Goal: Task Accomplishment & Management: Complete application form

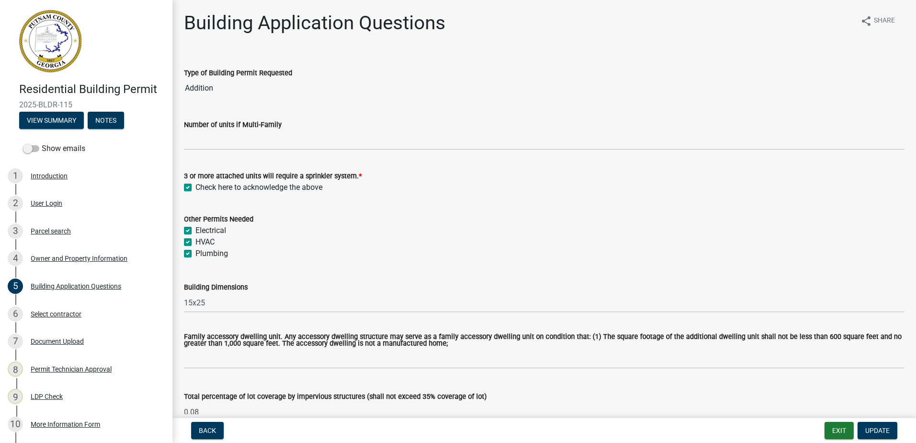
select select "ebf62bd9-0e77-42f1-a2f1-6aca02a789de"
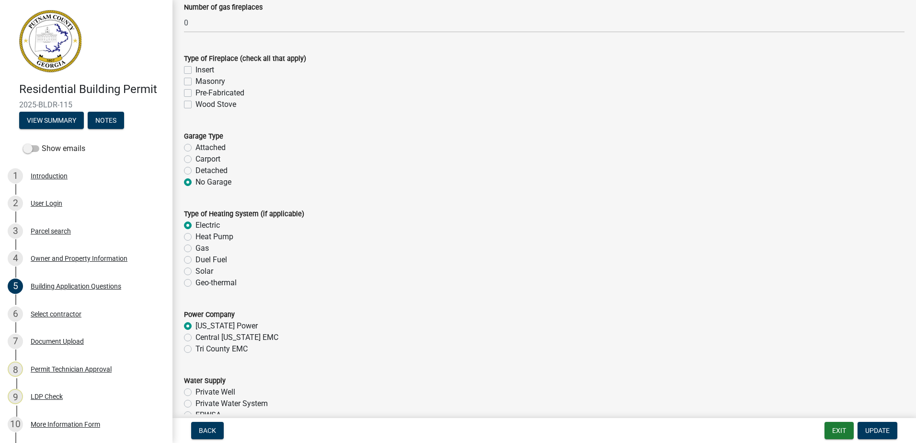
scroll to position [2539, 0]
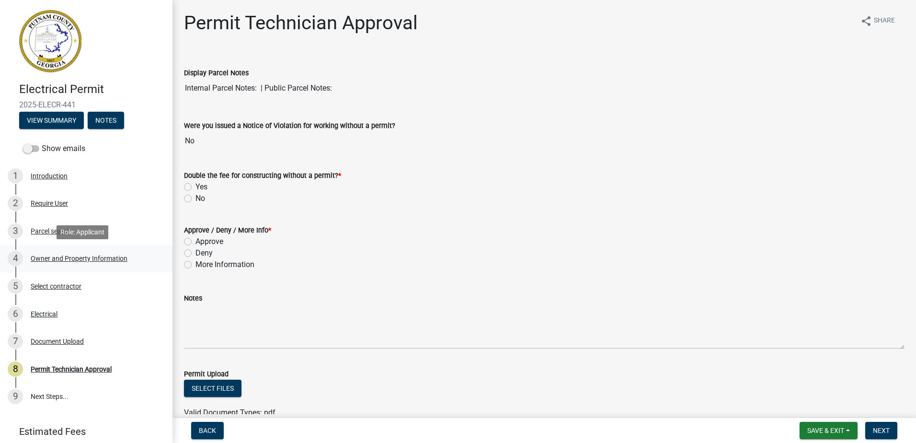
scroll to position [35, 0]
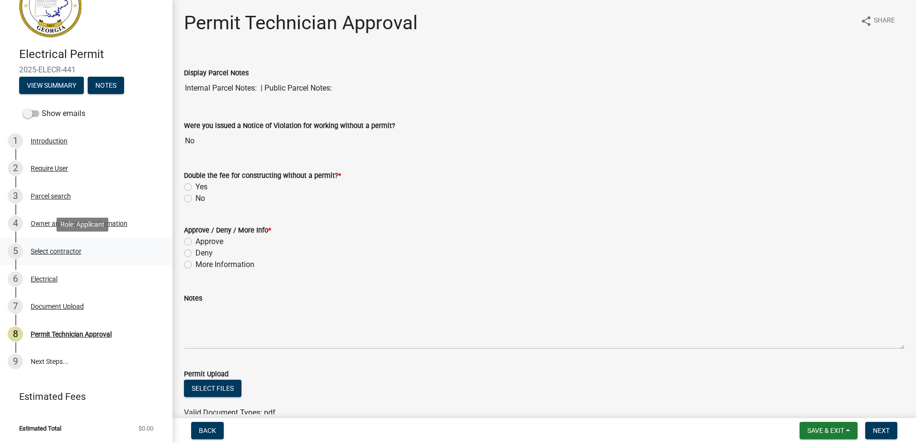
click at [51, 256] on div "5 Select contractor" at bounding box center [82, 250] width 149 height 15
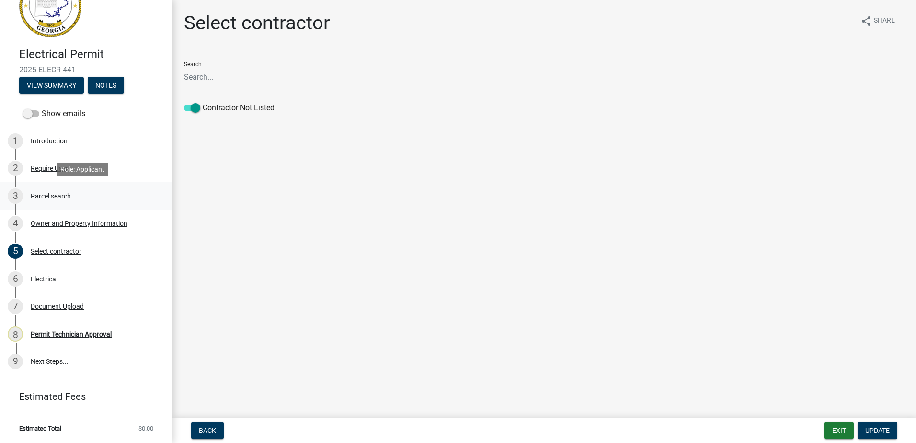
click at [48, 191] on div "3 Parcel search" at bounding box center [82, 195] width 149 height 15
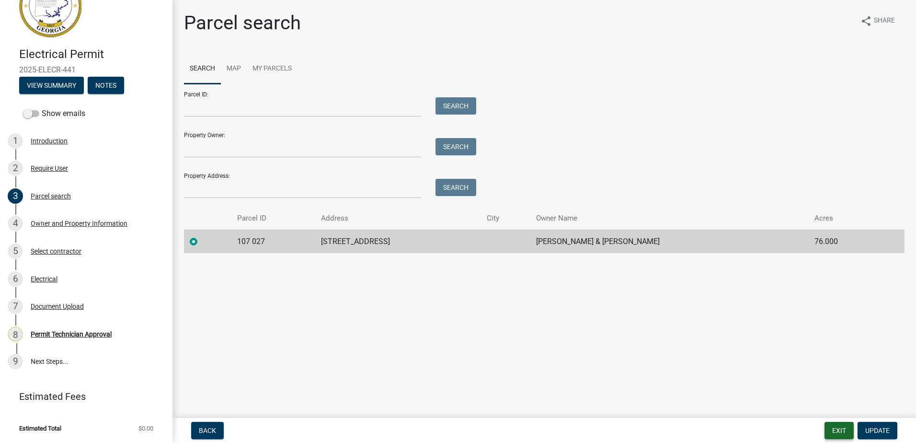
click at [836, 430] on button "Exit" at bounding box center [838, 430] width 29 height 17
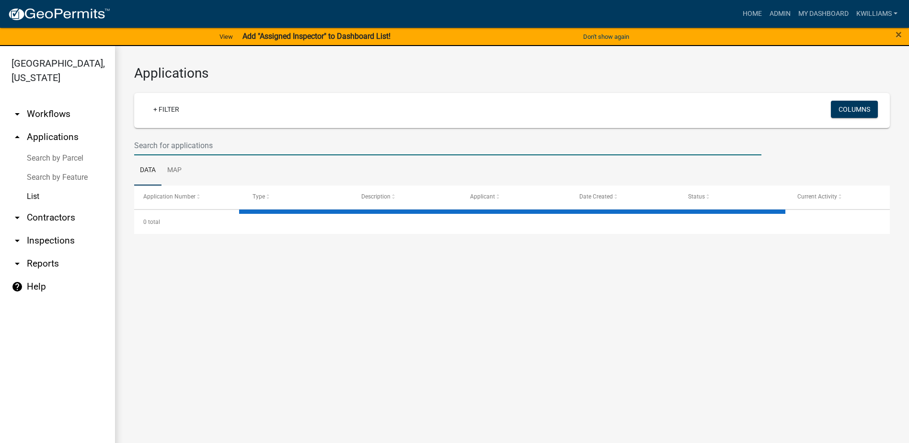
click at [157, 146] on input "text" at bounding box center [447, 146] width 627 height 20
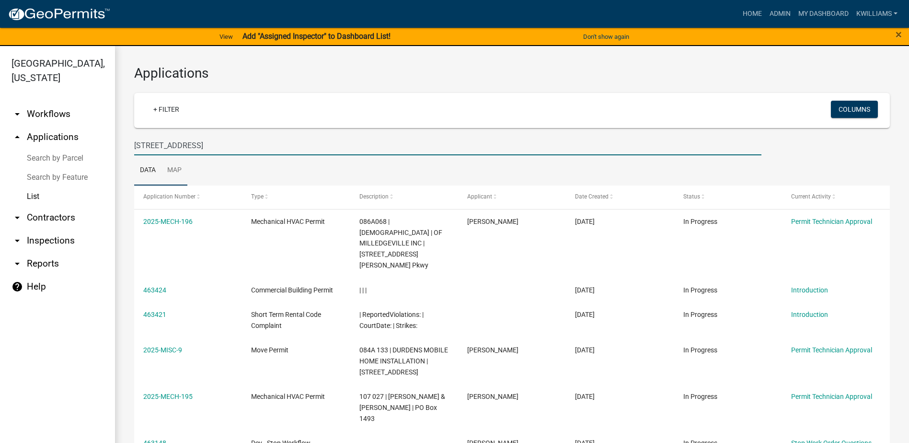
type input "352 river oak dr"
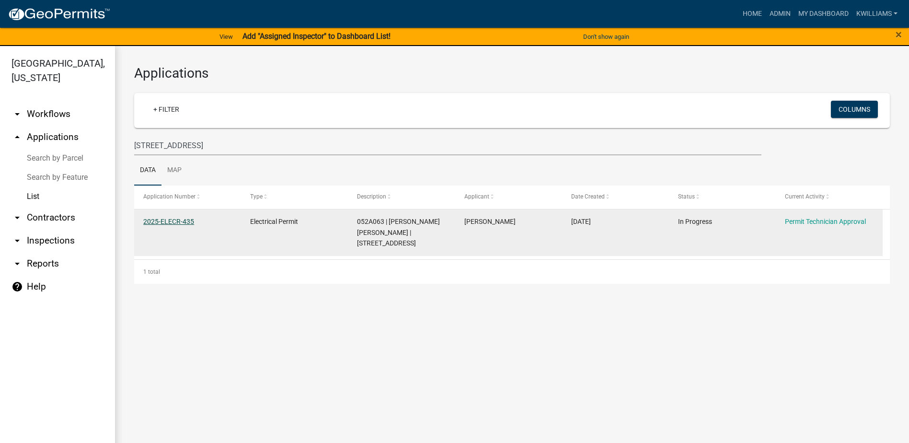
click at [166, 218] on link "2025-ELECR-435" at bounding box center [168, 221] width 51 height 8
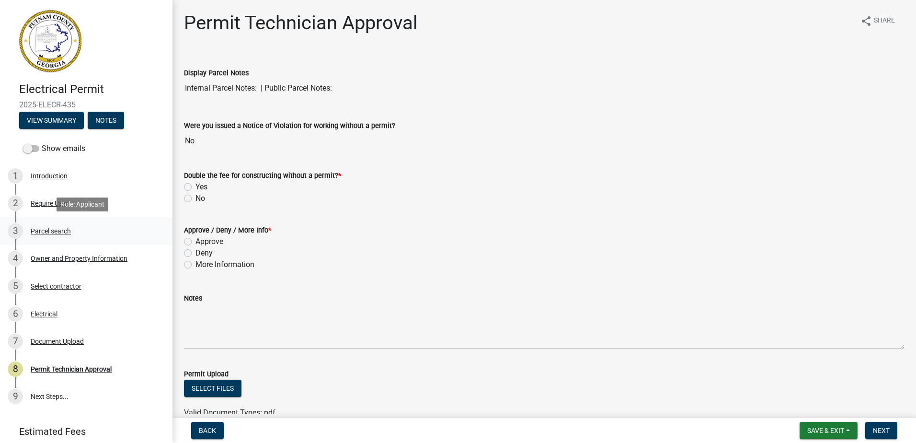
click at [43, 228] on div "Parcel search" at bounding box center [51, 231] width 40 height 7
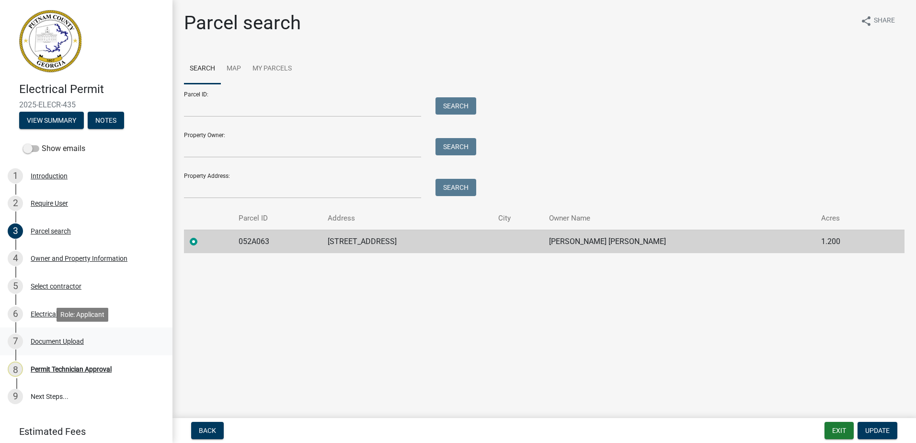
click at [54, 338] on div "Document Upload" at bounding box center [57, 341] width 53 height 7
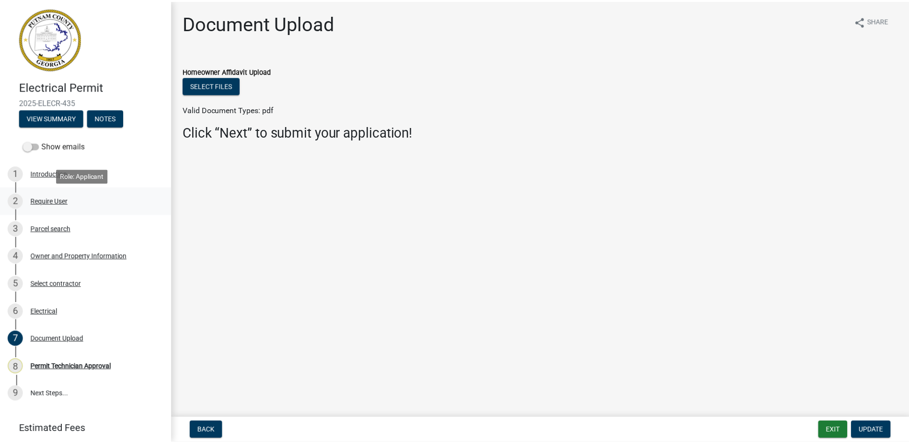
scroll to position [35, 0]
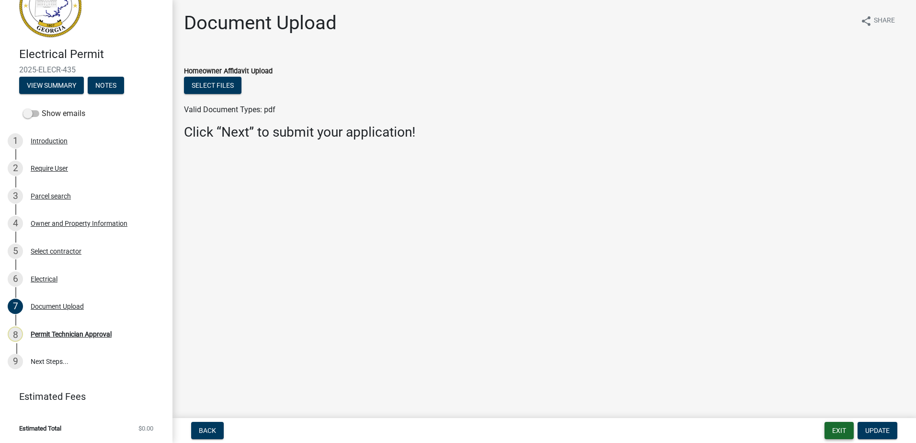
click at [836, 428] on button "Exit" at bounding box center [838, 430] width 29 height 17
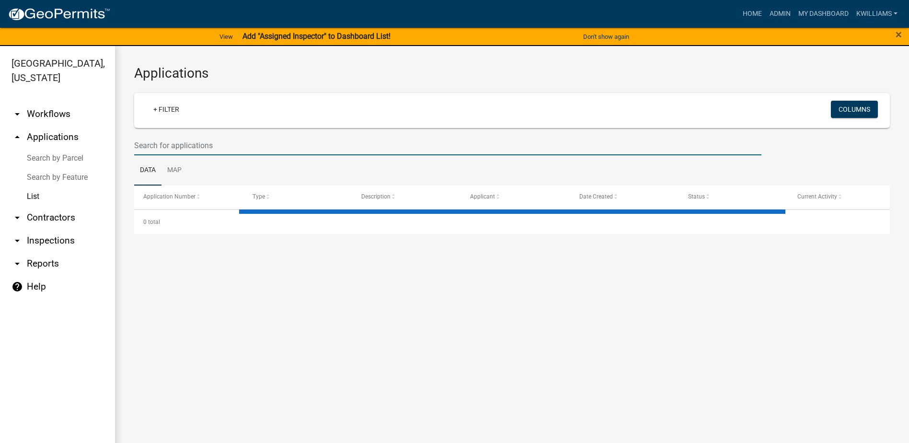
click at [185, 139] on input "text" at bounding box center [447, 146] width 627 height 20
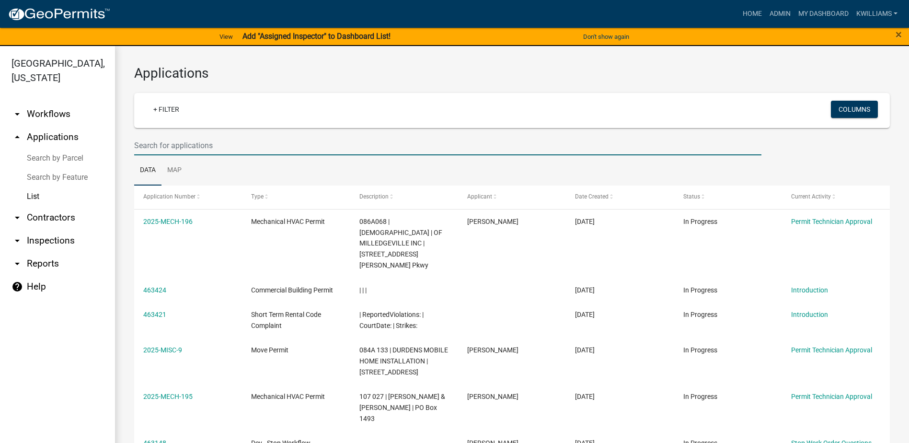
click at [47, 217] on link "arrow_drop_down Contractors" at bounding box center [57, 217] width 115 height 23
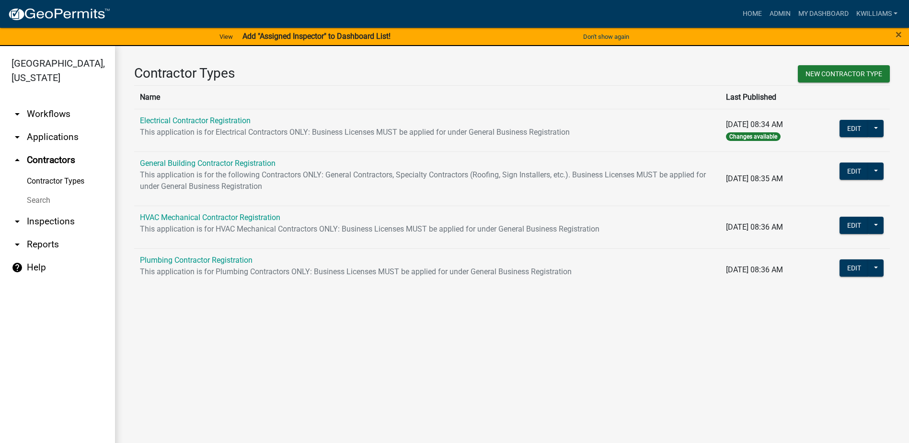
click at [72, 217] on link "arrow_drop_down Inspections" at bounding box center [57, 221] width 115 height 23
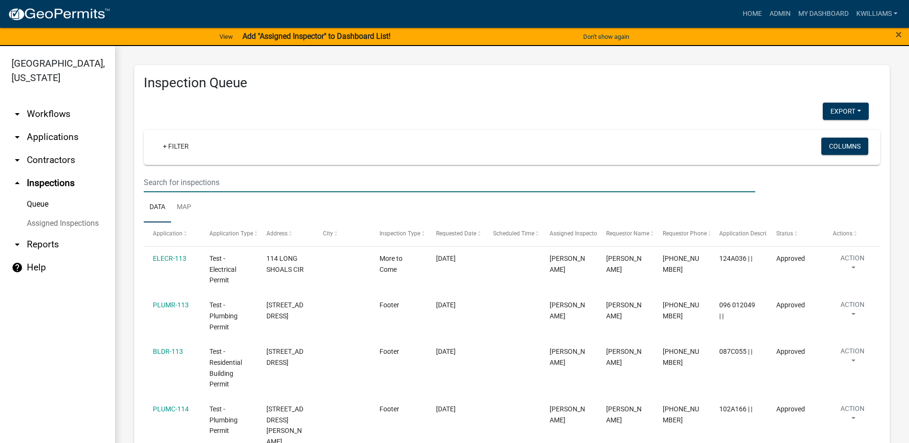
click at [158, 185] on input "text" at bounding box center [449, 182] width 611 height 20
click at [171, 183] on input "text" at bounding box center [449, 182] width 611 height 20
type input "d"
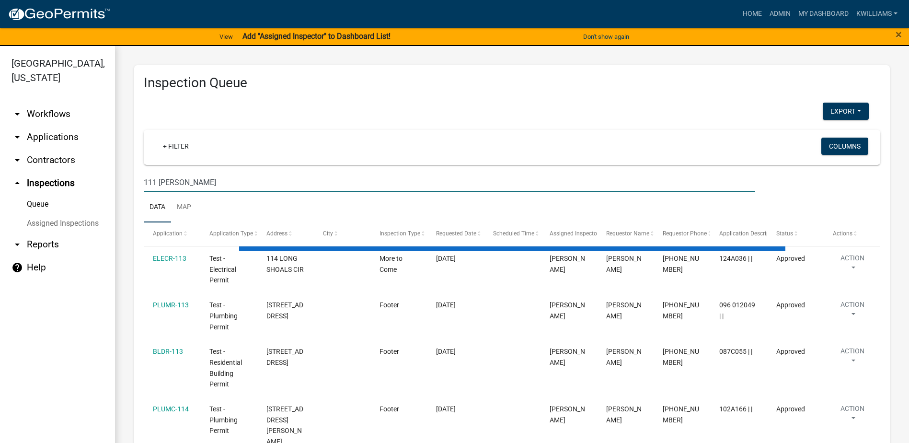
type input "111 clopton"
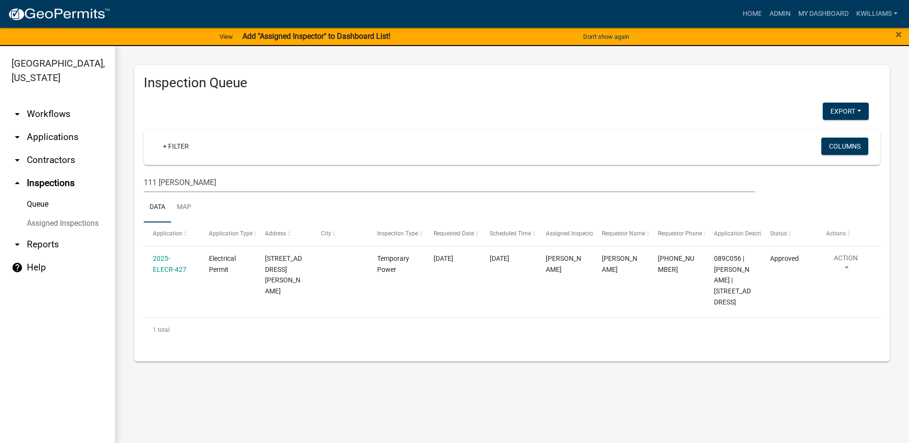
click at [47, 137] on link "arrow_drop_down Applications" at bounding box center [57, 137] width 115 height 23
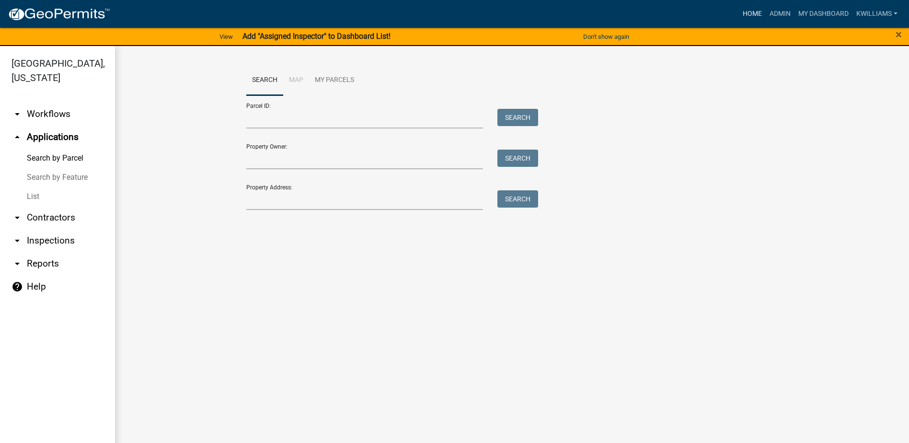
click at [740, 16] on link "Home" at bounding box center [752, 14] width 27 height 18
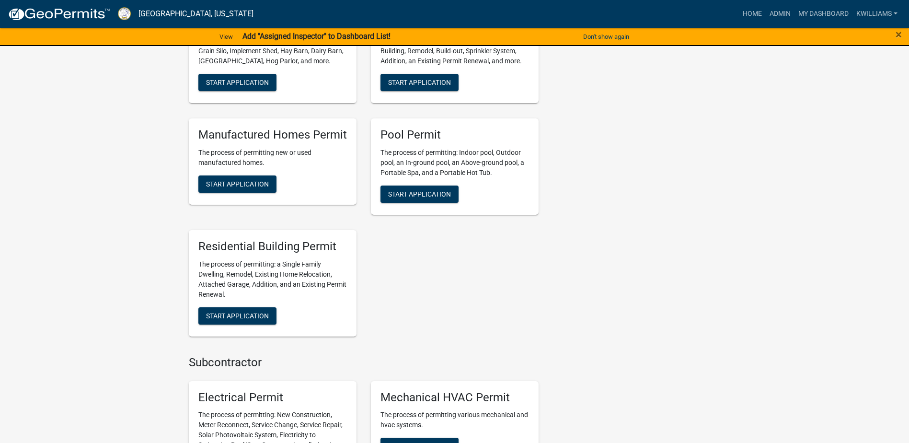
scroll to position [623, 0]
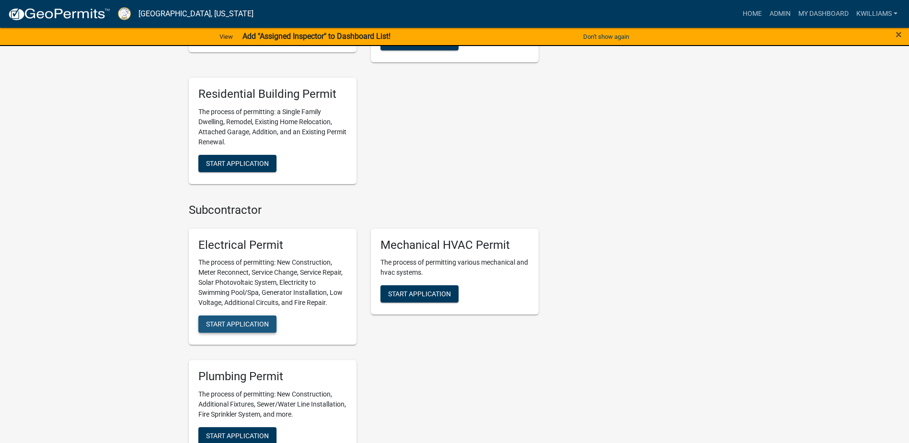
click at [222, 315] on button "Start Application" at bounding box center [237, 323] width 78 height 17
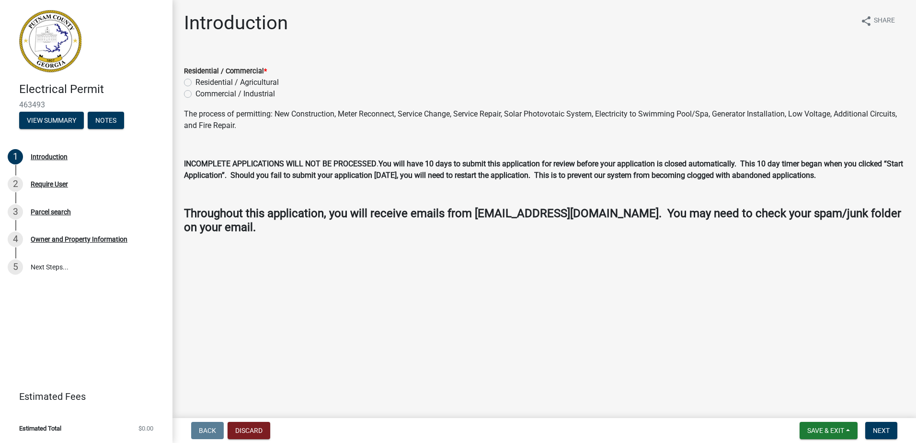
click at [192, 84] on div "Residential / Agricultural" at bounding box center [544, 82] width 720 height 11
drag, startPoint x: 192, startPoint y: 84, endPoint x: 193, endPoint y: 80, distance: 5.0
click at [193, 80] on div "Residential / Agricultural" at bounding box center [544, 82] width 720 height 11
click at [193, 79] on div "Residential / Agricultural" at bounding box center [544, 82] width 720 height 11
drag, startPoint x: 187, startPoint y: 82, endPoint x: 238, endPoint y: 97, distance: 52.4
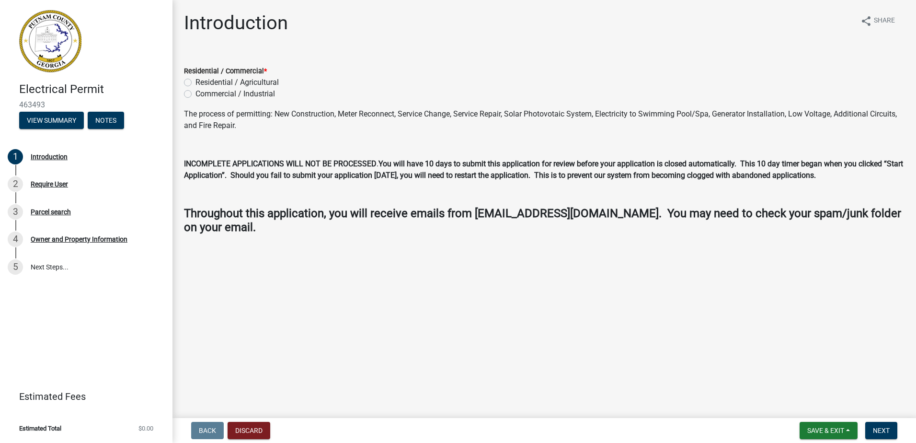
click at [195, 82] on label "Residential / Agricultural" at bounding box center [236, 82] width 83 height 11
click at [195, 82] on input "Residential / Agricultural" at bounding box center [198, 80] width 6 height 6
radio input "true"
click at [883, 427] on span "Next" at bounding box center [881, 430] width 17 height 8
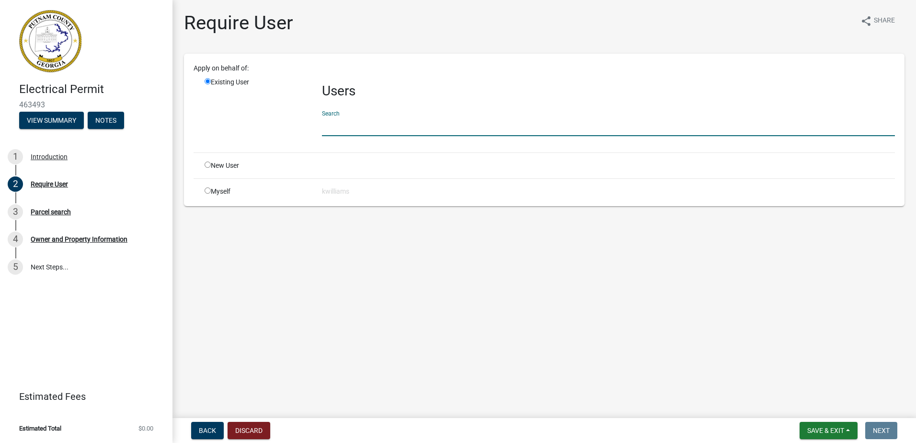
click at [357, 128] on input "text" at bounding box center [608, 126] width 573 height 20
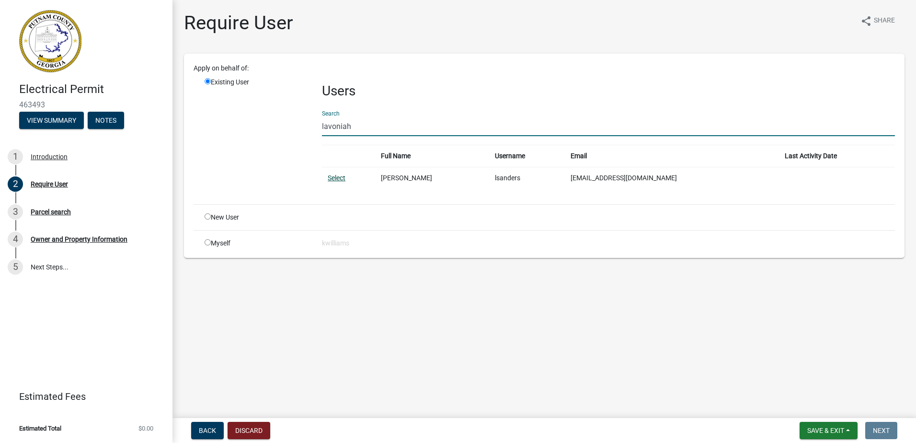
type input "lavoniah"
click at [335, 177] on link "Select" at bounding box center [337, 178] width 18 height 8
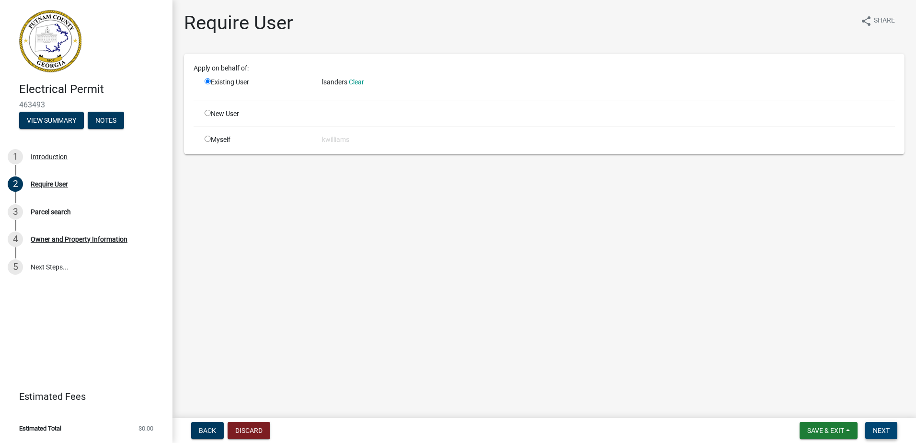
click at [879, 437] on button "Next" at bounding box center [881, 430] width 32 height 17
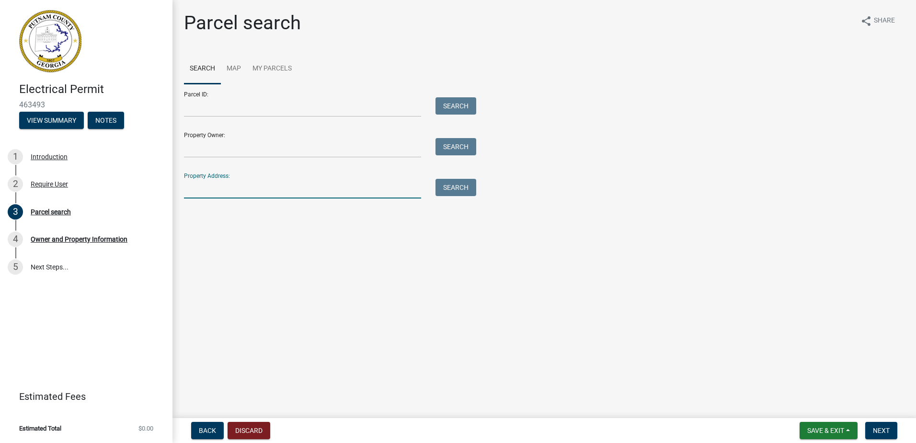
click at [206, 180] on input "Property Address:" at bounding box center [302, 189] width 237 height 20
drag, startPoint x: 572, startPoint y: 271, endPoint x: 297, endPoint y: 190, distance: 287.1
click at [567, 263] on main "Parcel search share Share Search Map My Parcels Parcel ID: Search Property Owne…" at bounding box center [543, 207] width 743 height 414
drag, startPoint x: 306, startPoint y: 253, endPoint x: 290, endPoint y: 241, distance: 19.5
click at [306, 251] on main "Parcel search share Share Search Map My Parcels Parcel ID: Search Property Owne…" at bounding box center [543, 207] width 743 height 414
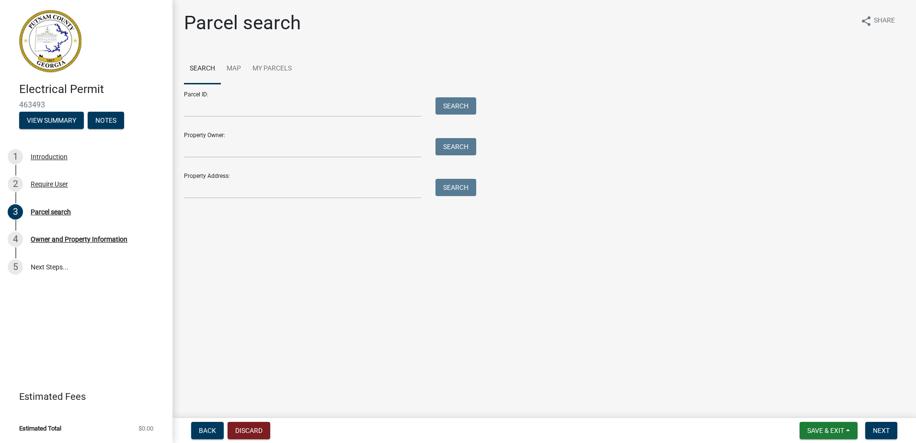
click at [241, 198] on div "Parcel search share Share Search Map My Parcels Parcel ID: Search Property Owne…" at bounding box center [544, 108] width 735 height 195
click at [217, 186] on input "Property Address:" at bounding box center [302, 189] width 237 height 20
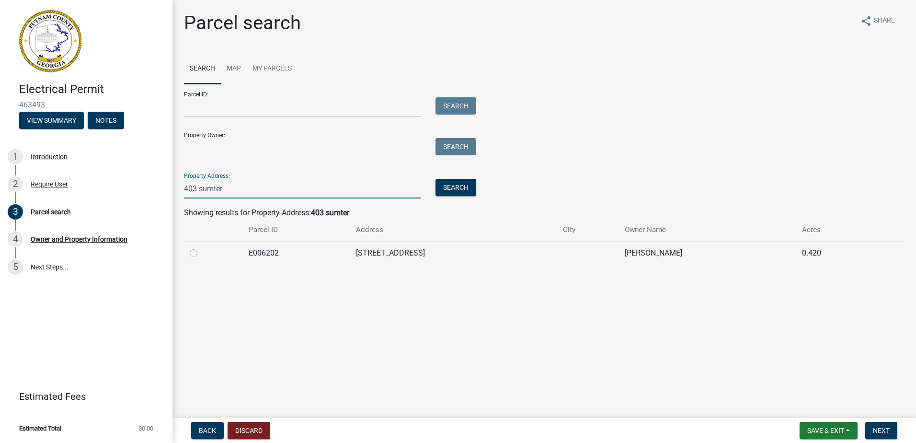
type input "403 sumter"
click at [190, 252] on td at bounding box center [213, 252] width 59 height 23
click at [201, 247] on label at bounding box center [201, 247] width 0 height 0
click at [201, 253] on input "radio" at bounding box center [204, 250] width 6 height 6
radio input "true"
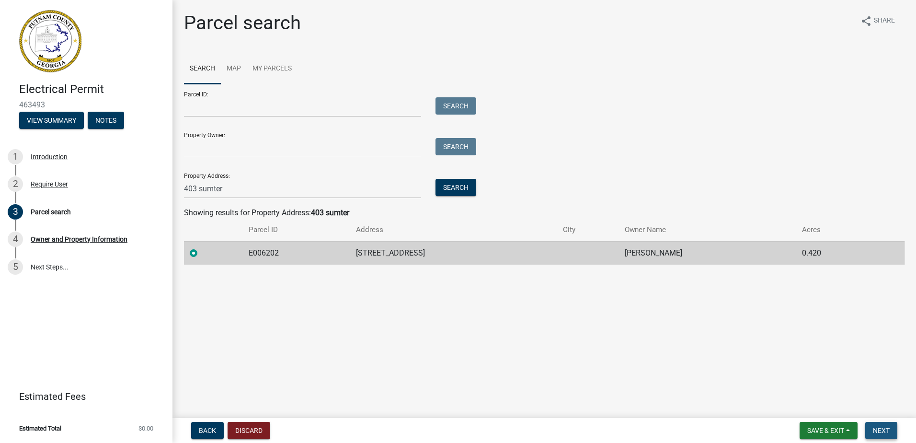
click at [873, 424] on button "Next" at bounding box center [881, 430] width 32 height 17
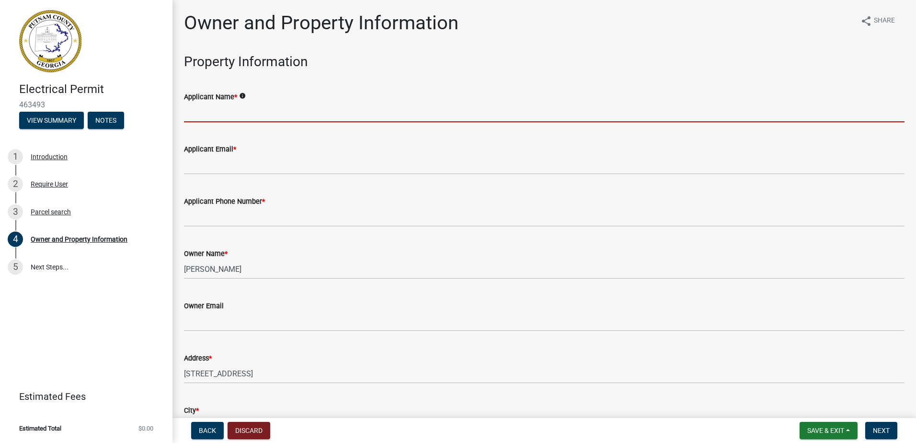
click at [240, 112] on input "Applicant Name *" at bounding box center [544, 113] width 720 height 20
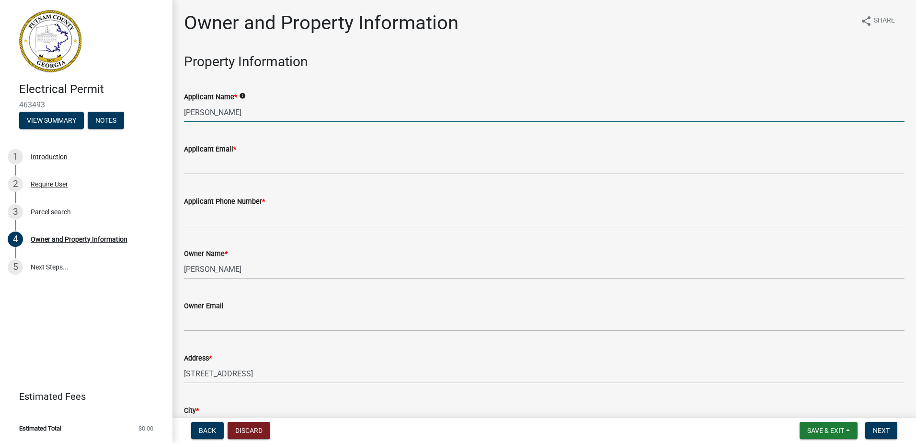
type input "[PERSON_NAME]"
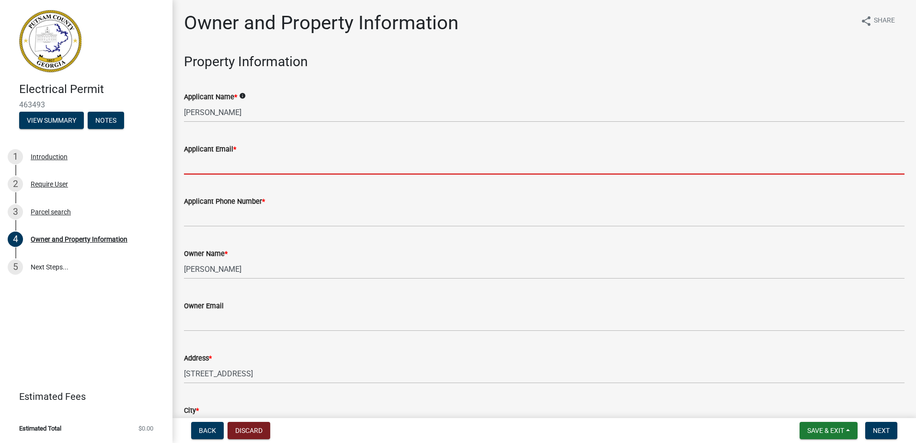
type input "k"
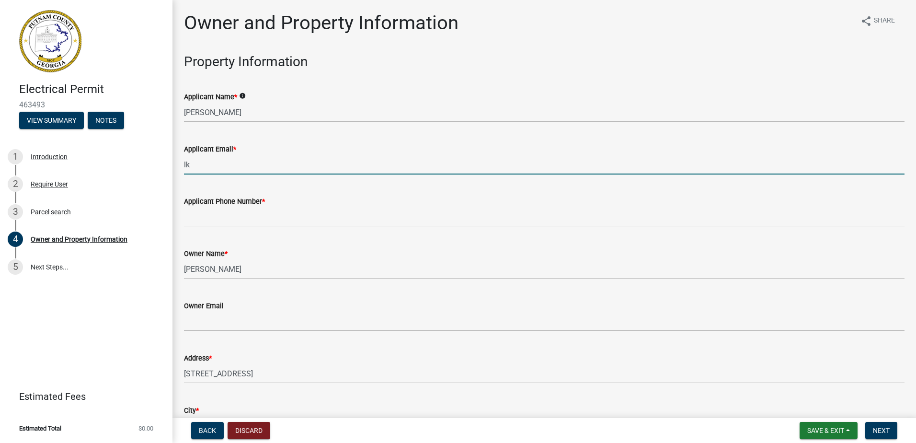
type input "l"
type input "k"
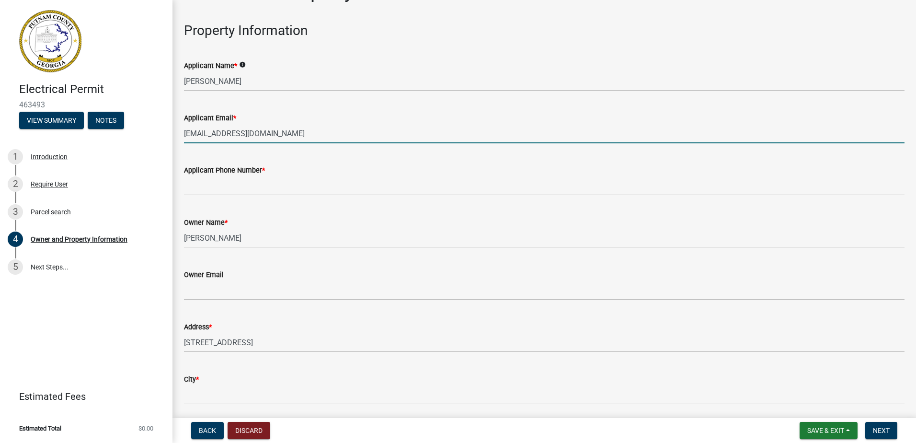
scroll to position [48, 0]
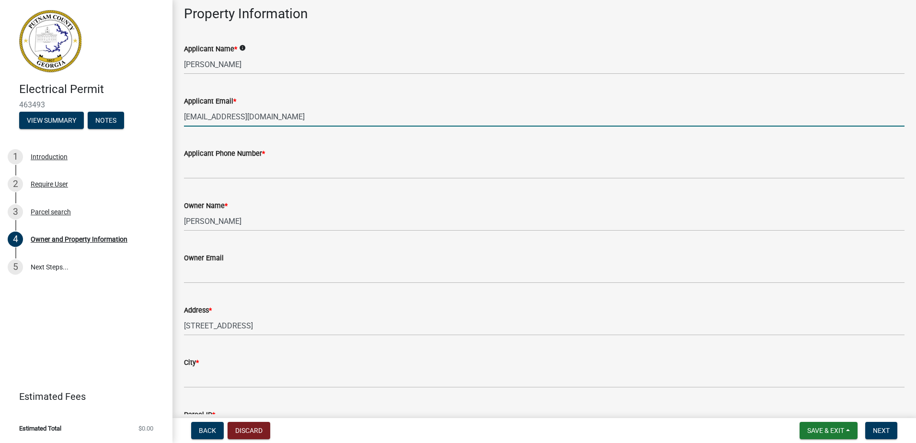
type input "[EMAIL_ADDRESS][DOMAIN_NAME]"
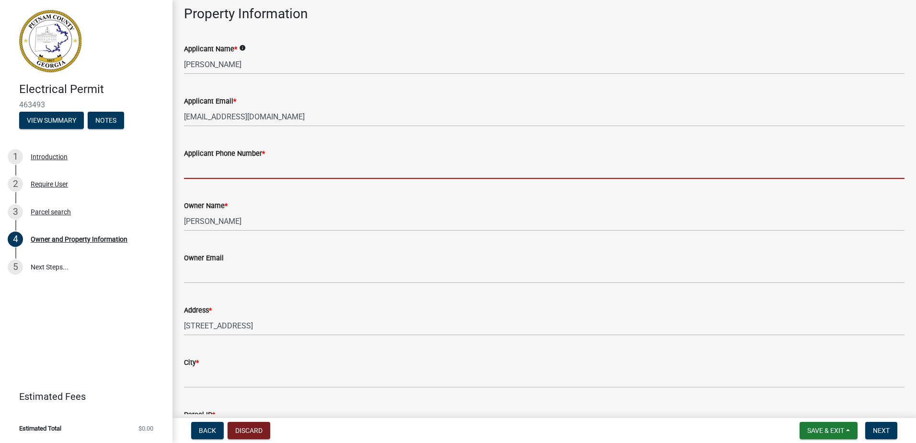
click at [214, 164] on input "Applicant Phone Number *" at bounding box center [544, 169] width 720 height 20
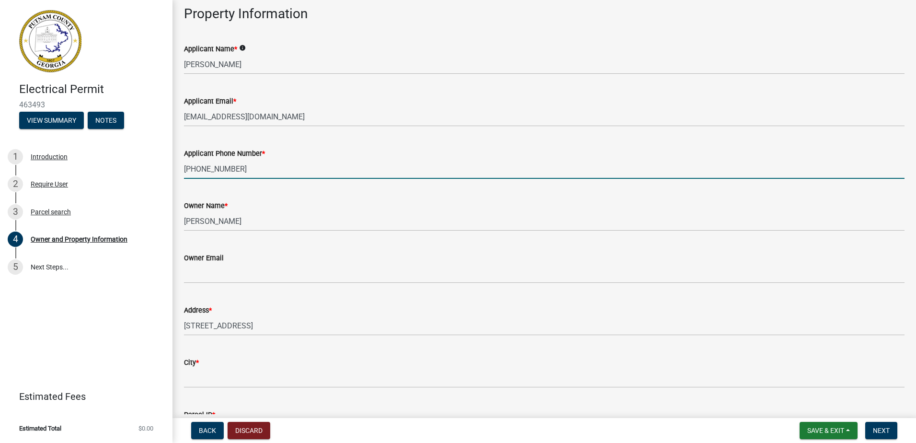
drag, startPoint x: 223, startPoint y: 164, endPoint x: 217, endPoint y: 164, distance: 6.2
click at [217, 164] on input "706-473-01916" at bounding box center [544, 169] width 720 height 20
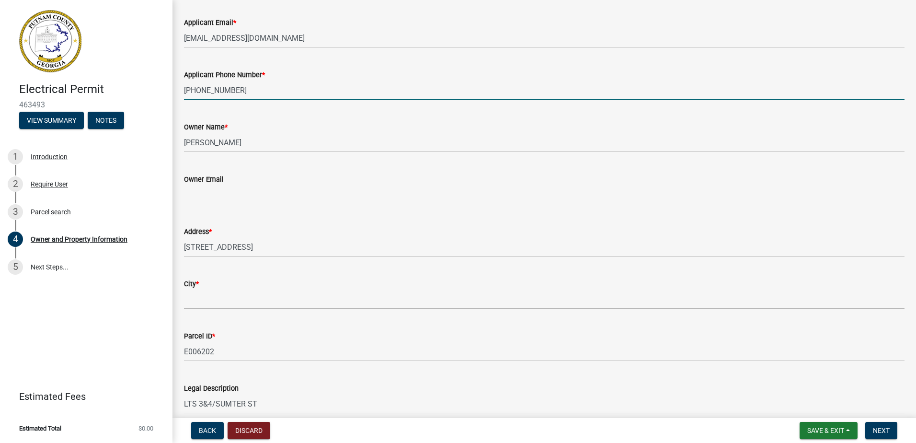
scroll to position [144, 0]
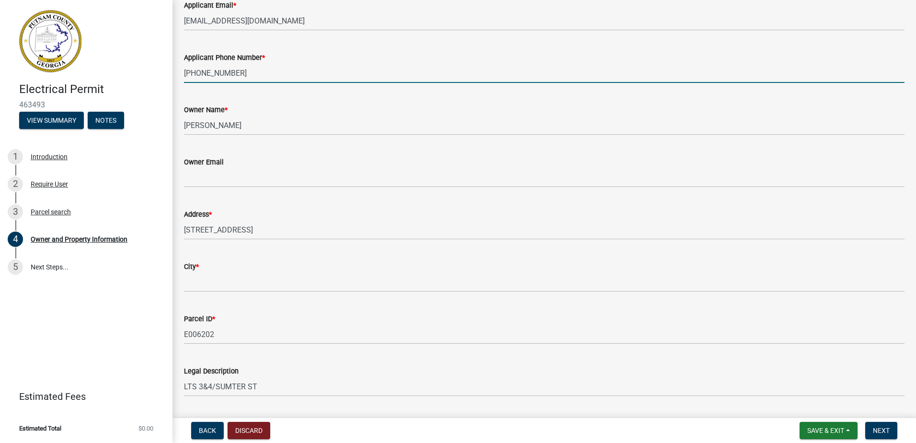
type input "[PHONE_NUMBER]"
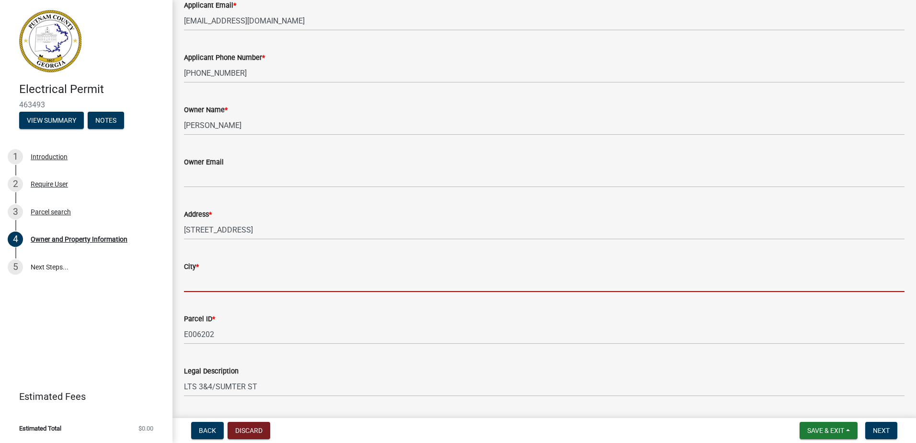
click at [210, 281] on input "City *" at bounding box center [544, 282] width 720 height 20
type input "Eatonton"
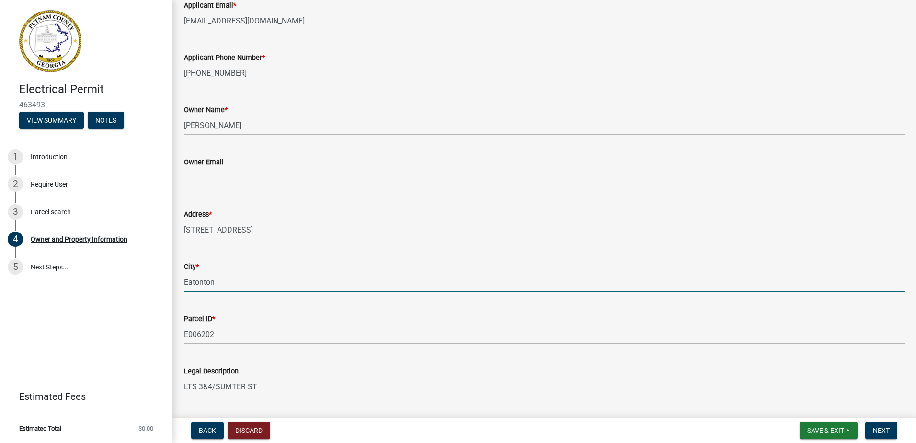
type input "1109 Oconee Springs Rd"
type input "Eatonton"
type input "[US_STATE]"
type input "31024"
type input "Charles Edward Baxley, Sr"
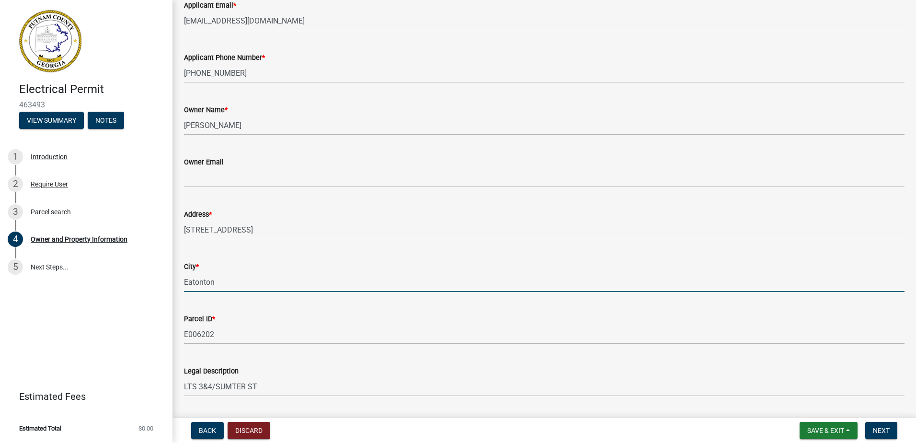
type input "Baxley Electric Co. Inc."
type input "478-932-5225"
type input "285 West Lakeview Dr"
type input "Milledgeville"
type input "[US_STATE]"
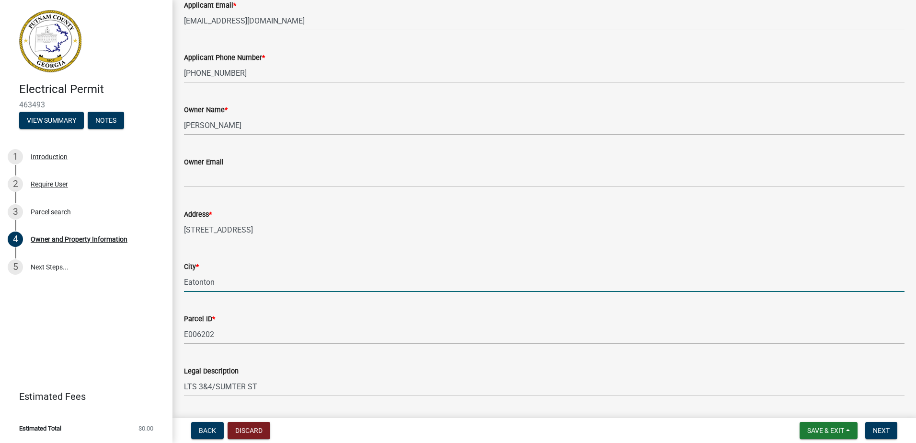
type input "31061"
type input "baxleyelectric@aol.com"
type input "ER000894"
type input "[DATE]"
type input "25BC-CS-0003"
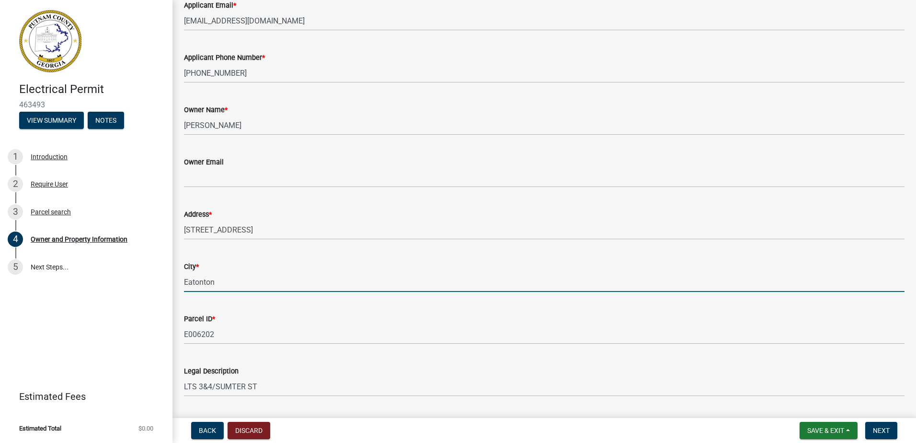
type input "[DATE]"
type input "Baldwin"
type input "Shane Gilbert"
type input "478-456-2308"
select select "8"
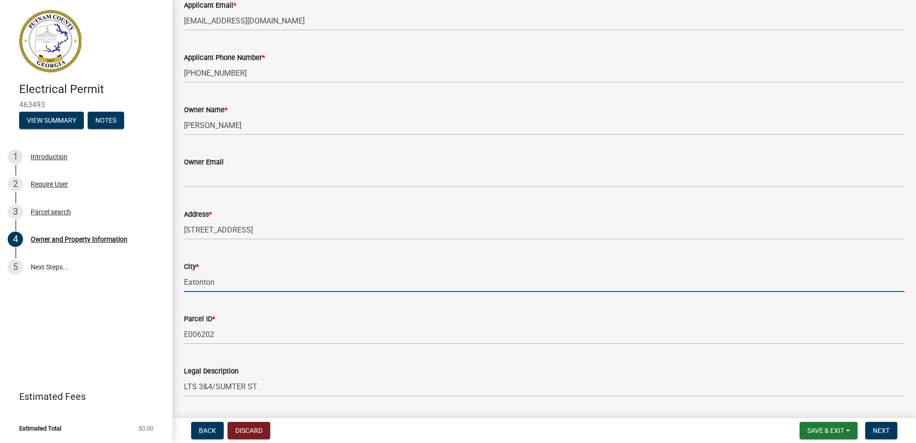
select select "2025"
select select "8"
select select "2025"
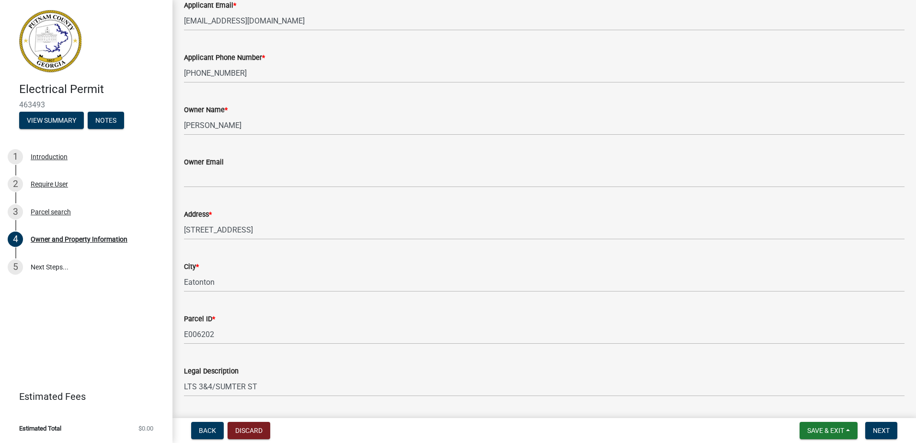
scroll to position [1142, 0]
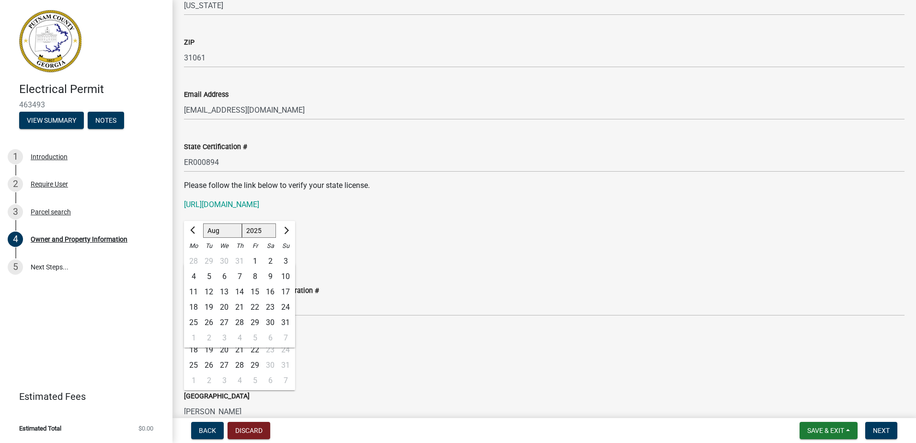
drag, startPoint x: 539, startPoint y: 200, endPoint x: 529, endPoint y: 206, distance: 12.5
click at [539, 200] on p "[URL][DOMAIN_NAME]" at bounding box center [544, 204] width 720 height 11
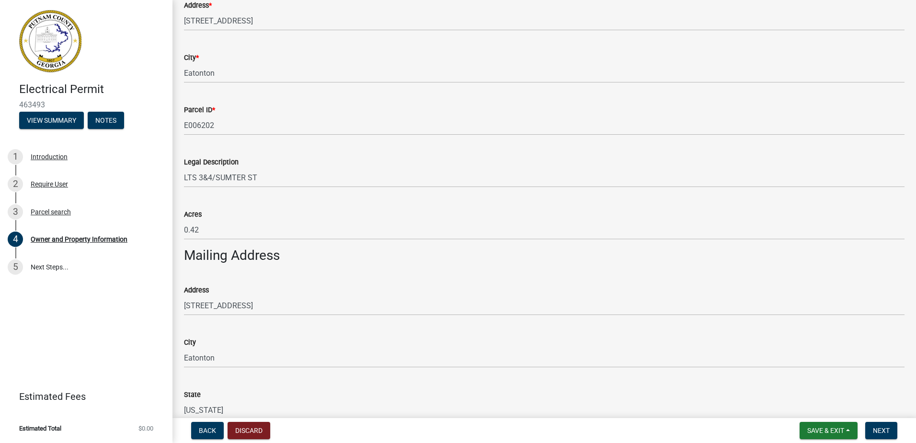
scroll to position [375, 0]
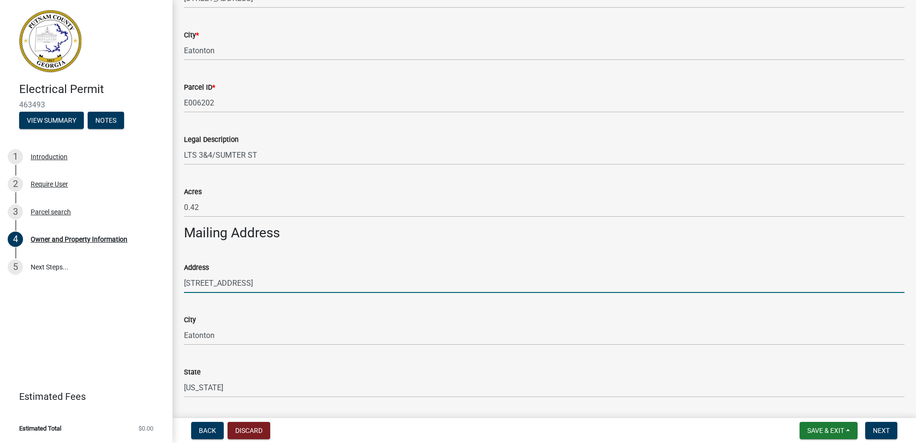
drag, startPoint x: 278, startPoint y: 288, endPoint x: 107, endPoint y: 281, distance: 171.1
click at [107, 281] on div "Electrical Permit 463493 View Summary Notes 1 Introduction 2 Require User 3 Par…" at bounding box center [458, 221] width 916 height 443
type input "[STREET_ADDRESS]"
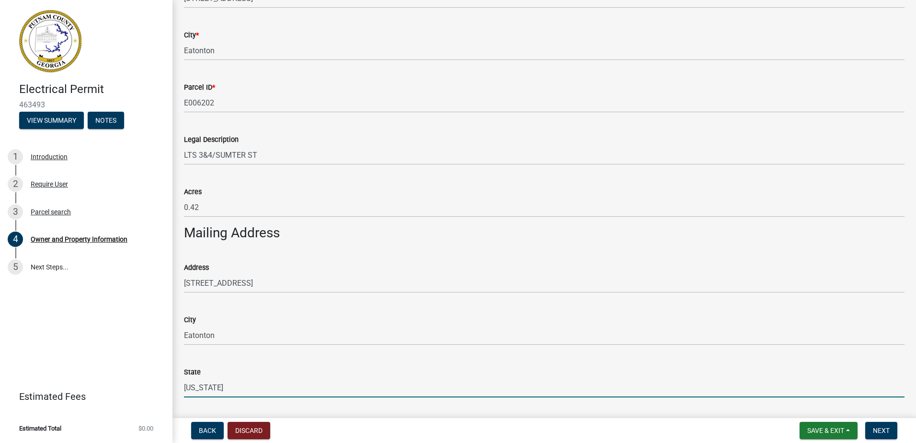
scroll to position [608, 0]
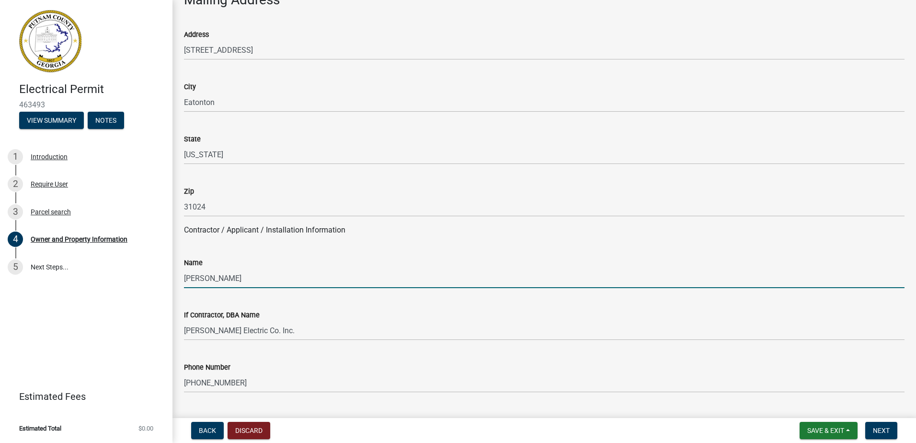
type input "[PERSON_NAME]"
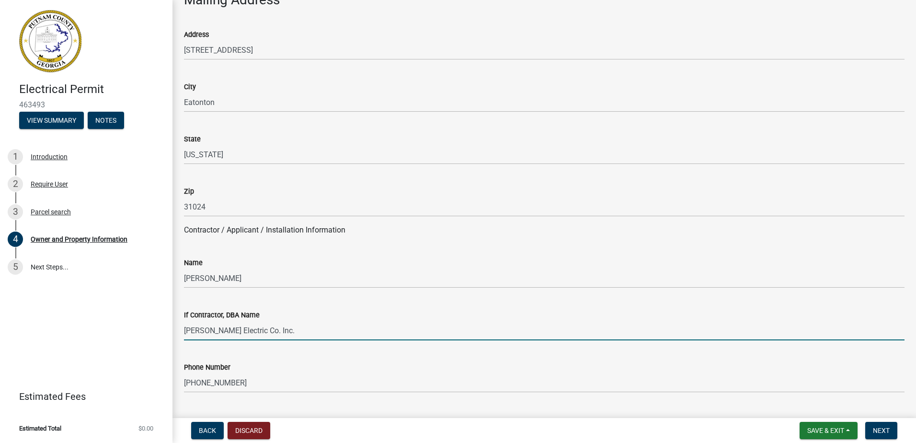
drag, startPoint x: 275, startPoint y: 332, endPoint x: 72, endPoint y: 356, distance: 204.1
click at [95, 349] on div "Electrical Permit 463493 View Summary Notes 1 Introduction 2 Require User 3 Par…" at bounding box center [458, 221] width 916 height 443
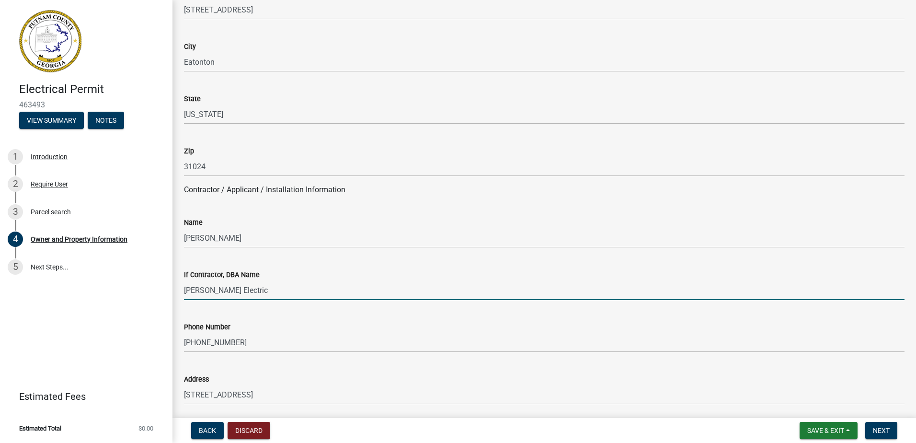
scroll to position [704, 0]
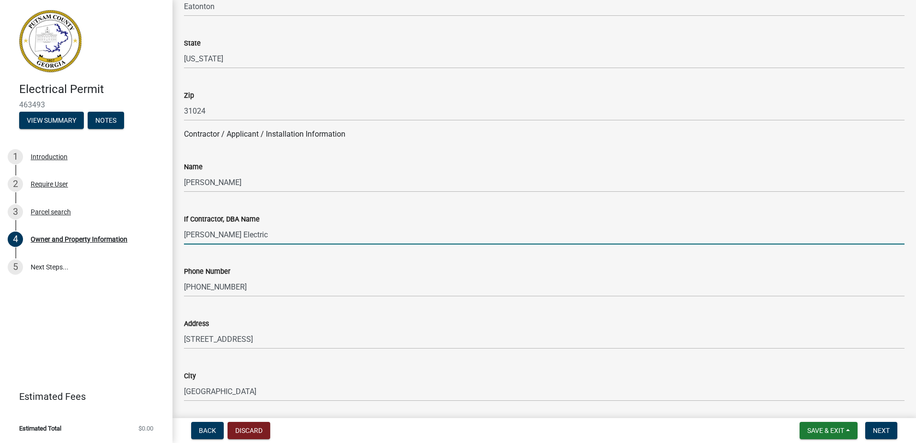
type input "[PERSON_NAME] Electric"
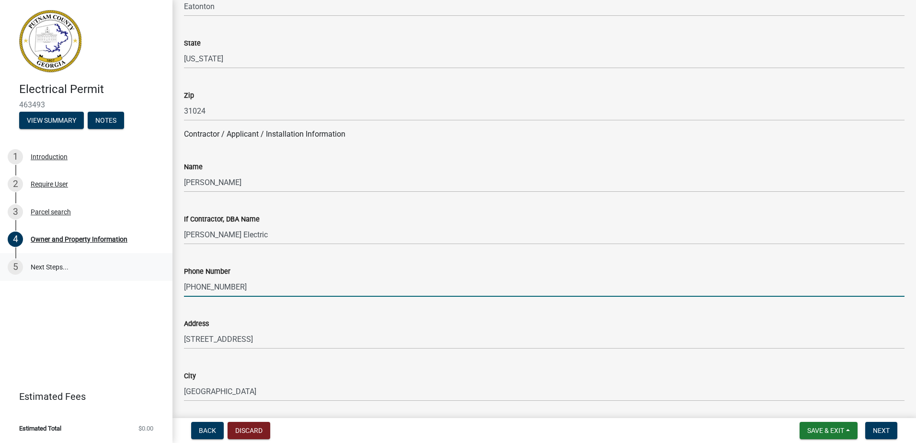
drag, startPoint x: 238, startPoint y: 283, endPoint x: 120, endPoint y: 275, distance: 118.6
click at [120, 275] on div "Electrical Permit 463493 View Summary Notes 1 Introduction 2 Require User 3 Par…" at bounding box center [458, 221] width 916 height 443
type input "[PHONE_NUMBER]"
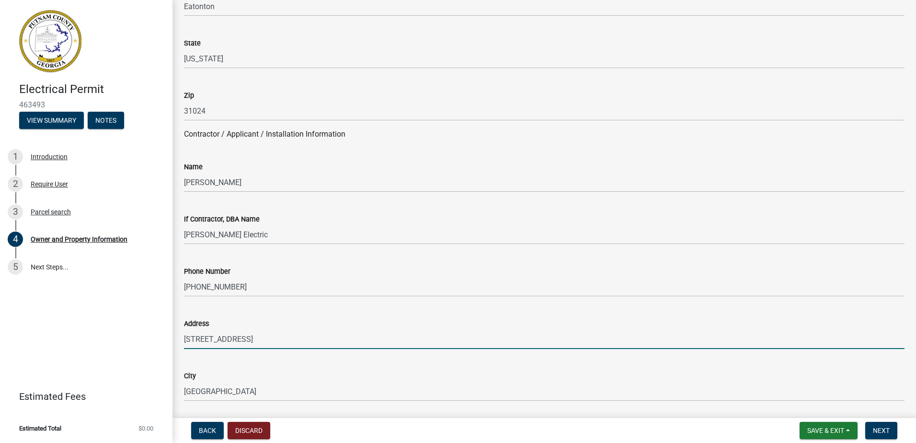
drag, startPoint x: 269, startPoint y: 331, endPoint x: 109, endPoint y: 315, distance: 161.3
click at [108, 316] on div "Electrical Permit 463493 View Summary Notes 1 Introduction 2 Require User 3 Par…" at bounding box center [458, 221] width 916 height 443
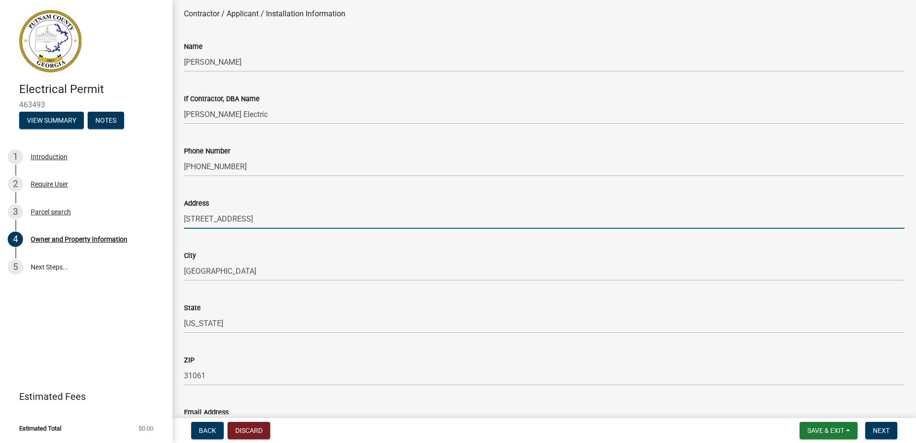
scroll to position [895, 0]
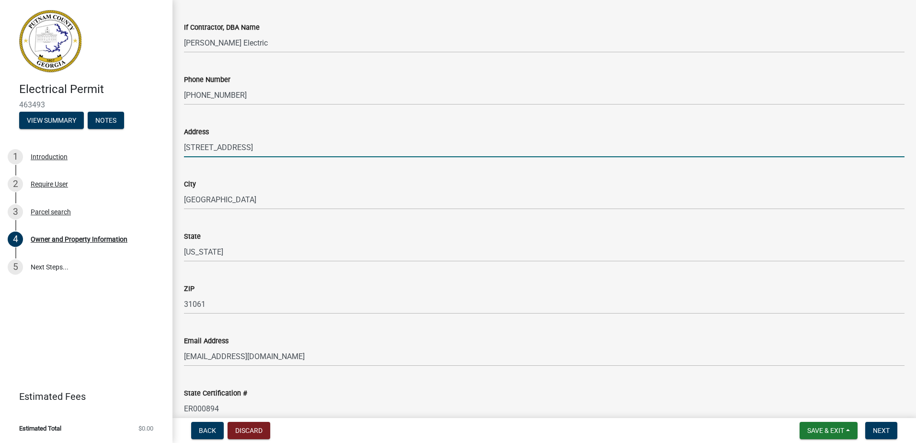
type input "[STREET_ADDRESS]"
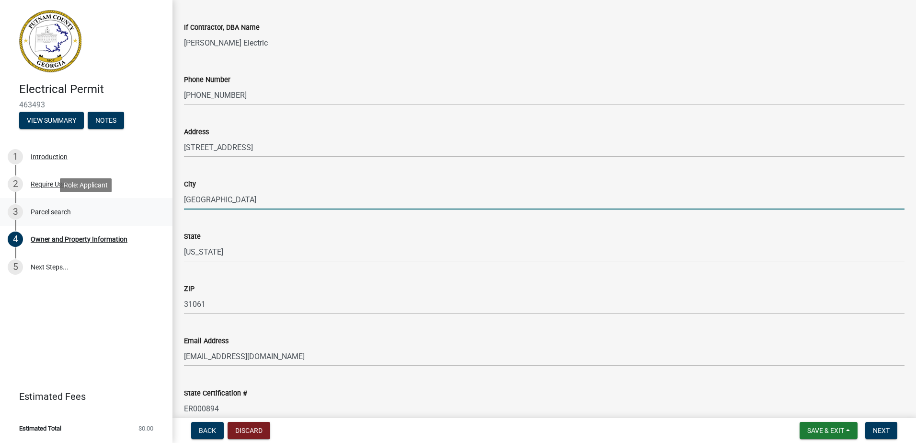
drag, startPoint x: 230, startPoint y: 204, endPoint x: 4, endPoint y: 214, distance: 226.8
click at [4, 212] on div "Electrical Permit 463493 View Summary Notes 1 Introduction 2 Require User 3 Par…" at bounding box center [458, 221] width 916 height 443
type input "Eatonton"
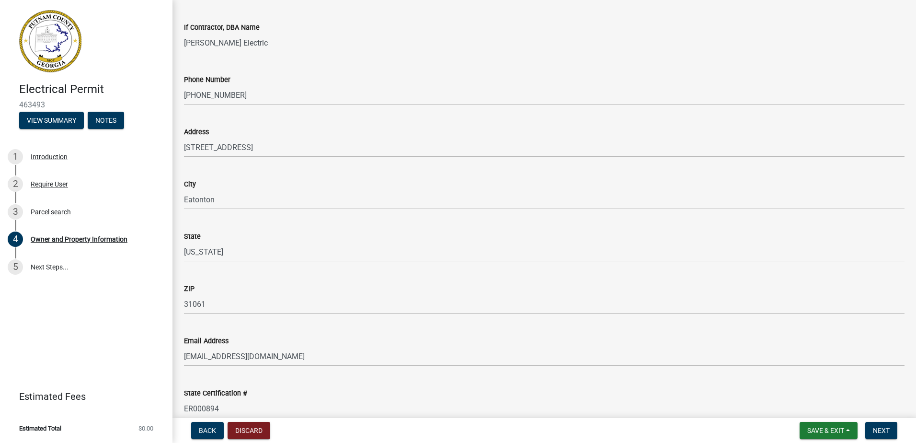
click at [276, 335] on div "Email Address" at bounding box center [544, 340] width 720 height 11
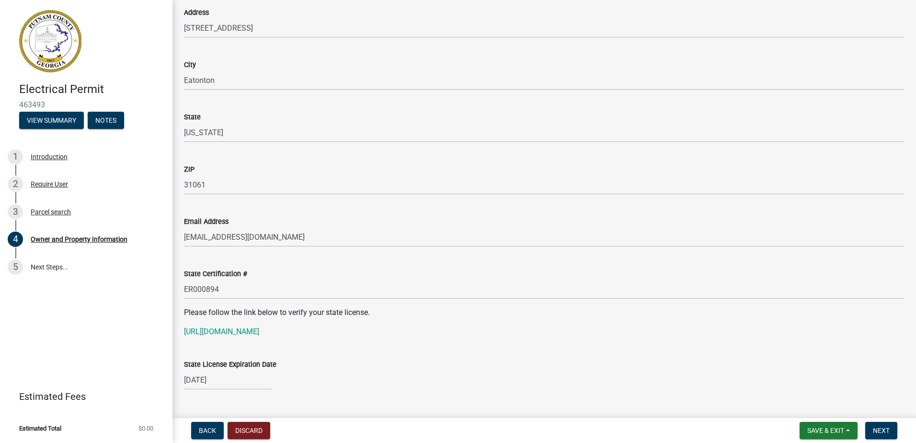
scroll to position [1039, 0]
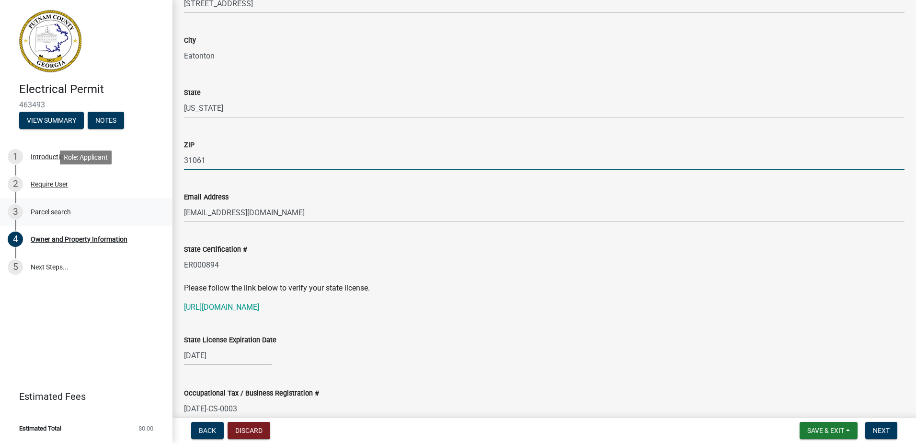
drag, startPoint x: 210, startPoint y: 163, endPoint x: 121, endPoint y: 199, distance: 96.5
click at [115, 177] on div "Electrical Permit 463493 View Summary Notes 1 Introduction 2 Require User 3 Par…" at bounding box center [458, 221] width 916 height 443
type input "0"
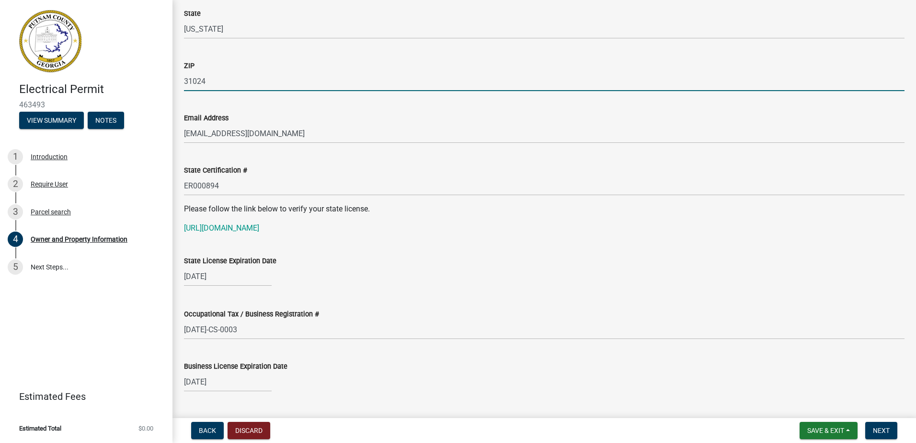
scroll to position [1135, 0]
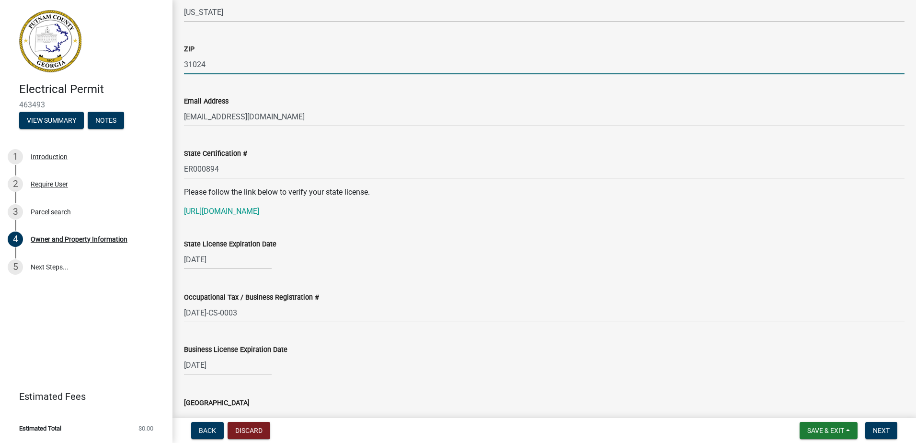
type input "31024"
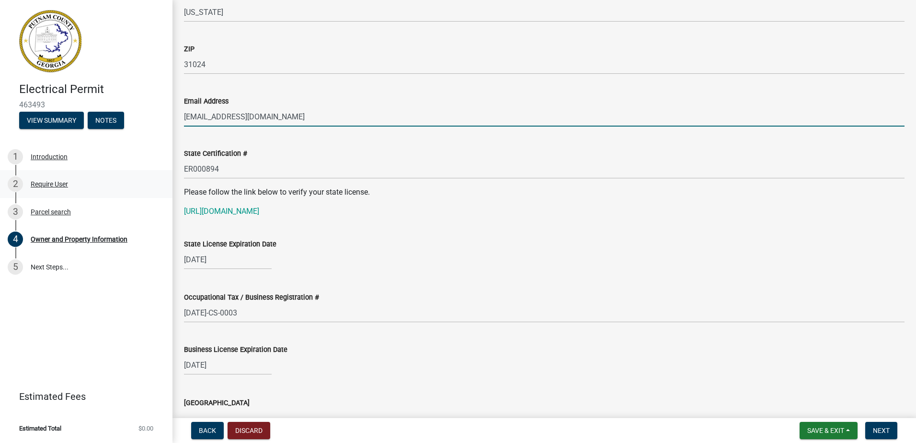
drag, startPoint x: 268, startPoint y: 119, endPoint x: 10, endPoint y: 194, distance: 269.1
click at [9, 156] on div "Electrical Permit 463493 View Summary Notes 1 Introduction 2 Require User 3 Par…" at bounding box center [458, 221] width 916 height 443
type input "[EMAIL_ADDRESS][DOMAIN_NAME]"
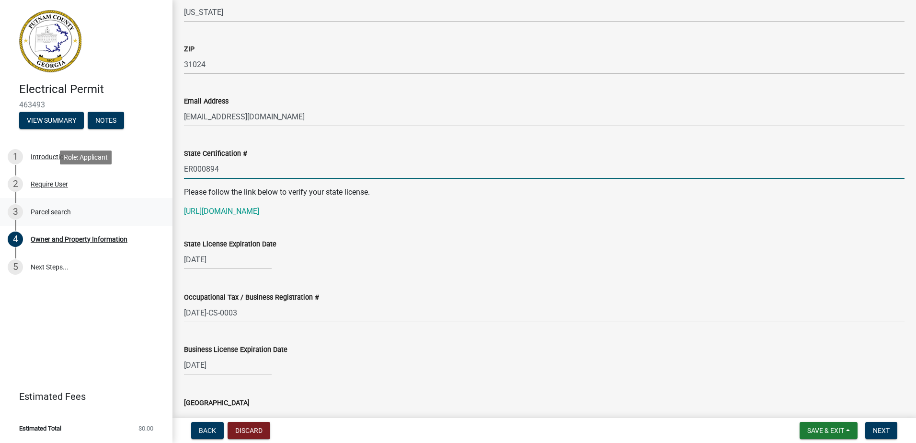
drag, startPoint x: 177, startPoint y: 179, endPoint x: 54, endPoint y: 201, distance: 125.1
click at [60, 178] on div "Electrical Permit 463493 View Summary Notes 1 Introduction 2 Require User 3 Par…" at bounding box center [458, 221] width 916 height 443
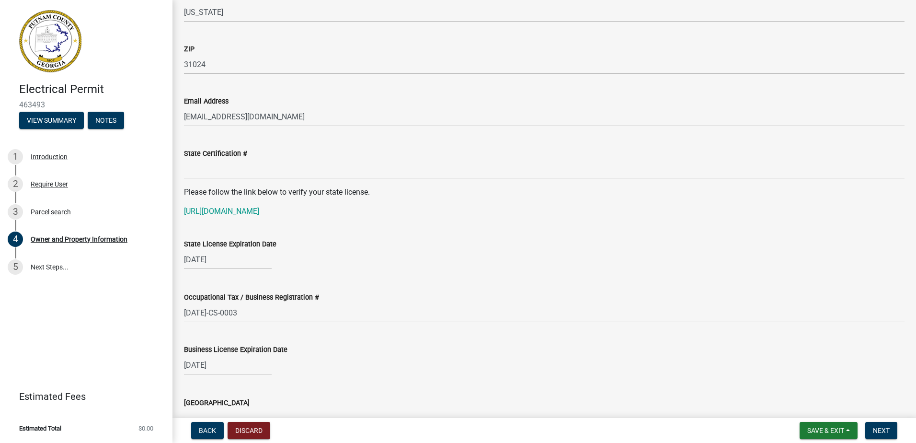
click at [228, 203] on div "Please follow the link below to verify your state license. https://verify.sos.g…" at bounding box center [544, 201] width 720 height 31
click at [227, 209] on link "[URL][DOMAIN_NAME]" at bounding box center [221, 210] width 75 height 9
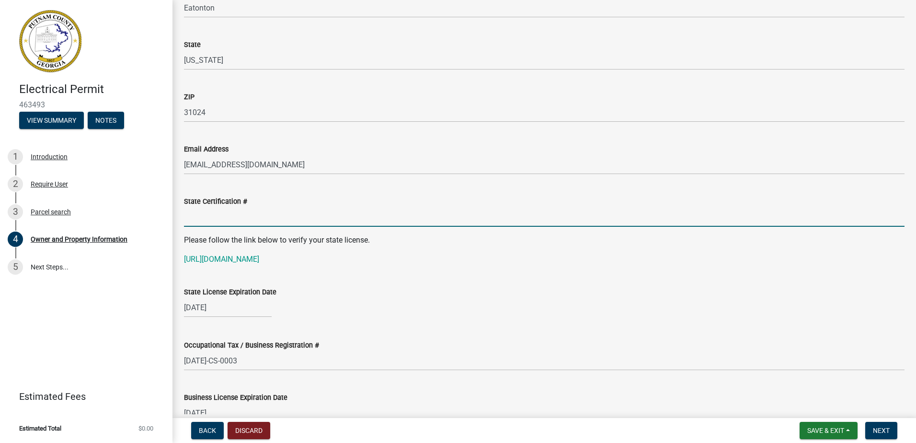
click at [225, 223] on input "State Certification #" at bounding box center [544, 217] width 720 height 20
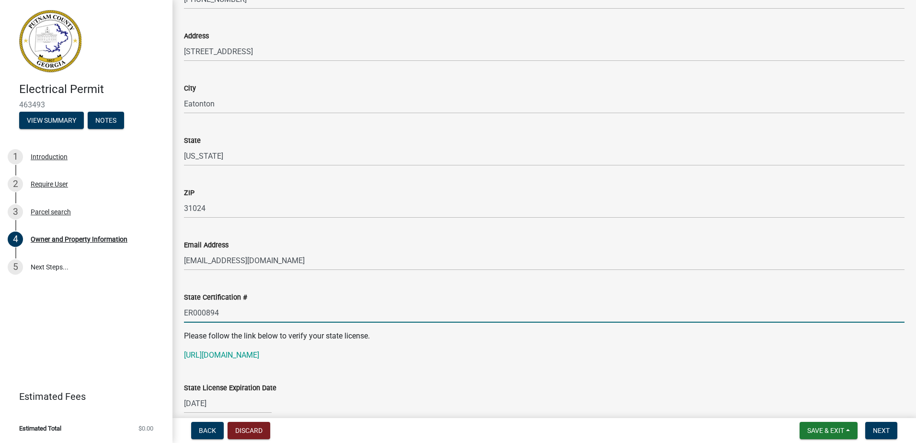
scroll to position [1039, 0]
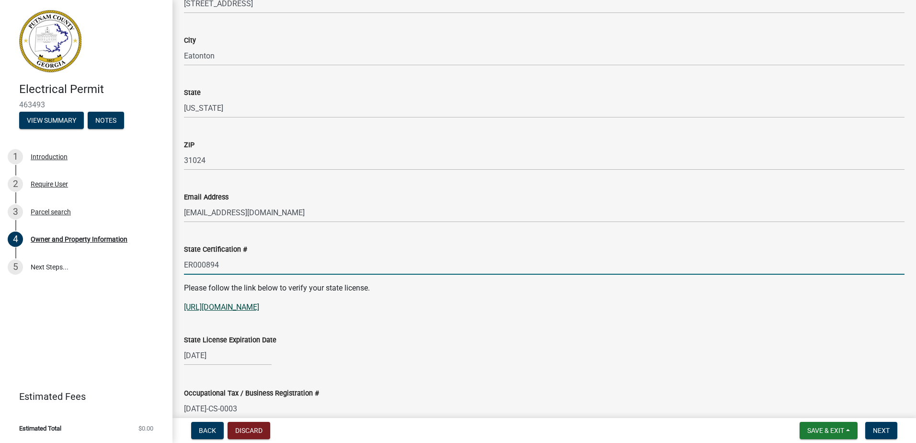
type input "ER000894"
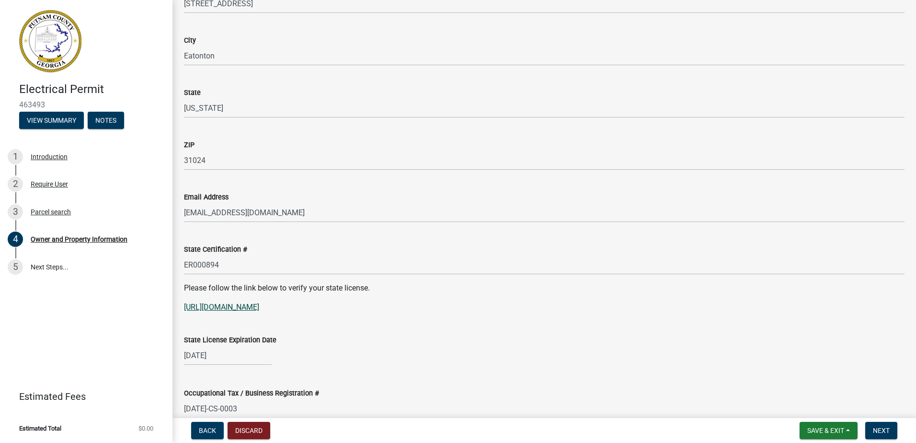
click at [215, 308] on link "[URL][DOMAIN_NAME]" at bounding box center [221, 306] width 75 height 9
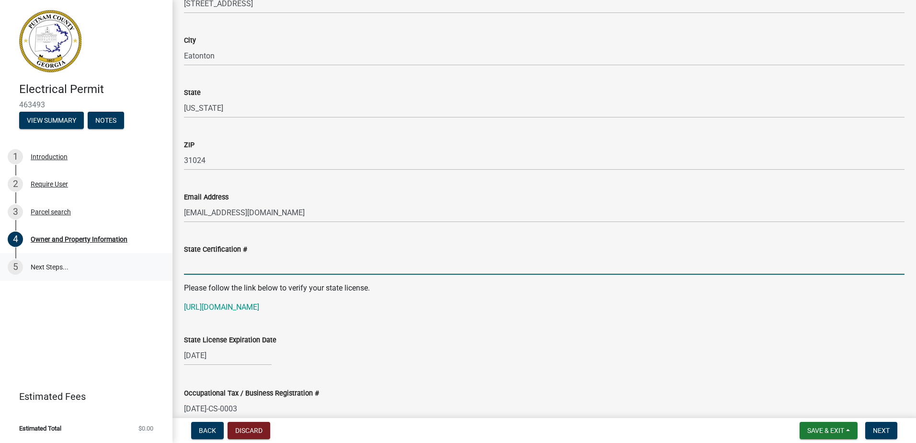
paste input "EN007600"
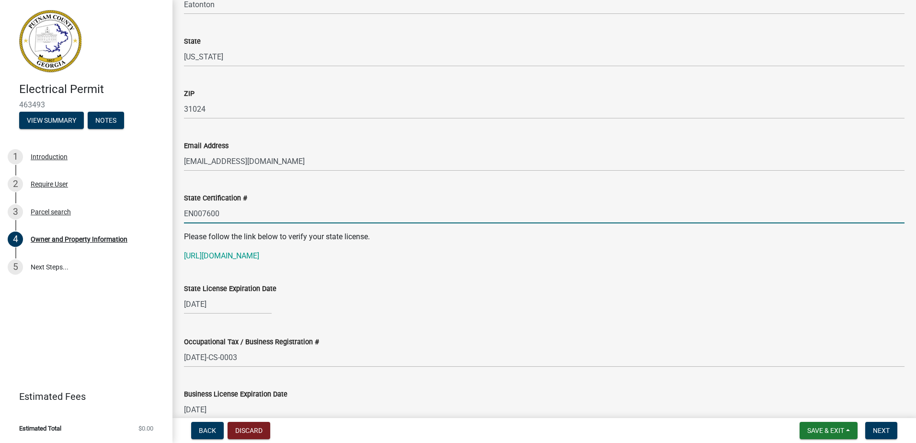
scroll to position [1183, 0]
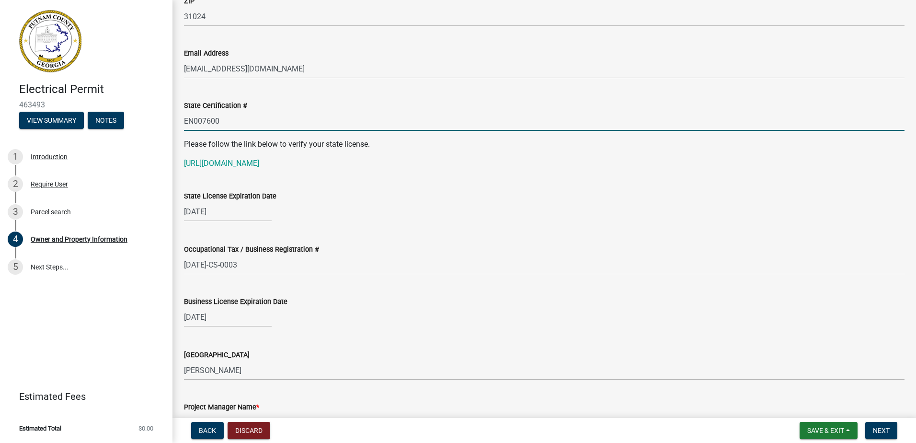
type input "EN007600"
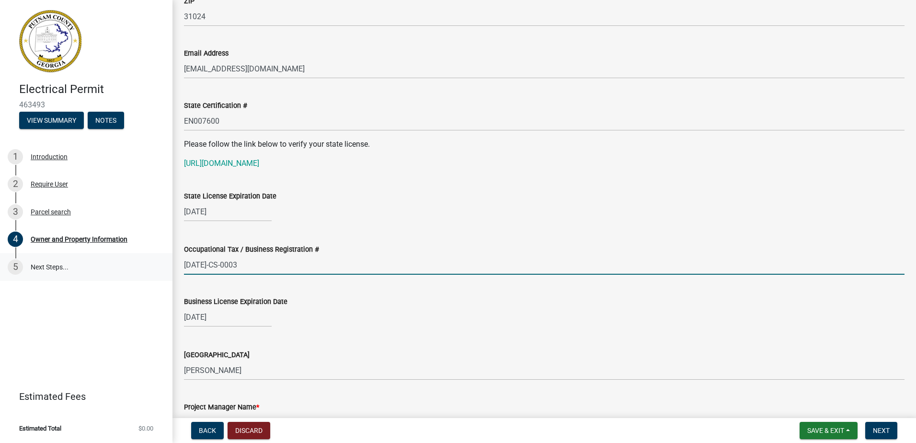
drag, startPoint x: 241, startPoint y: 267, endPoint x: 148, endPoint y: 258, distance: 92.9
click at [126, 266] on div "Electrical Permit 463493 View Summary Notes 1 Introduction 2 Require User 3 Par…" at bounding box center [458, 221] width 916 height 443
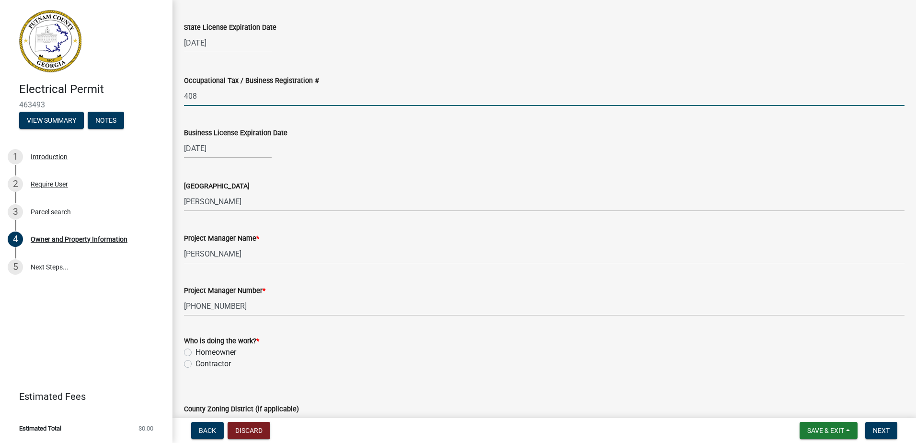
scroll to position [1374, 0]
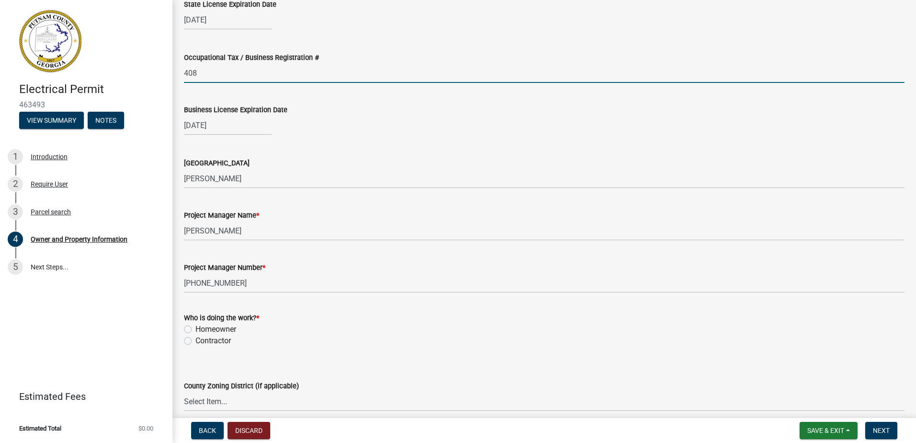
type input "408"
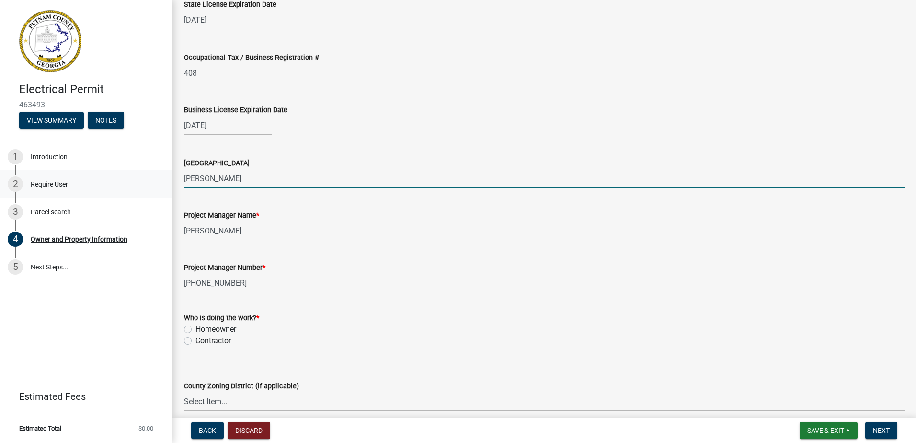
drag, startPoint x: 221, startPoint y: 180, endPoint x: 32, endPoint y: 171, distance: 189.9
click at [43, 164] on div "Electrical Permit 463493 View Summary Notes 1 Introduction 2 Require User 3 Par…" at bounding box center [458, 221] width 916 height 443
type input "c"
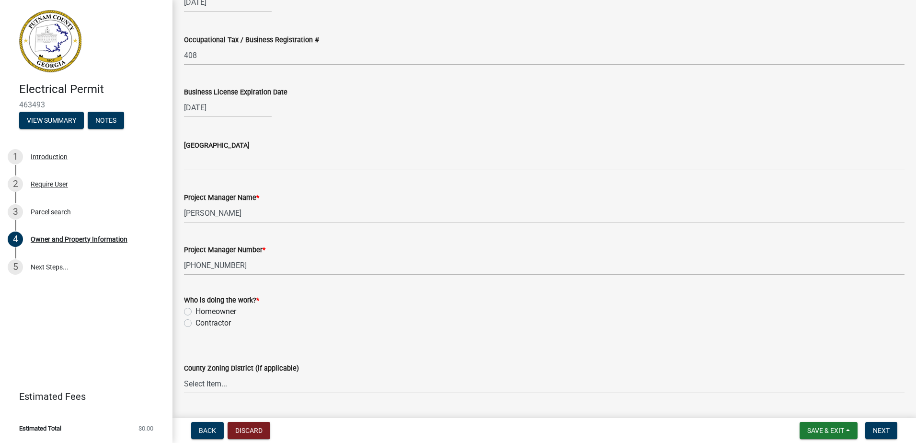
scroll to position [1422, 0]
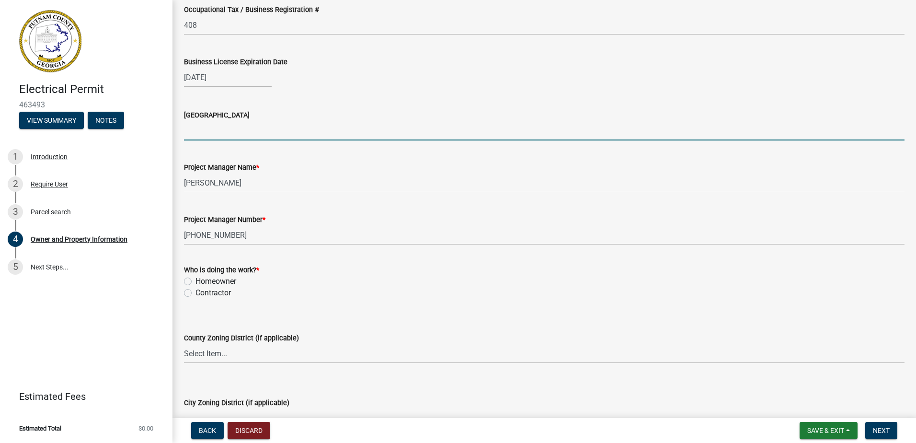
click at [220, 131] on input "[GEOGRAPHIC_DATA]" at bounding box center [544, 131] width 720 height 20
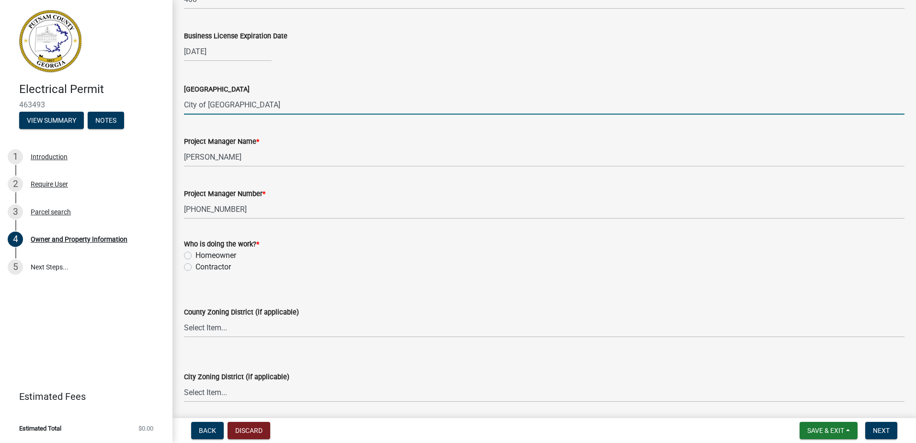
scroll to position [1470, 0]
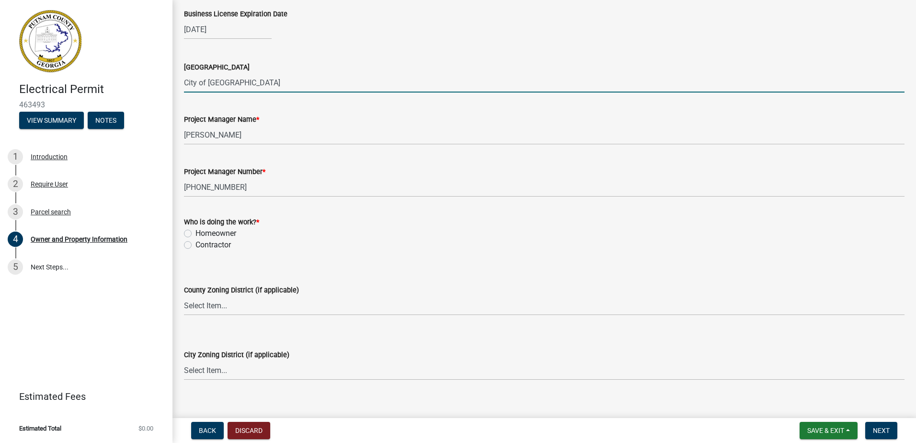
type input "City of [GEOGRAPHIC_DATA]"
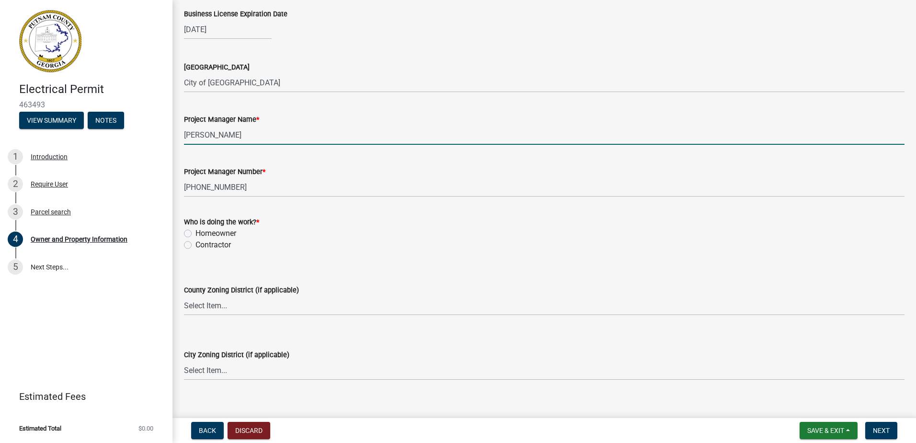
drag, startPoint x: 257, startPoint y: 131, endPoint x: 132, endPoint y: 135, distance: 124.6
click at [132, 135] on div "Electrical Permit 463493 View Summary Notes 1 Introduction 2 Require User 3 Par…" at bounding box center [458, 221] width 916 height 443
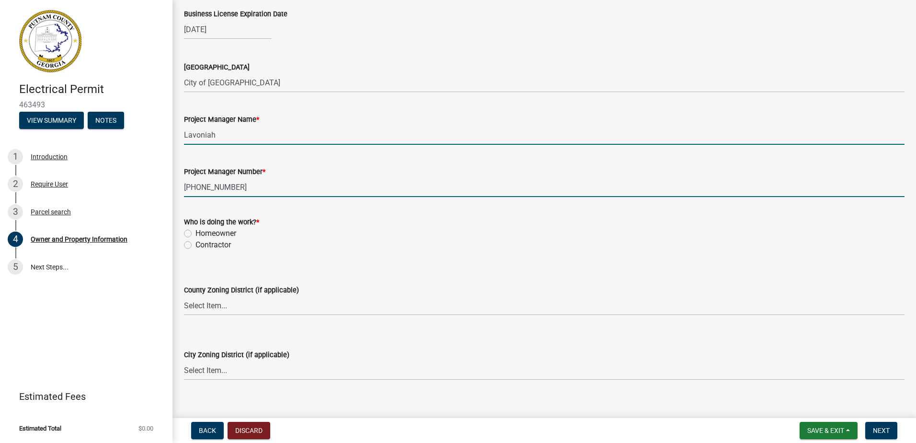
click at [280, 134] on input "Lavoniah" at bounding box center [544, 135] width 720 height 20
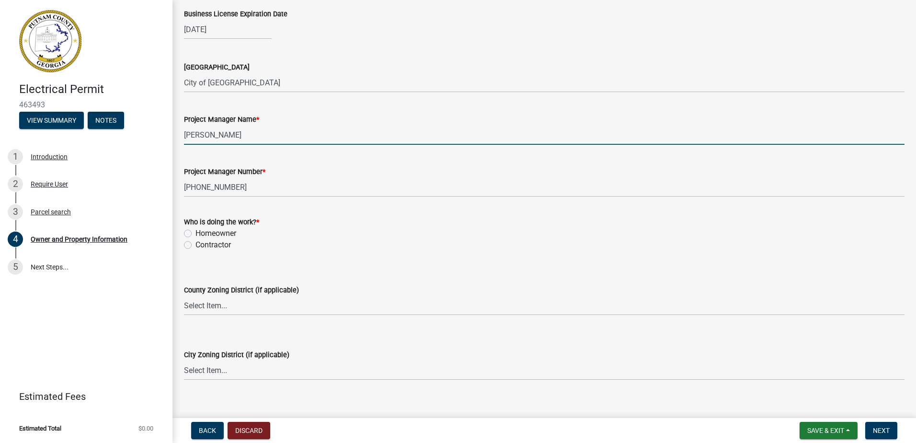
type input "[PERSON_NAME]"
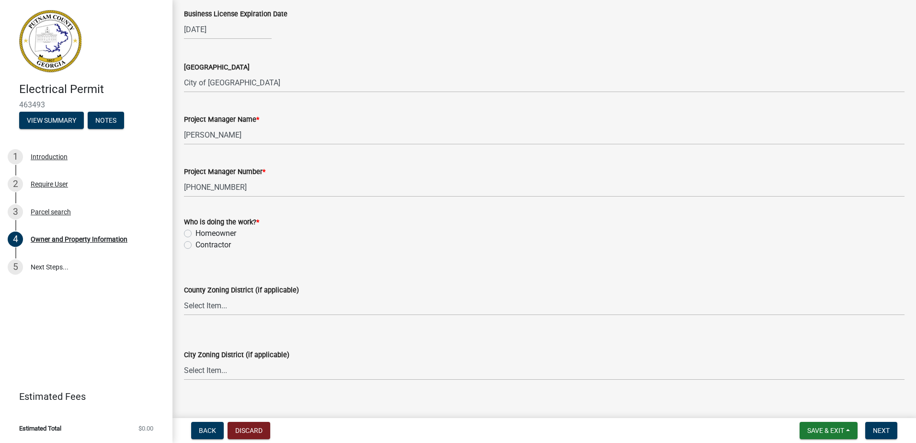
drag, startPoint x: 245, startPoint y: 199, endPoint x: 224, endPoint y: 196, distance: 20.7
click at [224, 196] on wm-data-entity-input "Project Manager Number * 478-456-2308" at bounding box center [544, 178] width 720 height 52
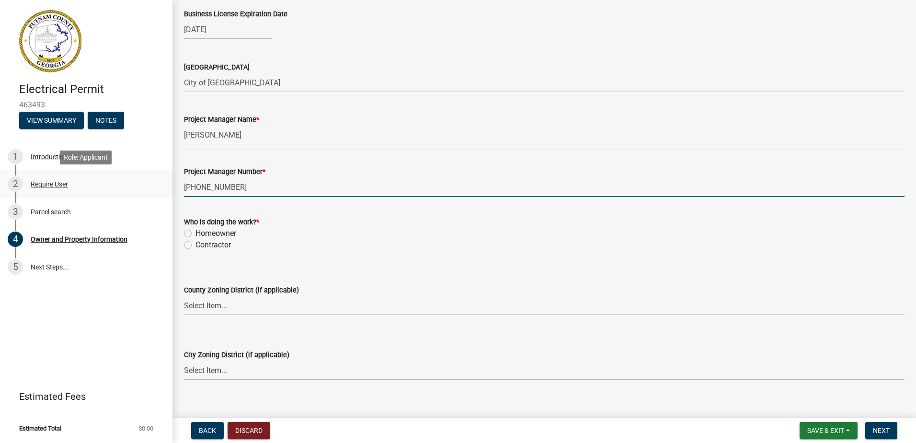
drag, startPoint x: 250, startPoint y: 182, endPoint x: 145, endPoint y: 178, distance: 105.0
click at [145, 178] on div "Electrical Permit 463493 View Summary Notes 1 Introduction 2 Require User 3 Par…" at bounding box center [458, 221] width 916 height 443
type input "[PHONE_NUMBER]"
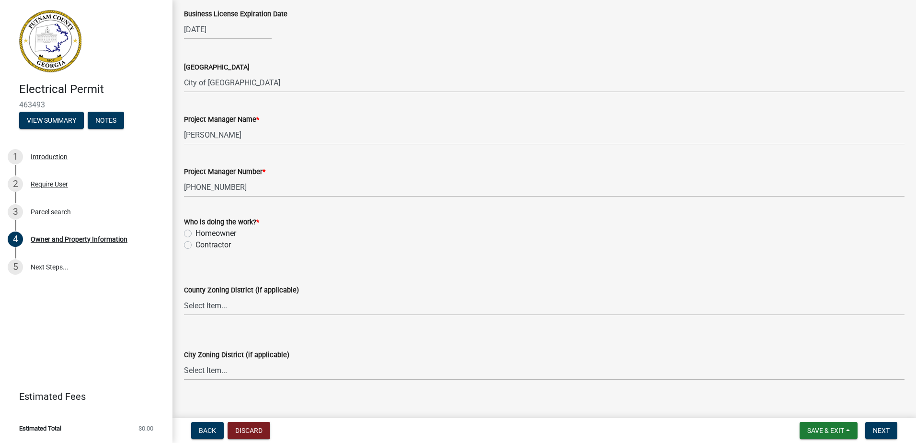
click at [195, 241] on label "Contractor" at bounding box center [212, 244] width 35 height 11
click at [195, 241] on input "Contractor" at bounding box center [198, 242] width 6 height 6
radio input "true"
click at [211, 376] on select "Select Item... A-1 A-2 R-1 R-2 R-3 R-4 MHP C-1 C-2 I-1 I-2 DB FH H-P N/A" at bounding box center [544, 370] width 720 height 20
click at [184, 360] on select "Select Item... A-1 A-2 R-1 R-2 R-3 R-4 MHP C-1 C-2 I-1 I-2 DB FH H-P N/A" at bounding box center [544, 370] width 720 height 20
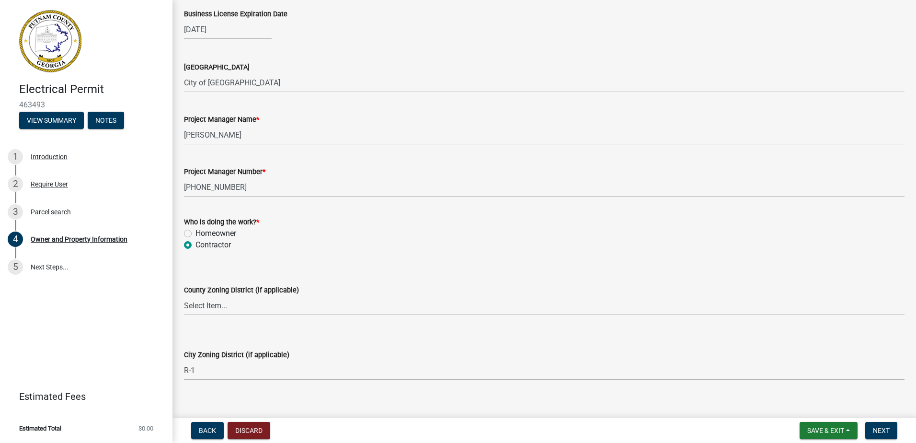
select select "8e53ab76-c026-4800-bafa-f3959daf7b99"
click at [215, 303] on select "Select Item... AG-1 R-1R R-1 R-2 MHP RM-1 RM-3 C-1 C-2 I-M PUD N/A" at bounding box center [544, 306] width 720 height 20
click at [184, 296] on select "Select Item... AG-1 R-1R R-1 R-2 MHP RM-1 RM-3 C-1 C-2 I-M PUD N/A" at bounding box center [544, 306] width 720 height 20
select select "ef7a1fc2-7a7a-426d-b1f0-c9b9b6ca7ff4"
click at [879, 431] on span "Next" at bounding box center [881, 430] width 17 height 8
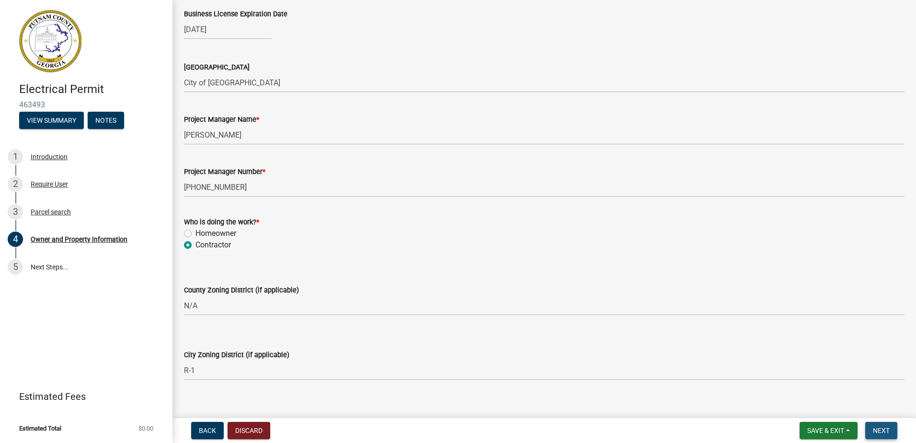
click at [873, 427] on span "Next" at bounding box center [881, 430] width 17 height 8
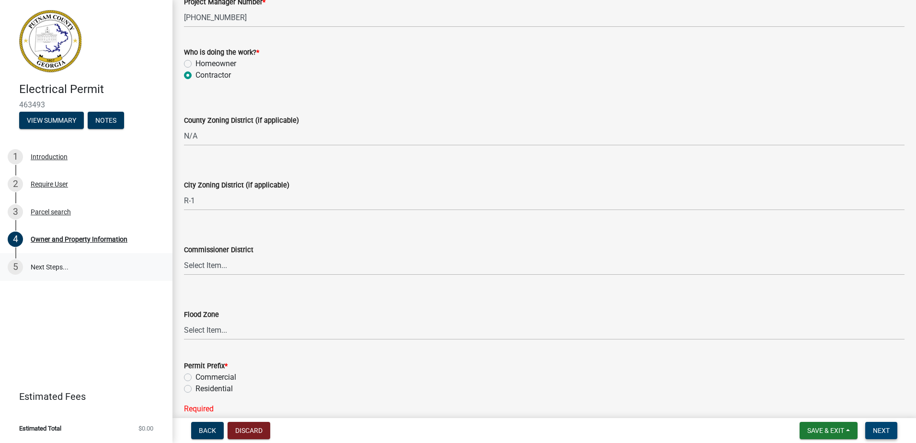
scroll to position [1662, 0]
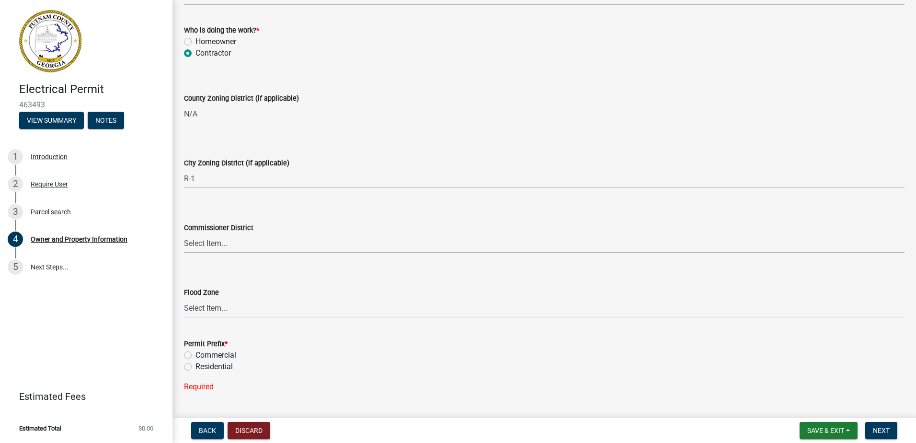
click at [213, 244] on select "Select Item... District 1 District 2 District 3 District 4" at bounding box center [544, 243] width 720 height 20
click at [184, 233] on select "Select Item... District 1 District 2 District 3 District 4" at bounding box center [544, 243] width 720 height 20
select select "95c2f08d-bd21-40ac-acc0-bf0ad2ba7c20"
click at [195, 363] on label "Residential" at bounding box center [213, 366] width 37 height 11
click at [195, 363] on input "Residential" at bounding box center [198, 364] width 6 height 6
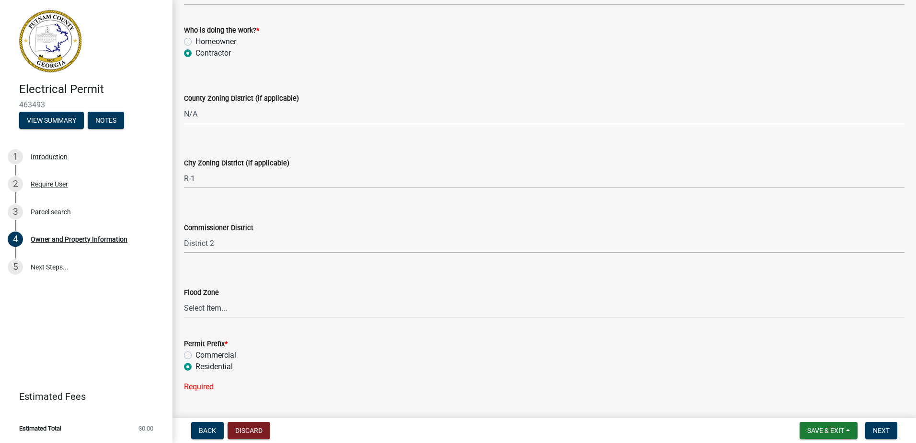
radio input "true"
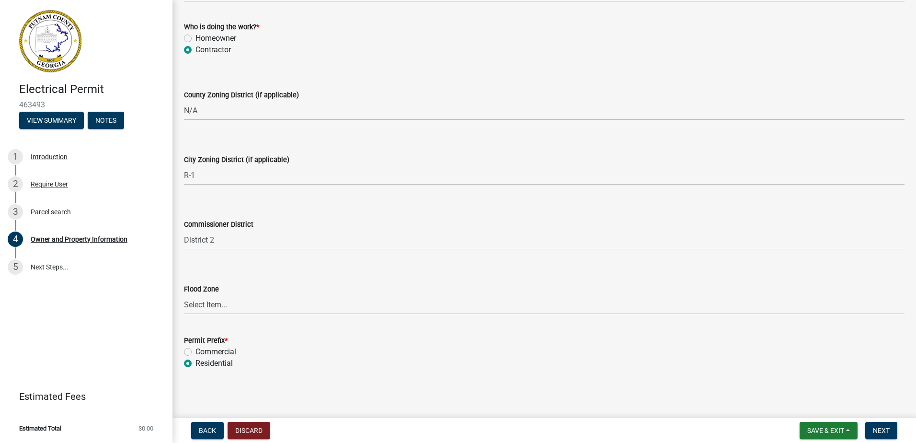
scroll to position [1666, 0]
click at [878, 435] on button "Next" at bounding box center [881, 430] width 32 height 17
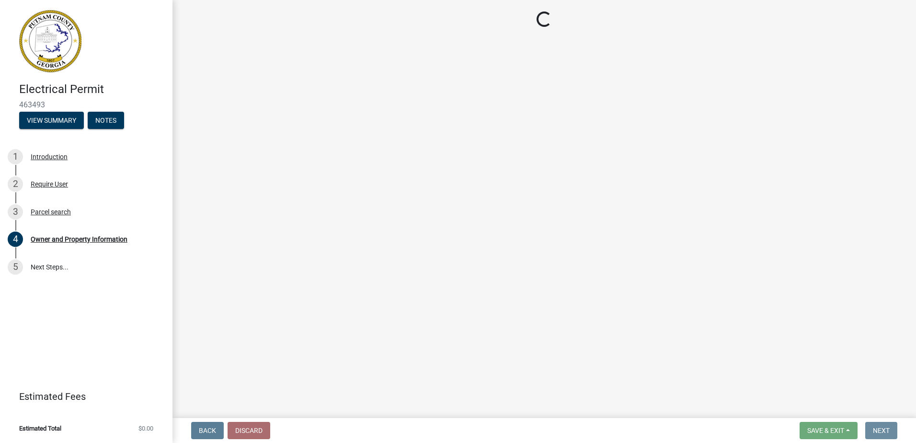
scroll to position [0, 0]
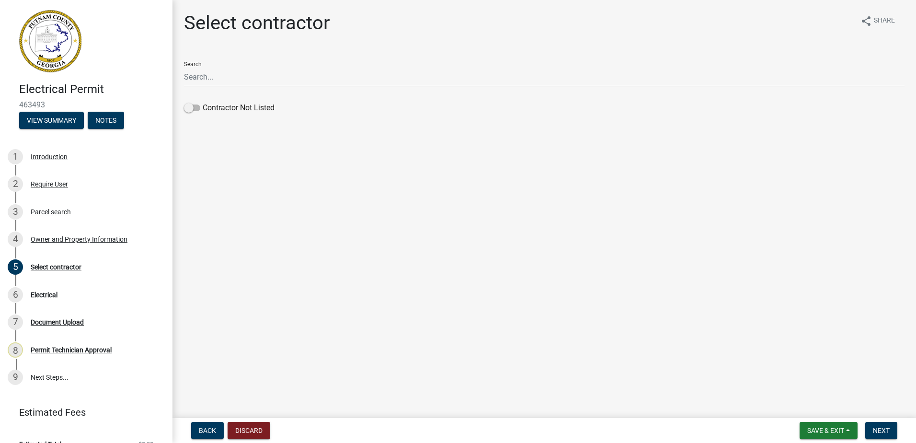
drag, startPoint x: 194, startPoint y: 113, endPoint x: 217, endPoint y: 123, distance: 26.0
click at [194, 113] on label "Contractor Not Listed" at bounding box center [229, 107] width 91 height 11
click at [203, 102] on input "Contractor Not Listed" at bounding box center [203, 102] width 0 height 0
click at [881, 431] on span "Next" at bounding box center [881, 430] width 17 height 8
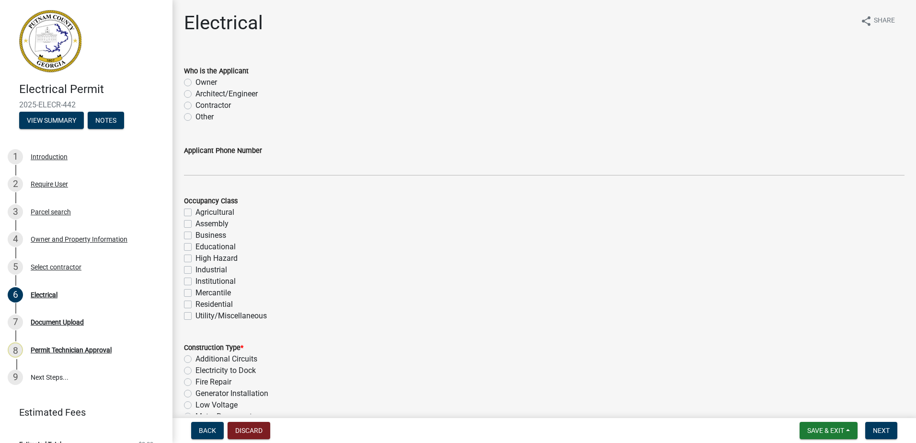
click at [195, 103] on label "Contractor" at bounding box center [212, 105] width 35 height 11
click at [195, 103] on input "Contractor" at bounding box center [198, 103] width 6 height 6
radio input "true"
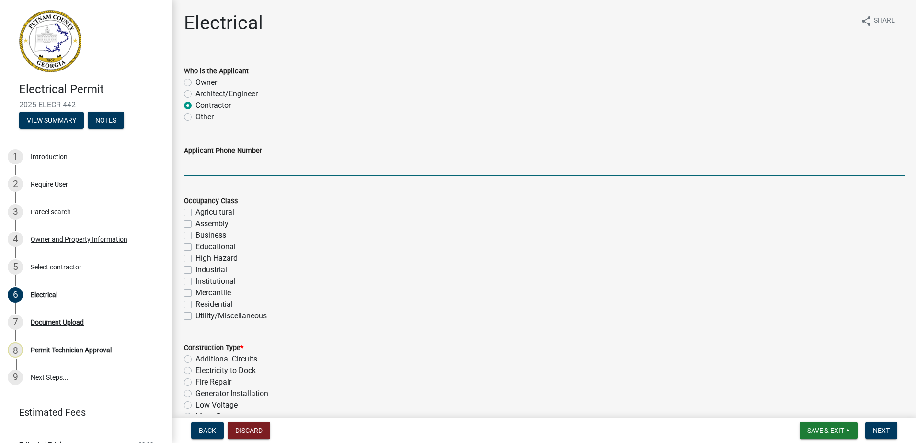
click at [208, 171] on input "Applicant Phone Number" at bounding box center [544, 166] width 720 height 20
type input "[PHONE_NUMBER]"
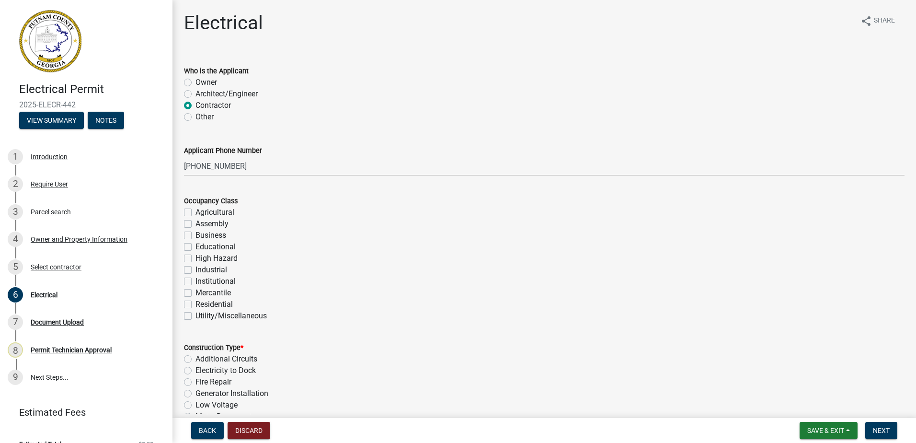
drag, startPoint x: 385, startPoint y: 258, endPoint x: 279, endPoint y: 284, distance: 109.4
click at [382, 260] on div "High Hazard" at bounding box center [544, 257] width 720 height 11
click at [195, 305] on label "Residential" at bounding box center [213, 303] width 37 height 11
click at [195, 305] on input "Residential" at bounding box center [198, 301] width 6 height 6
checkbox input "true"
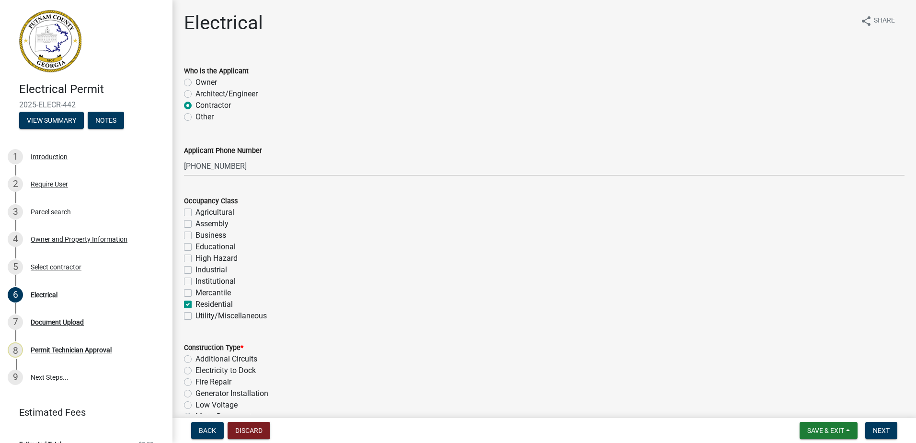
checkbox input "false"
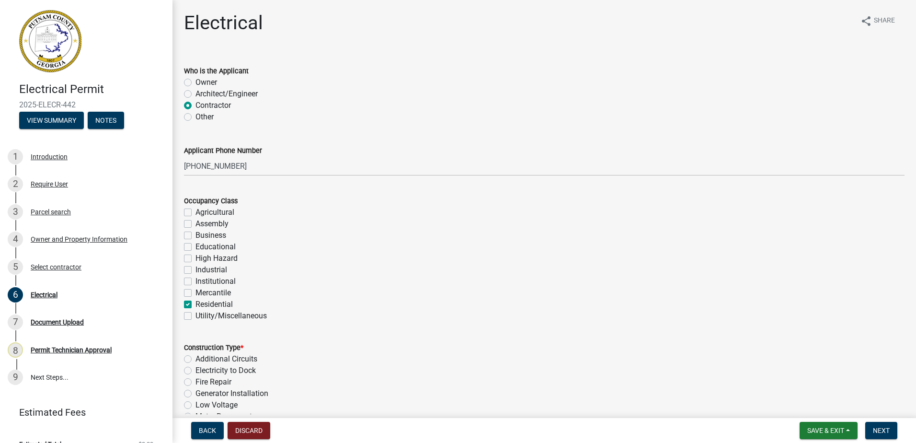
checkbox input "false"
checkbox input "true"
checkbox input "false"
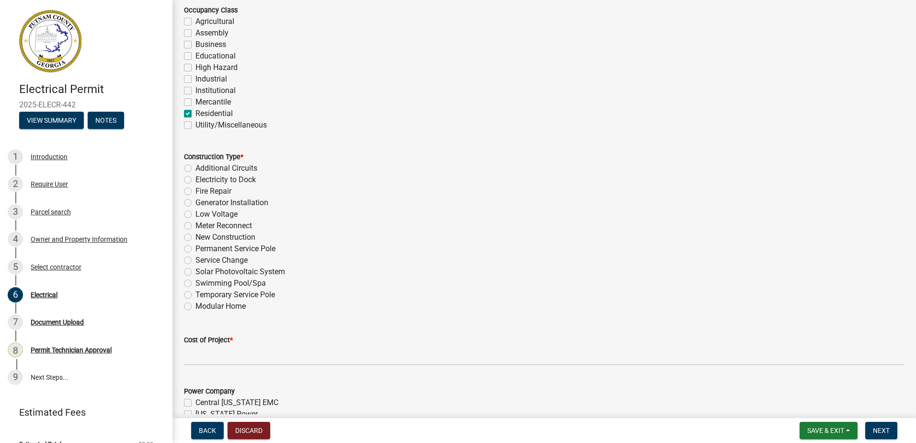
scroll to position [192, 0]
click at [187, 295] on div "Construction Type * Additional Circuits Electricity to Dock Fire Repair Generat…" at bounding box center [544, 224] width 735 height 172
click at [192, 294] on div "Temporary Service Pole" at bounding box center [544, 293] width 720 height 11
click at [195, 224] on label "Meter Reconnect" at bounding box center [223, 224] width 57 height 11
click at [195, 224] on input "Meter Reconnect" at bounding box center [198, 222] width 6 height 6
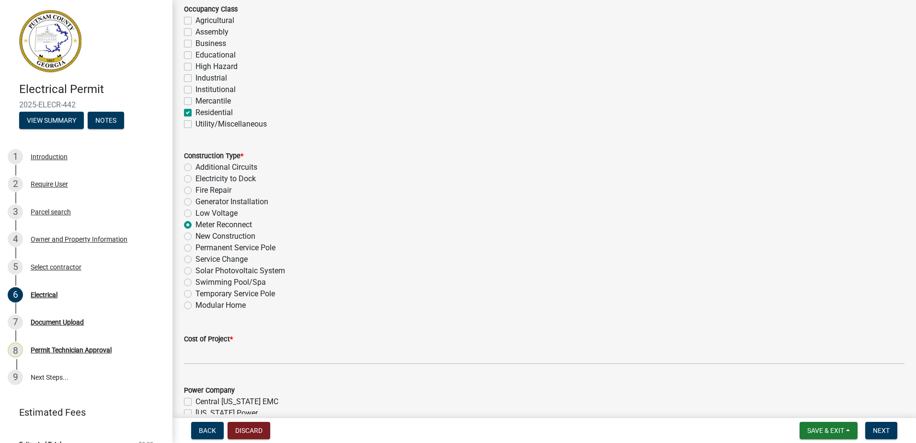
radio input "true"
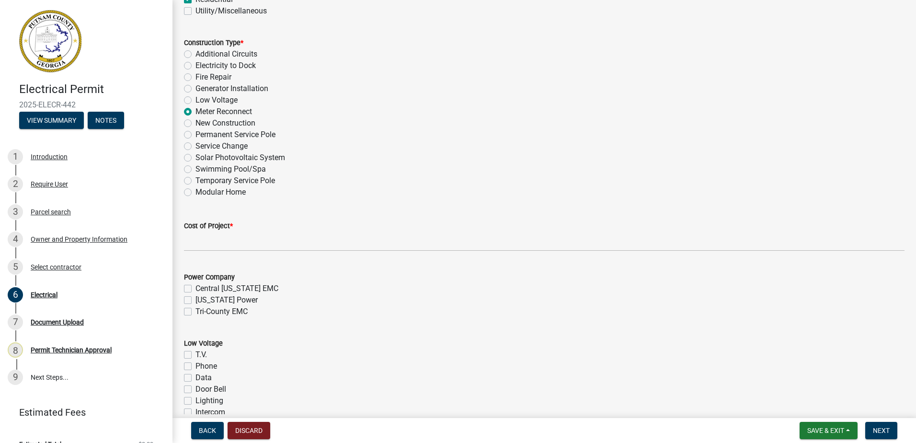
scroll to position [335, 0]
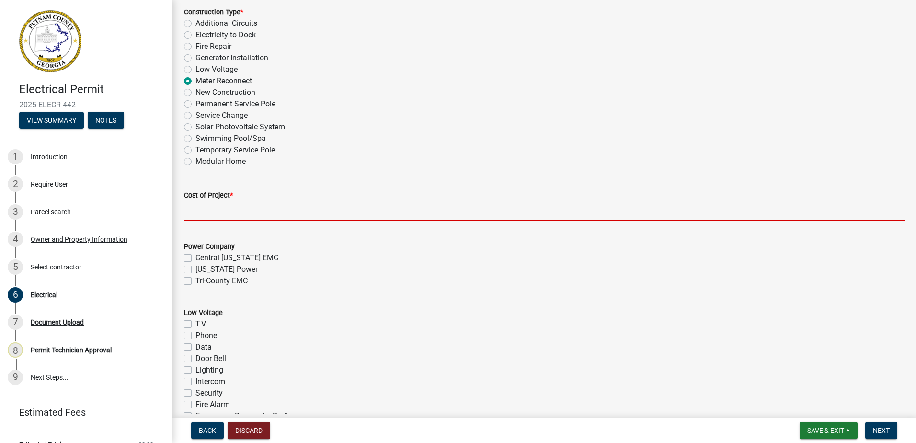
click at [200, 212] on input "text" at bounding box center [544, 211] width 720 height 20
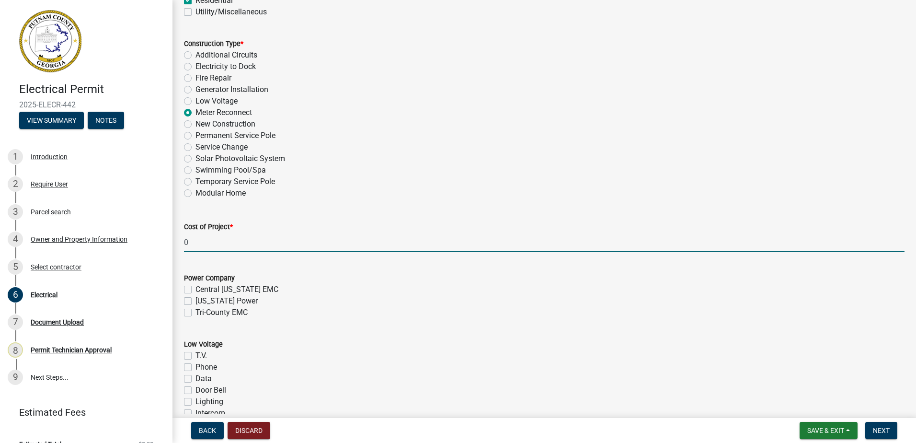
scroll to position [287, 0]
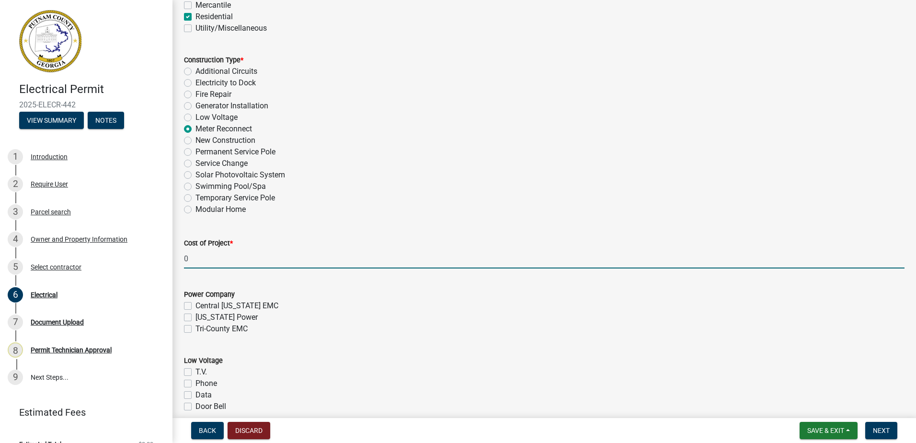
type input "0"
click at [195, 317] on label "[US_STATE] Power" at bounding box center [226, 316] width 62 height 11
click at [195, 317] on input "[US_STATE] Power" at bounding box center [198, 314] width 6 height 6
checkbox input "true"
checkbox input "false"
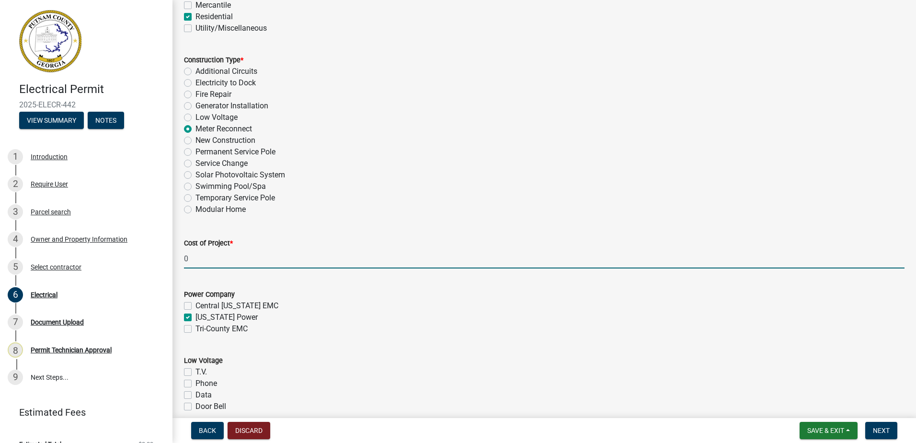
checkbox input "true"
checkbox input "false"
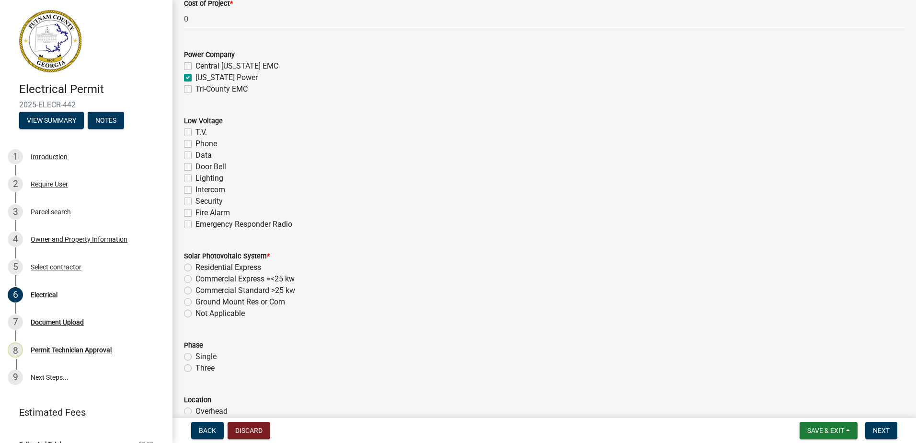
scroll to position [623, 0]
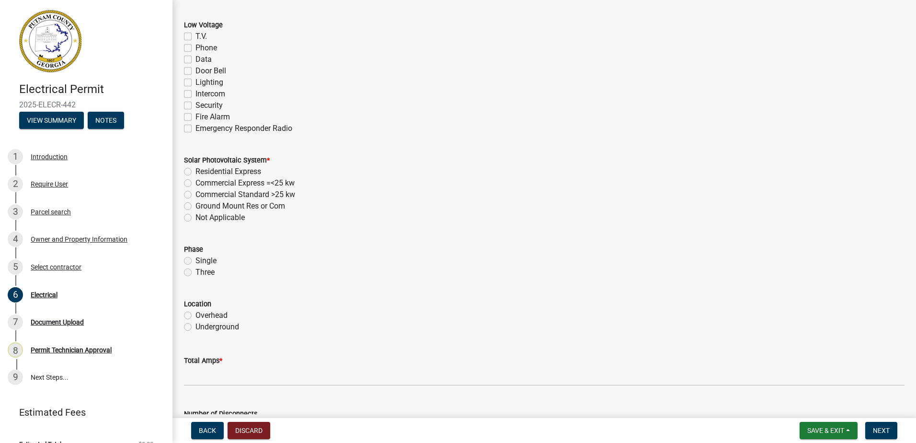
click at [195, 216] on label "Not Applicable" at bounding box center [219, 217] width 49 height 11
click at [195, 216] on input "Not Applicable" at bounding box center [198, 215] width 6 height 6
radio input "true"
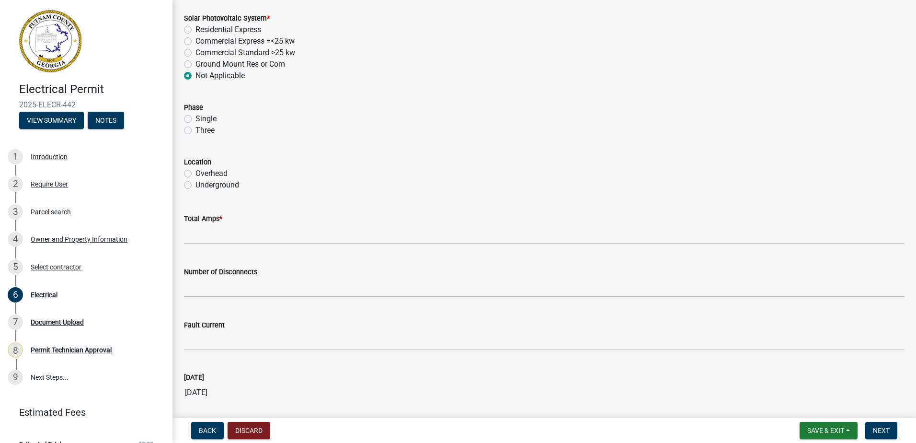
scroll to position [766, 0]
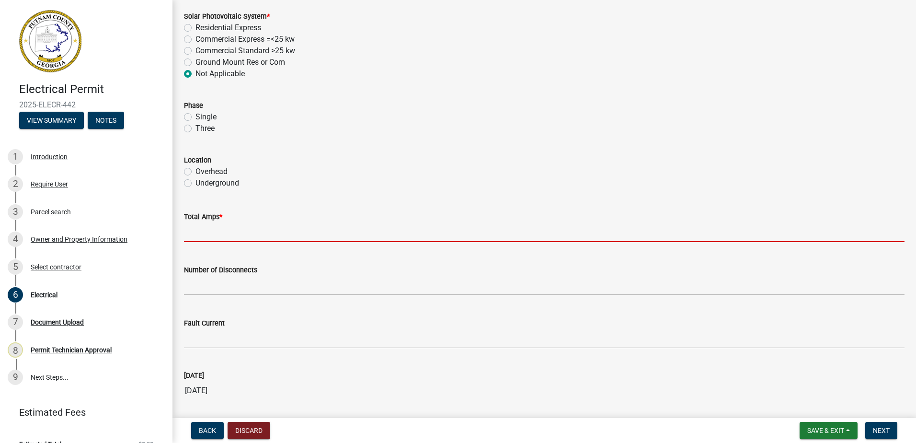
click at [198, 227] on input "text" at bounding box center [544, 232] width 720 height 20
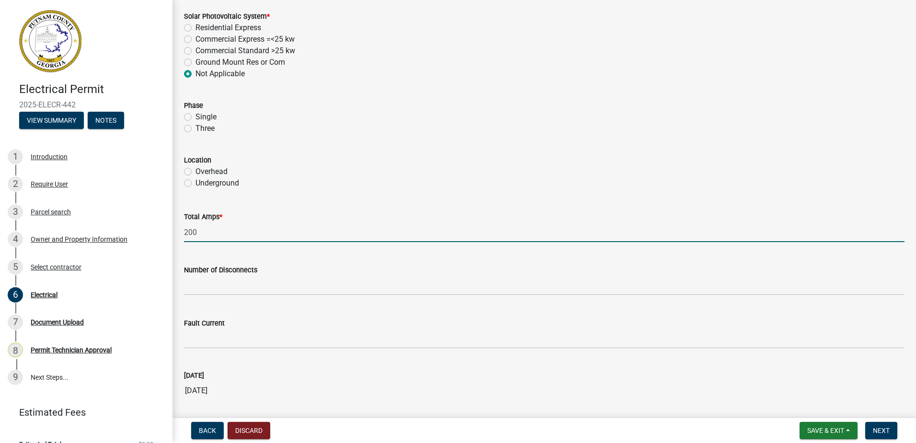
scroll to position [905, 0]
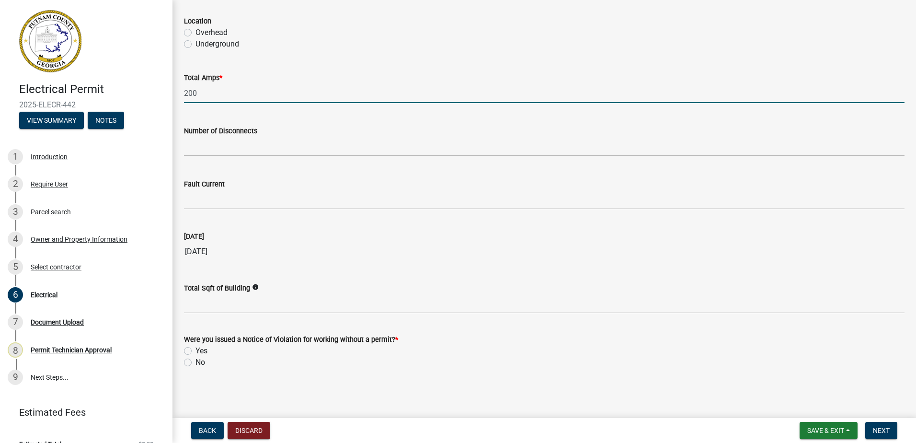
type input "200"
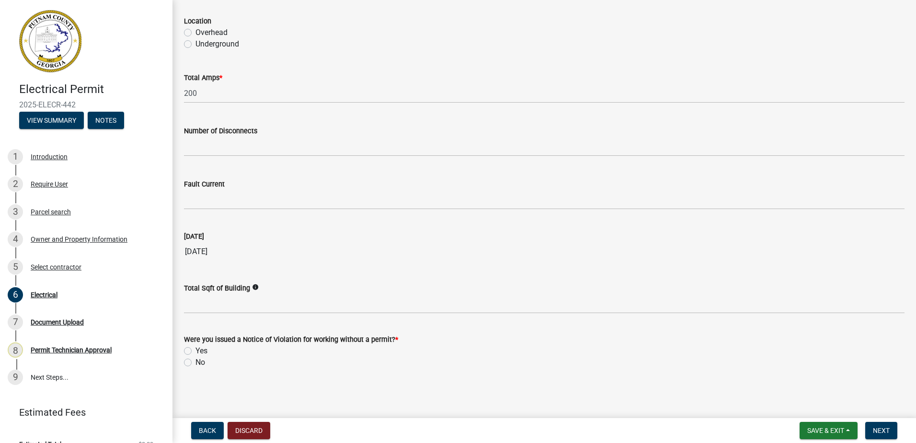
click at [195, 360] on label "No" at bounding box center [200, 361] width 10 height 11
click at [195, 360] on input "No" at bounding box center [198, 359] width 6 height 6
radio input "true"
drag, startPoint x: 878, startPoint y: 424, endPoint x: 872, endPoint y: 423, distance: 5.8
click at [877, 424] on button "Next" at bounding box center [881, 430] width 32 height 17
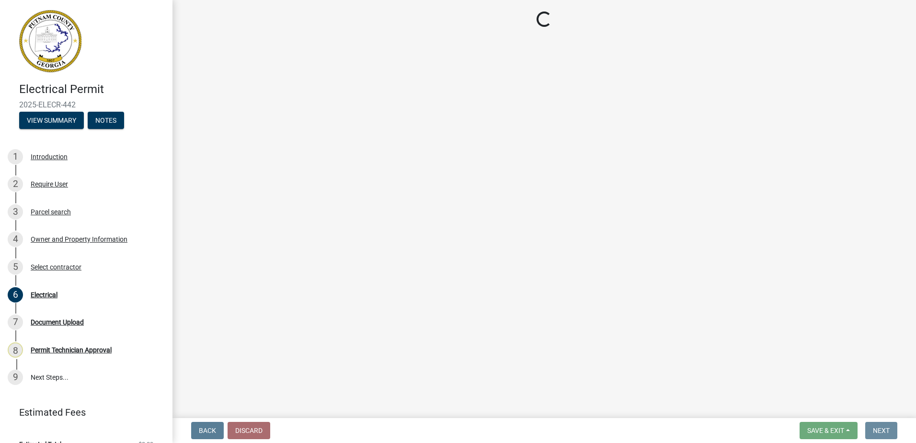
scroll to position [0, 0]
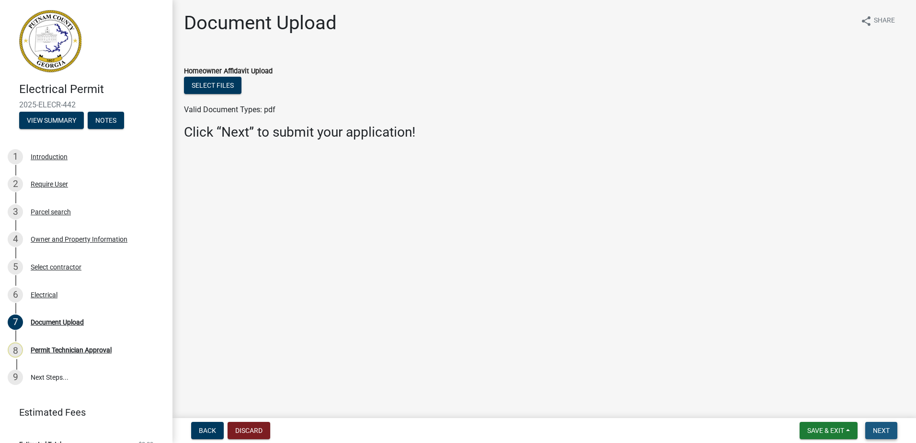
click at [878, 431] on span "Next" at bounding box center [881, 430] width 17 height 8
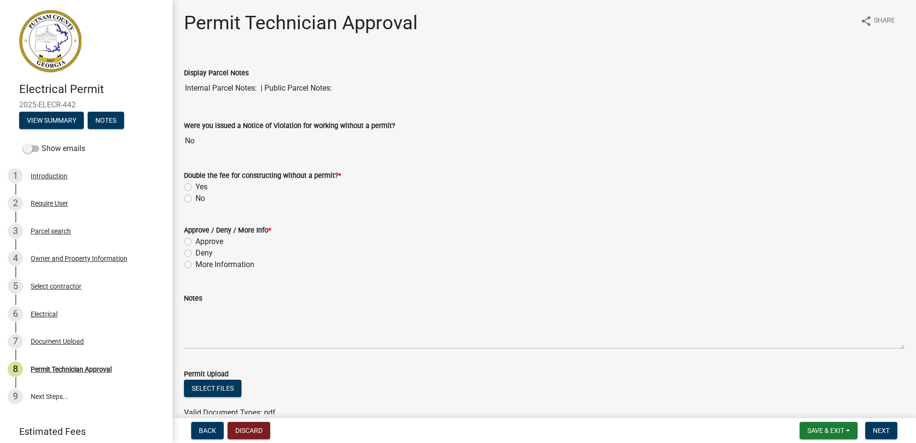
click at [195, 200] on label "No" at bounding box center [200, 198] width 10 height 11
click at [195, 199] on input "No" at bounding box center [198, 196] width 6 height 6
radio input "true"
click at [195, 239] on label "Approve" at bounding box center [209, 241] width 28 height 11
click at [195, 239] on input "Approve" at bounding box center [198, 239] width 6 height 6
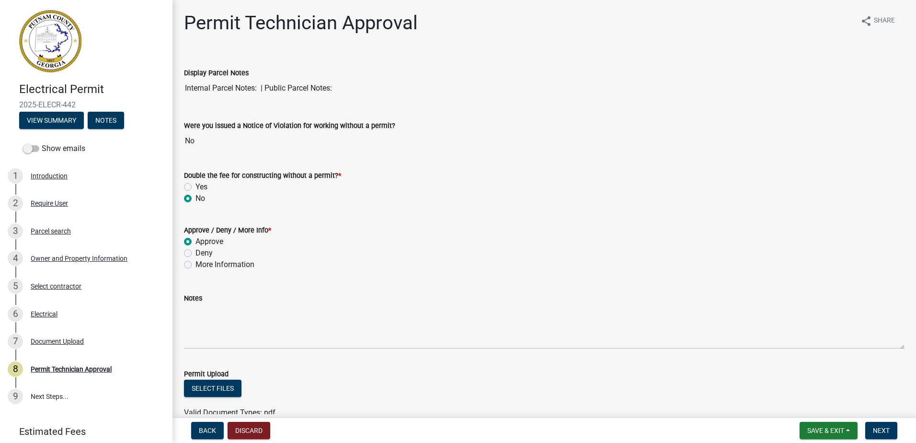
radio input "true"
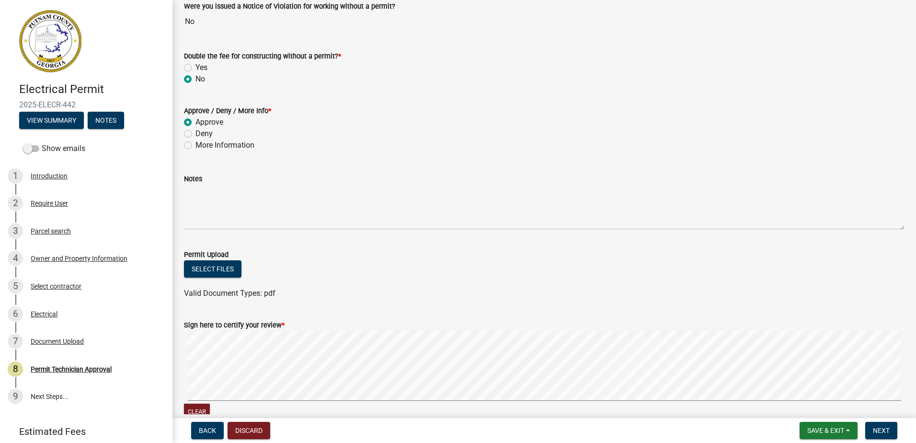
scroll to position [96, 0]
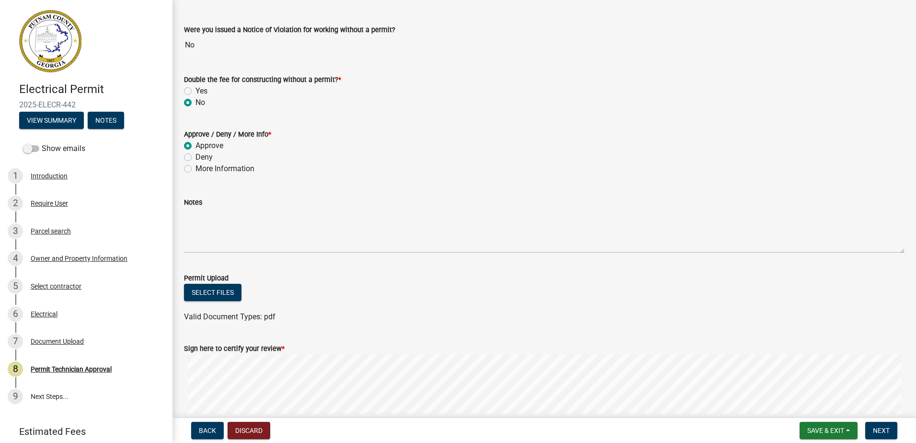
click at [248, 430] on wm-app "Electrical Permit 2025-ELECR-442 View Summary Notes Show emails 1 Introduction …" at bounding box center [458, 221] width 916 height 443
click at [440, 322] on wm-data-entity-input-list "Display Parcel Notes Internal Parcel Notes: | Public Parcel Notes: Were you iss…" at bounding box center [544, 206] width 720 height 496
click at [882, 430] on span "Next" at bounding box center [881, 430] width 17 height 8
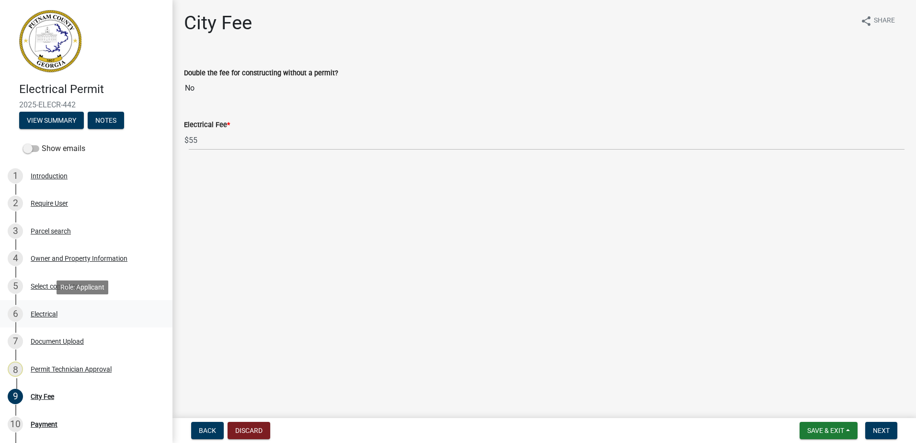
click at [41, 311] on div "Electrical" at bounding box center [44, 313] width 27 height 7
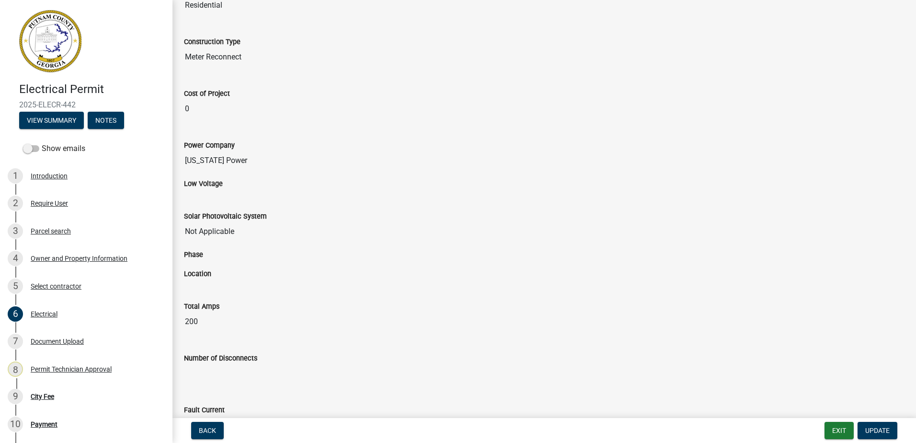
scroll to position [48, 0]
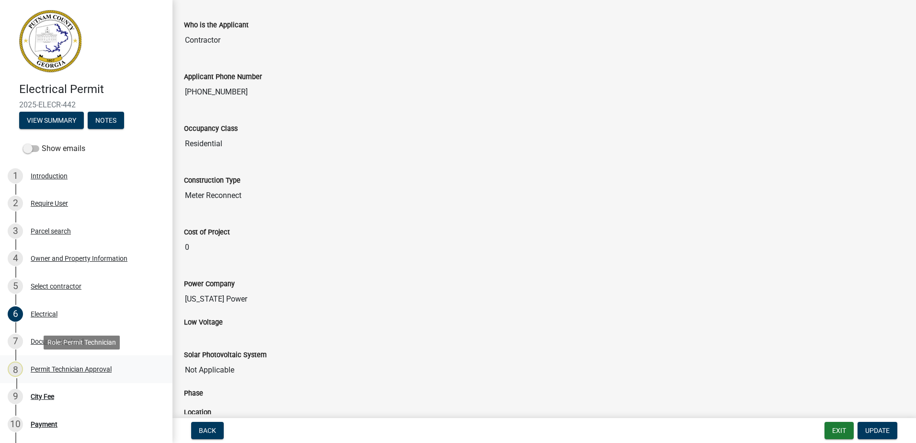
click at [62, 369] on div "Permit Technician Approval" at bounding box center [71, 368] width 81 height 7
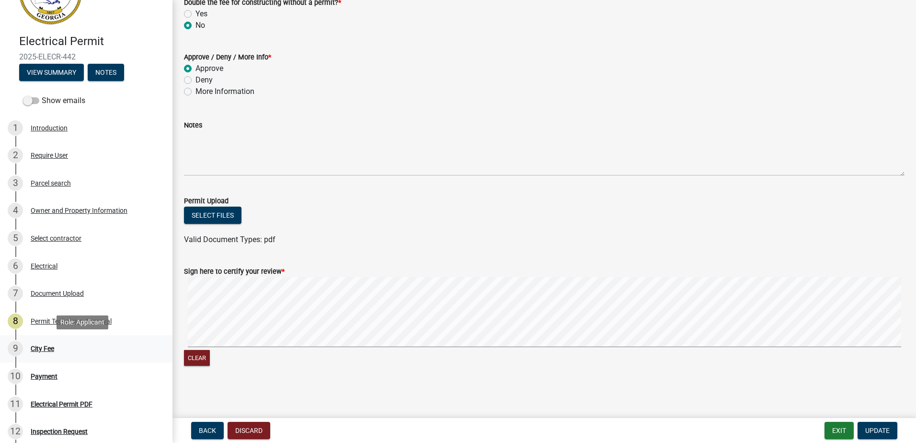
click at [45, 345] on div "City Fee" at bounding box center [42, 348] width 23 height 7
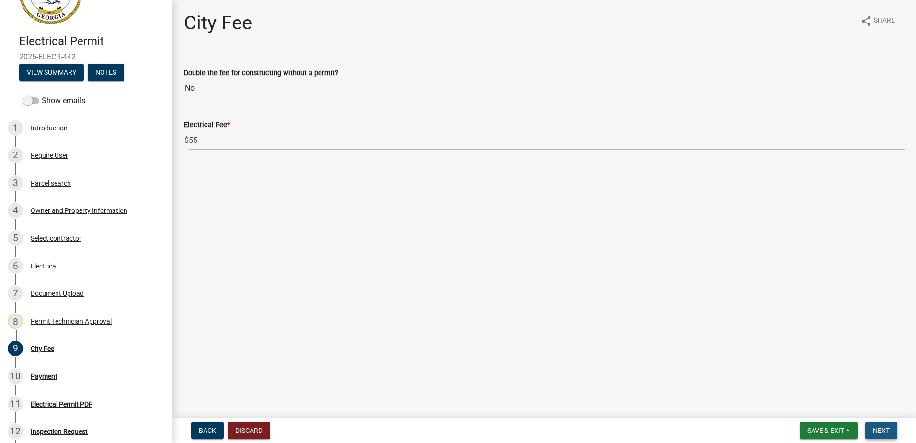
click at [878, 429] on span "Next" at bounding box center [881, 430] width 17 height 8
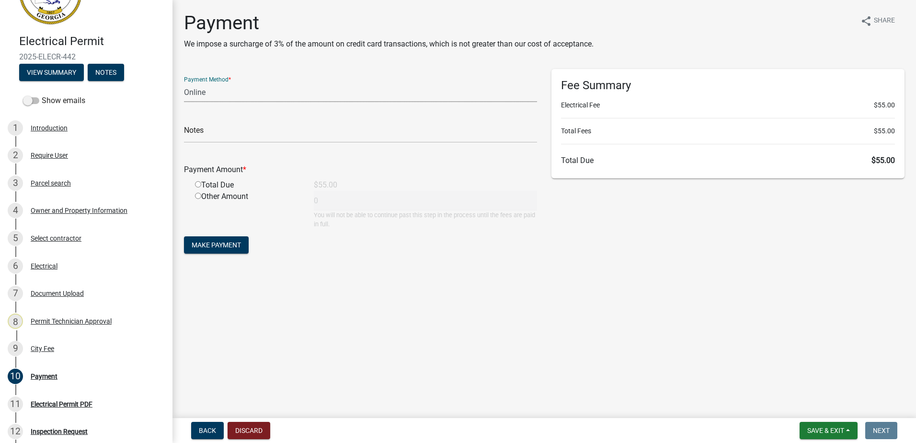
click at [208, 86] on select "Credit Card POS Check Cash Online" at bounding box center [360, 92] width 353 height 20
select select "2: 1"
click at [184, 82] on select "Credit Card POS Check Cash Online" at bounding box center [360, 92] width 353 height 20
click at [194, 185] on div "Total Due" at bounding box center [247, 184] width 119 height 11
click at [198, 183] on input "radio" at bounding box center [198, 184] width 6 height 6
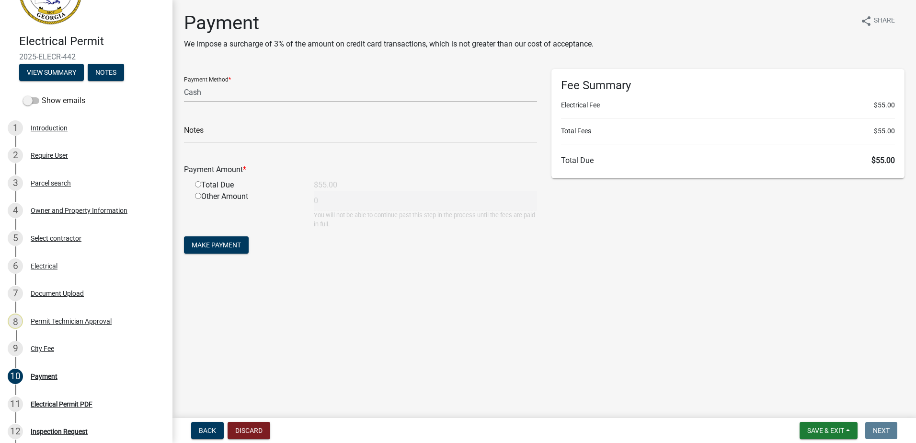
radio input "true"
type input "55"
click at [212, 250] on button "Make Payment" at bounding box center [216, 244] width 65 height 17
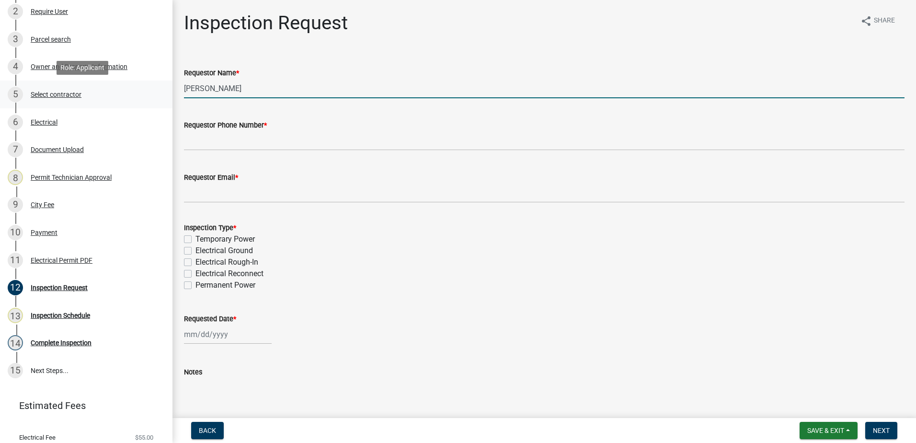
drag, startPoint x: 271, startPoint y: 96, endPoint x: 148, endPoint y: 85, distance: 123.2
click at [148, 85] on div "Electrical Permit 2025-ELECR-442 View Summary Notes Show emails 1 Introduction …" at bounding box center [458, 221] width 916 height 443
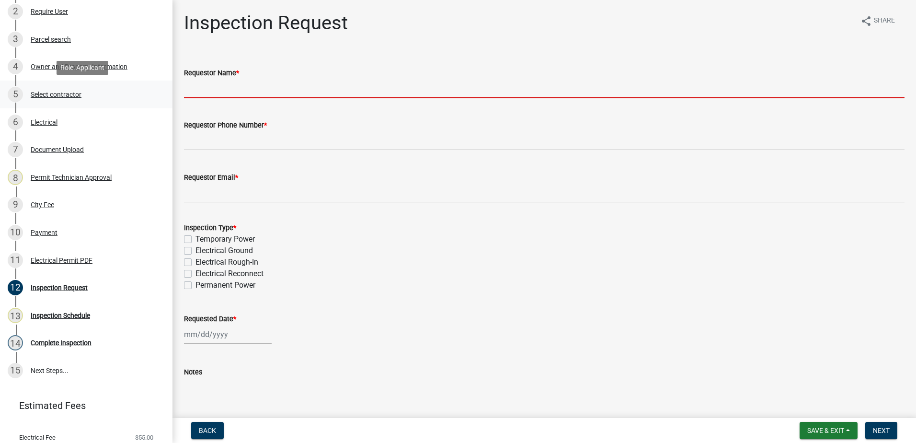
type input "k"
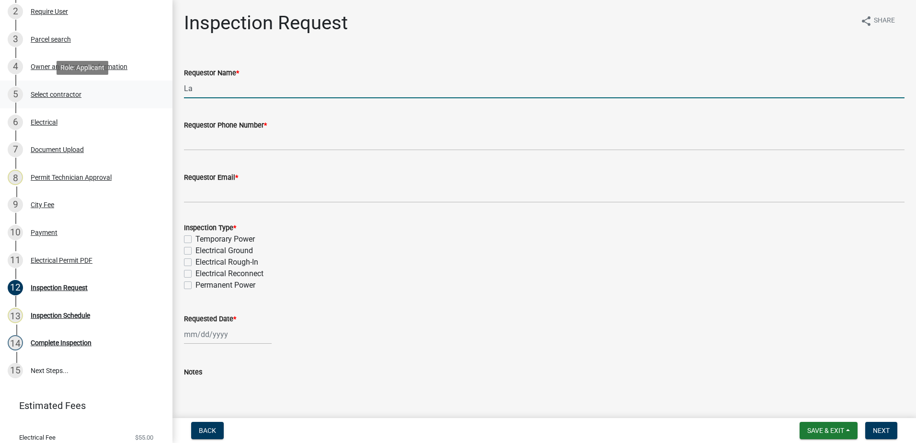
type input "L"
type input "l"
type input "[PERSON_NAME]"
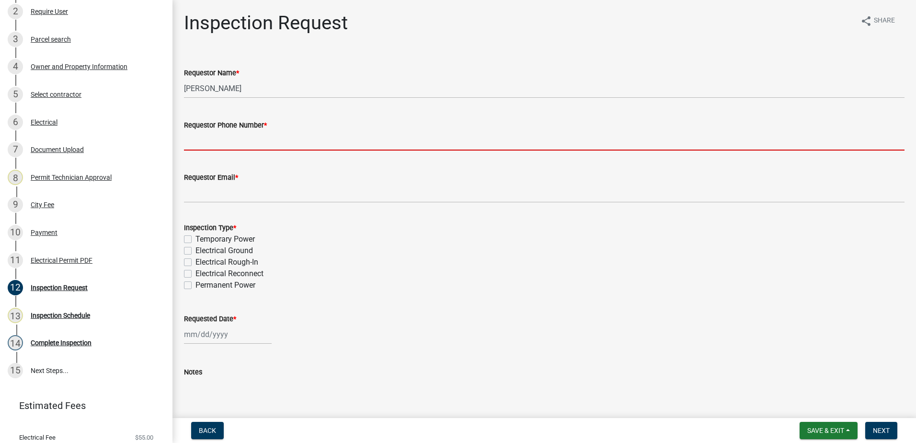
click at [243, 133] on input "Requestor Phone Number *" at bounding box center [544, 141] width 720 height 20
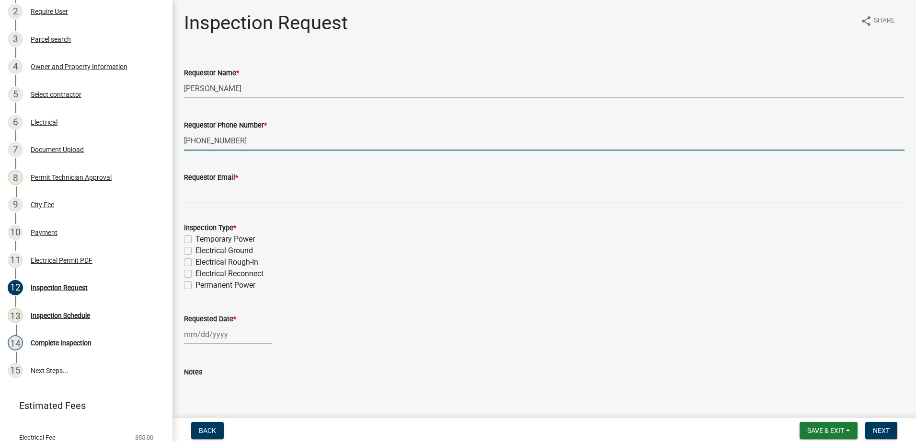
type input "[PHONE_NUMBER]"
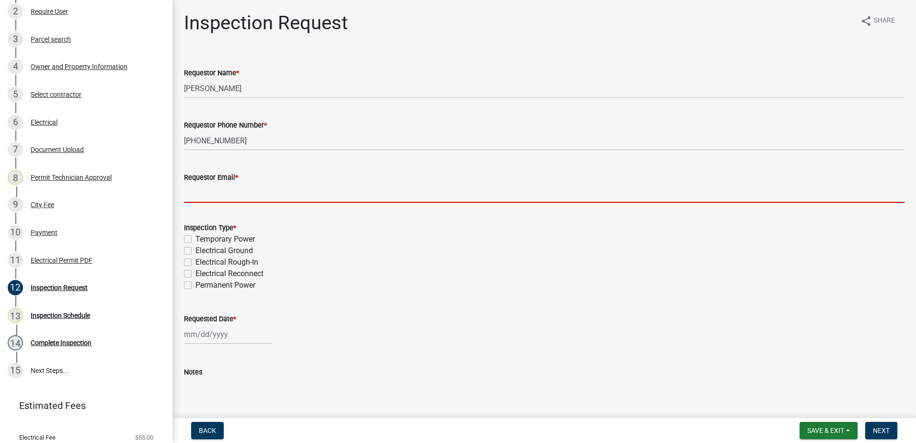
click at [290, 190] on input "Requestor Email *" at bounding box center [544, 193] width 720 height 20
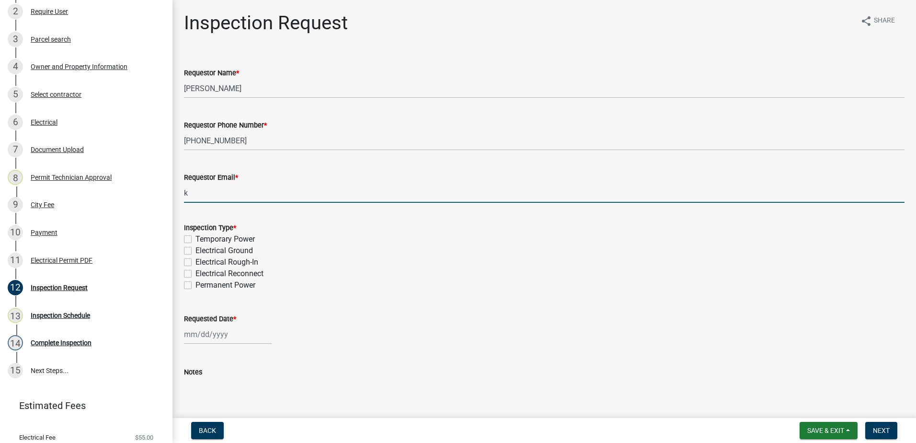
type input "[EMAIL_ADDRESS][DOMAIN_NAME]"
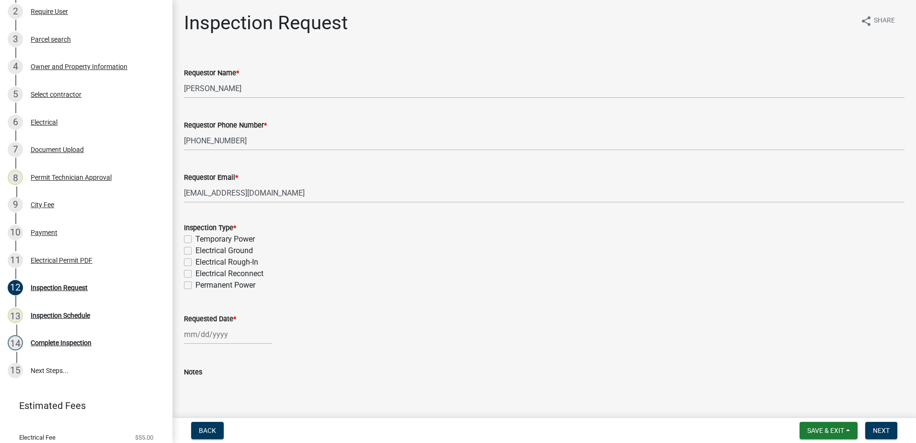
click at [195, 274] on label "Electrical Reconnect" at bounding box center [229, 273] width 68 height 11
click at [195, 274] on input "Electrical Reconnect" at bounding box center [198, 271] width 6 height 6
checkbox input "true"
checkbox input "false"
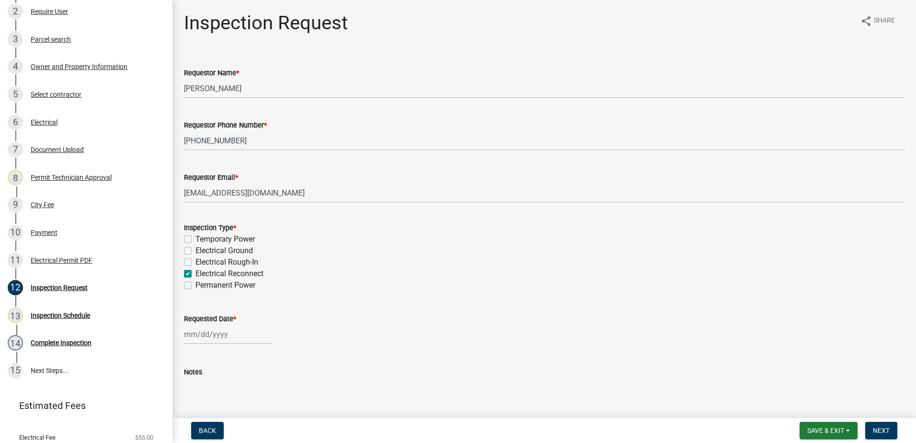
checkbox input "false"
checkbox input "true"
checkbox input "false"
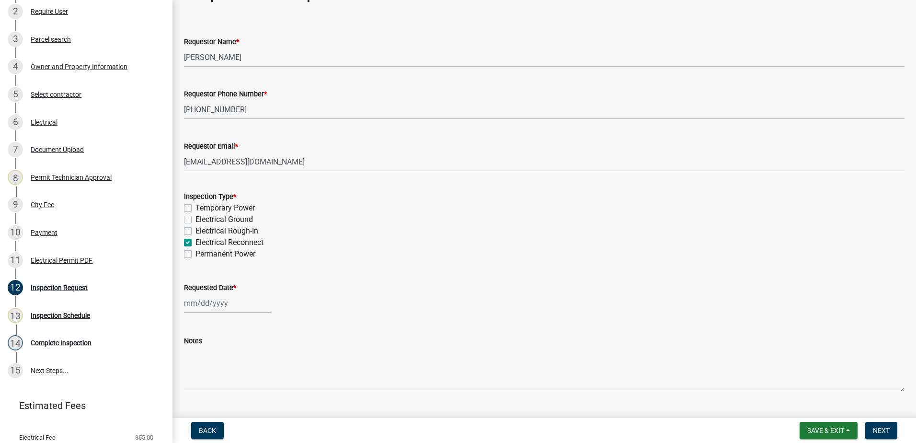
scroll to position [48, 0]
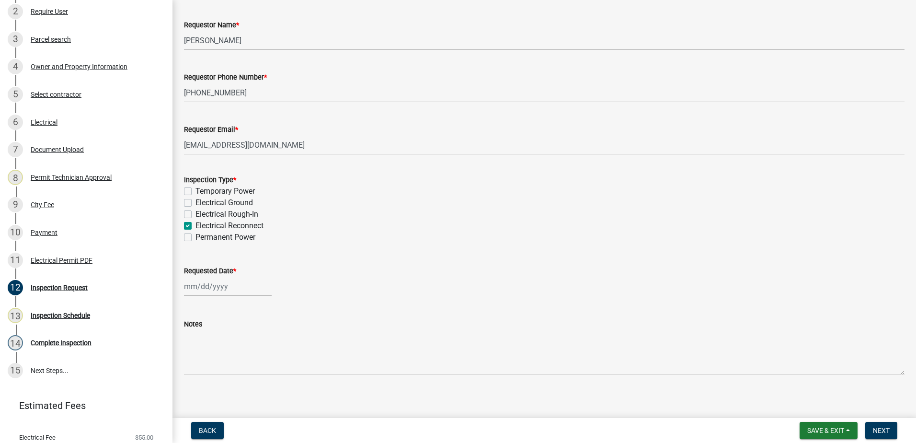
select select "8"
select select "2025"
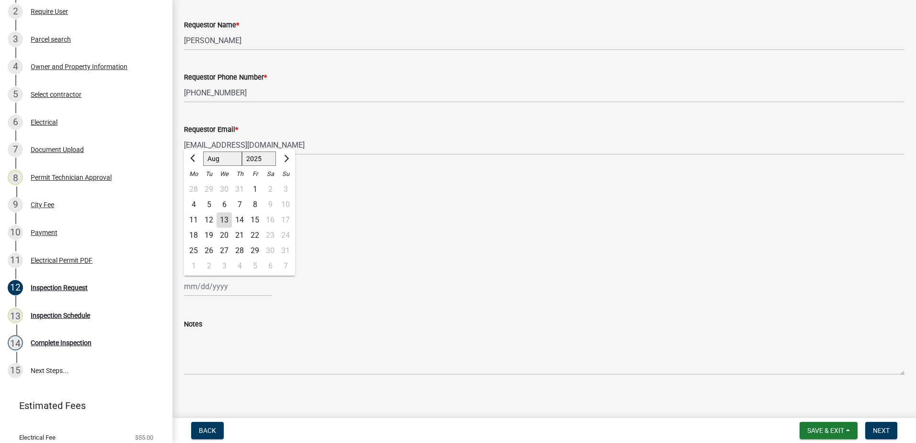
click at [216, 292] on input "Requested Date *" at bounding box center [228, 286] width 88 height 20
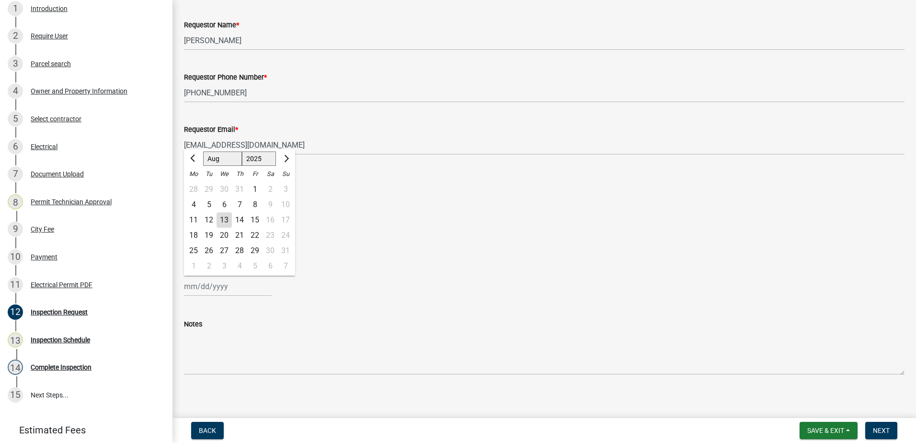
scroll to position [144, 0]
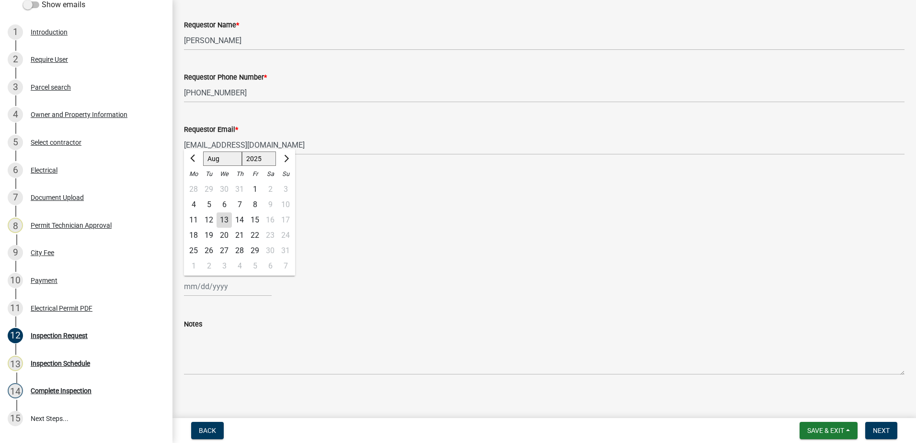
drag, startPoint x: 217, startPoint y: 227, endPoint x: 224, endPoint y: 218, distance: 10.5
click at [222, 221] on div "13" at bounding box center [224, 219] width 15 height 15
type input "[DATE]"
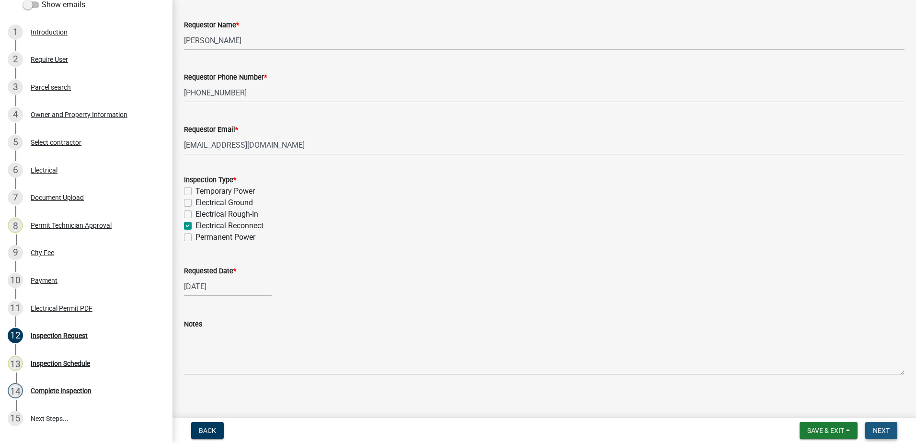
click at [883, 430] on span "Next" at bounding box center [881, 430] width 17 height 8
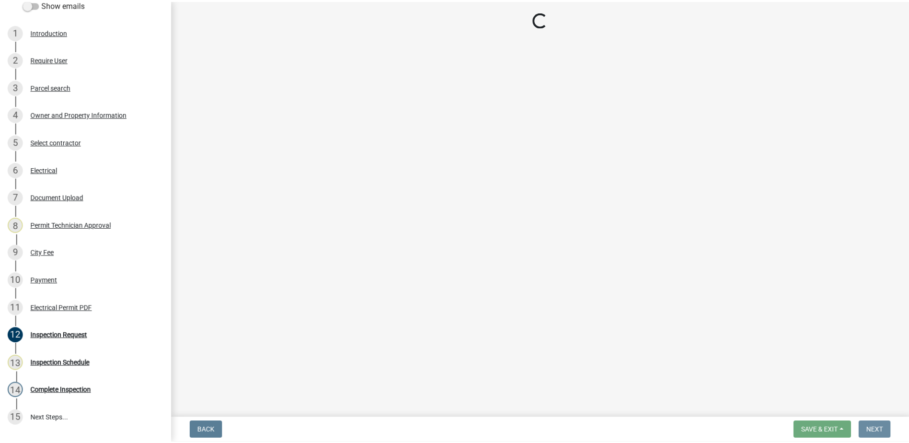
scroll to position [0, 0]
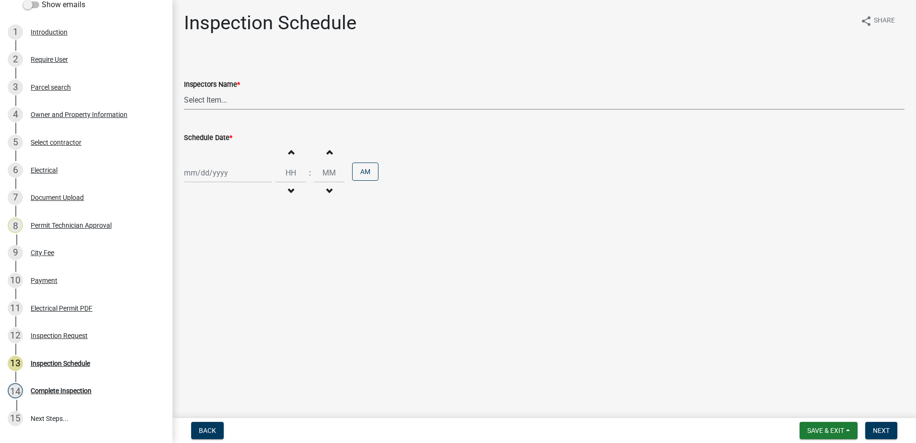
click at [235, 101] on select "Select Item... mrivera ([PERSON_NAME]) jstokes ([PERSON_NAME]) asmith105 ([PERS…" at bounding box center [544, 100] width 720 height 20
click at [224, 242] on main "Inspection Schedule share Share Inspectors Name * Select Item... mrivera (Miche…" at bounding box center [543, 207] width 743 height 414
click at [213, 104] on select "Select Item... mrivera ([PERSON_NAME]) jstokes ([PERSON_NAME]) asmith105 ([PERS…" at bounding box center [544, 100] width 720 height 20
click at [220, 241] on main "Inspection Schedule share Share Inspectors Name * Select Item... mrivera (Miche…" at bounding box center [543, 207] width 743 height 414
click at [201, 96] on select "Select Item... mrivera ([PERSON_NAME]) jstokes ([PERSON_NAME]) asmith105 ([PERS…" at bounding box center [544, 100] width 720 height 20
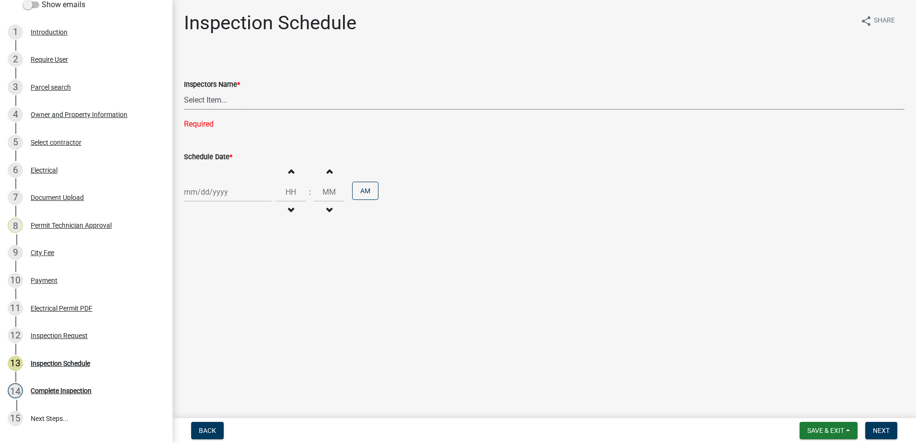
select select "a0ea4169-8540-4a2c-b9f4-cf4c1ffdeb95"
click at [184, 90] on select "Select Item... mrivera ([PERSON_NAME]) jstokes ([PERSON_NAME]) asmith105 ([PERS…" at bounding box center [544, 100] width 720 height 20
select select "8"
select select "2025"
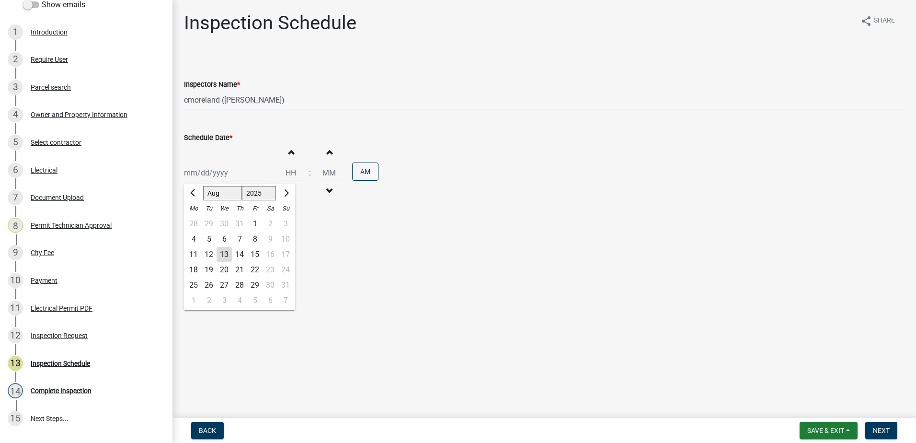
click at [216, 166] on div "[PERSON_NAME] Feb Mar Apr [PERSON_NAME][DATE] Oct Nov [DATE] 1526 1527 1528 152…" at bounding box center [228, 173] width 88 height 20
click at [239, 254] on div "14" at bounding box center [239, 254] width 15 height 15
type input "08/14/2025"
click at [889, 429] on span "Next" at bounding box center [881, 430] width 17 height 8
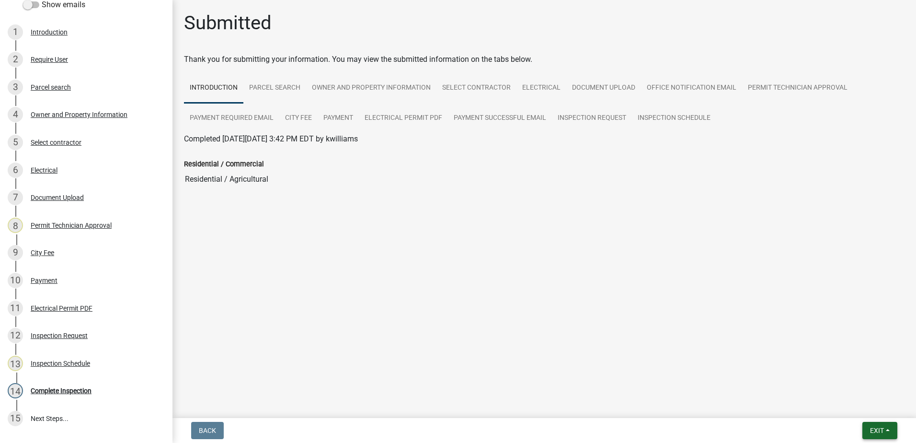
click at [876, 428] on span "Exit" at bounding box center [877, 430] width 14 height 8
click at [857, 401] on button "Save & Exit" at bounding box center [859, 405] width 77 height 23
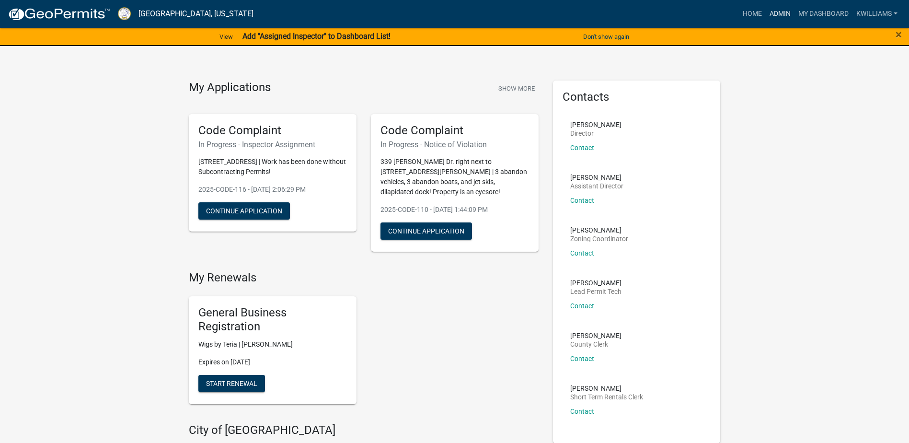
click at [779, 15] on link "Admin" at bounding box center [779, 14] width 29 height 18
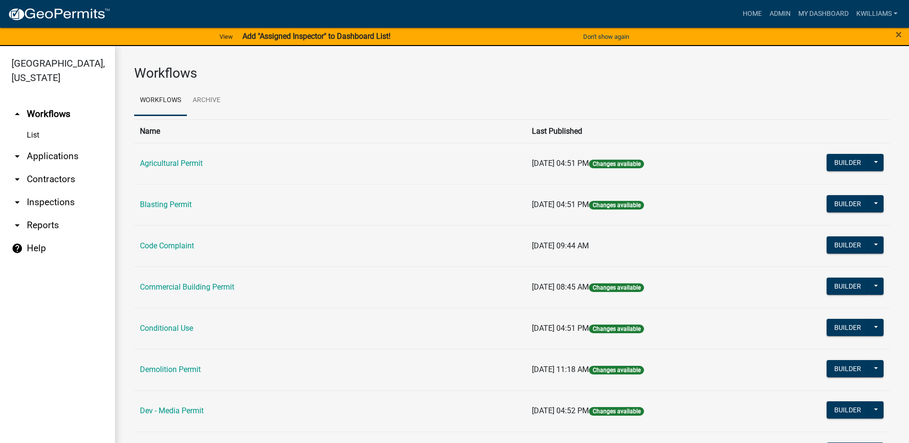
click at [77, 163] on link "arrow_drop_down Applications" at bounding box center [57, 156] width 115 height 23
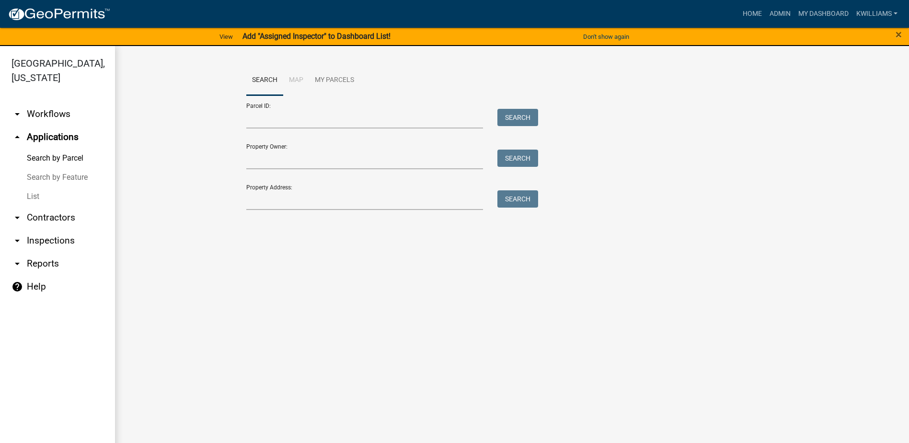
click at [39, 194] on link "List" at bounding box center [57, 196] width 115 height 19
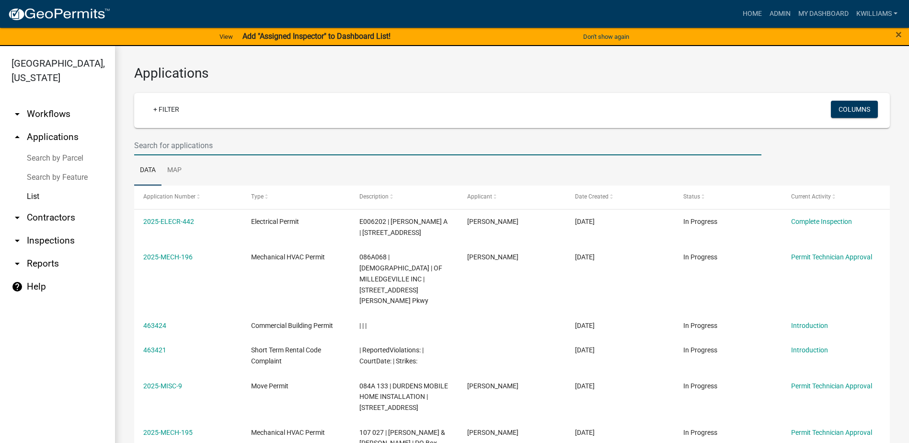
click at [197, 141] on input "text" at bounding box center [447, 146] width 627 height 20
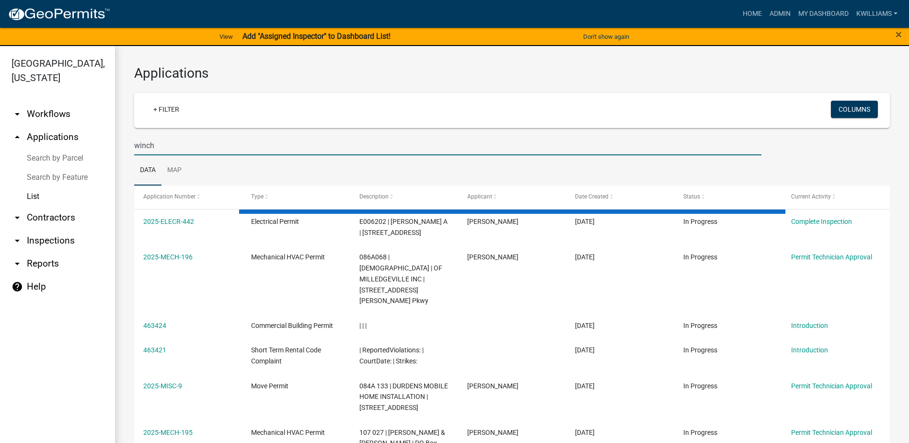
type input "winch"
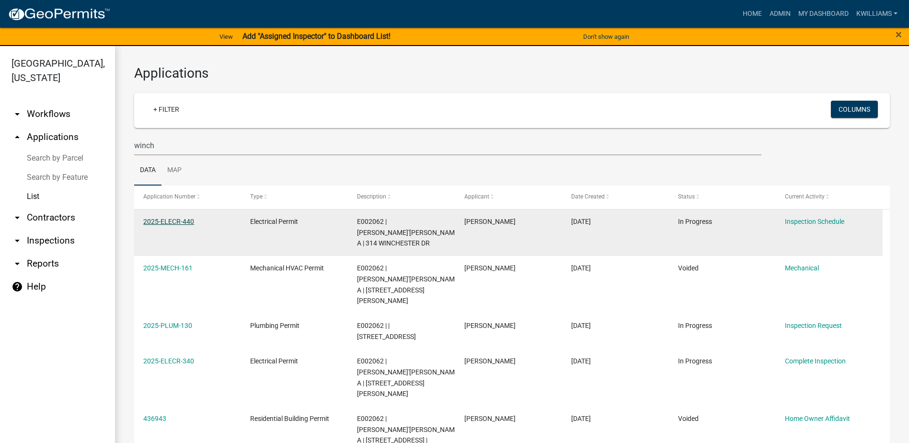
click at [180, 217] on link "2025-ELECR-440" at bounding box center [168, 221] width 51 height 8
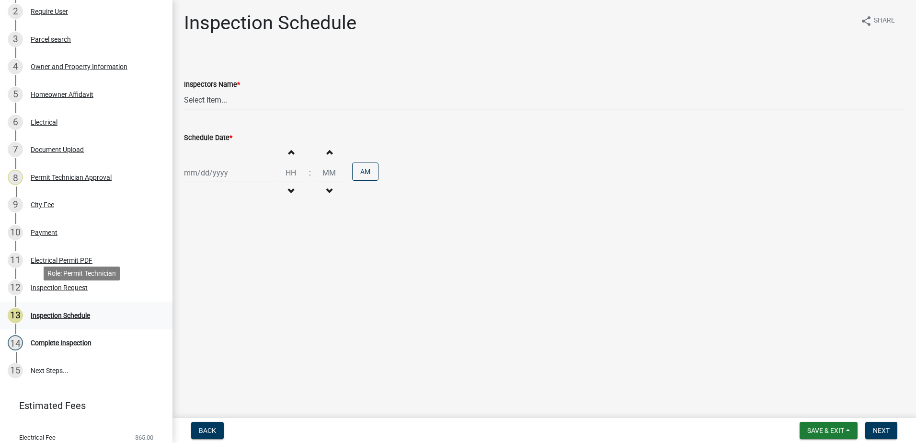
scroll to position [222, 0]
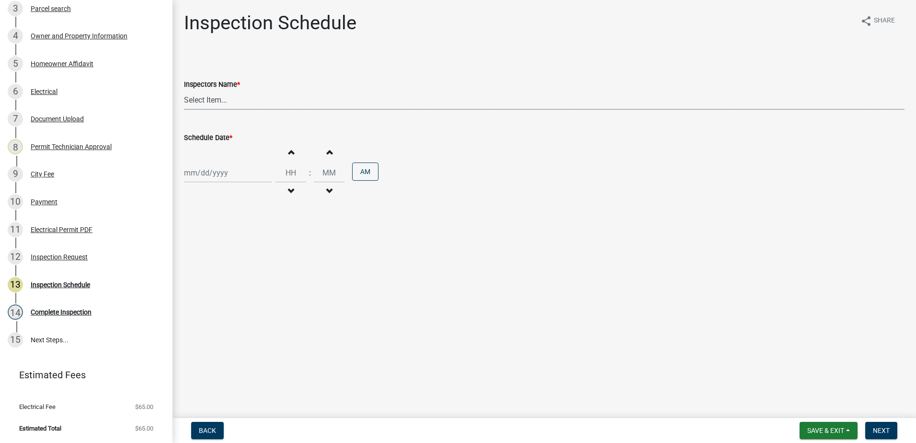
click at [228, 97] on select "Select Item... mrivera ([PERSON_NAME]) jstokes ([PERSON_NAME]) asmith105 ([PERS…" at bounding box center [544, 100] width 720 height 20
select select "a0ea4169-8540-4a2c-b9f4-cf4c1ffdeb95"
click at [184, 90] on select "Select Item... mrivera ([PERSON_NAME]) jstokes ([PERSON_NAME]) asmith105 ([PERS…" at bounding box center [544, 100] width 720 height 20
click at [214, 171] on div at bounding box center [228, 173] width 88 height 20
select select "8"
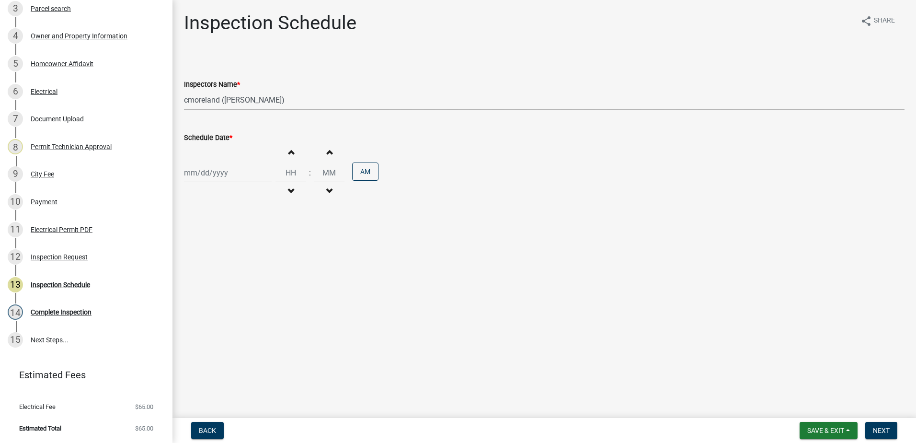
select select "2025"
click at [227, 248] on div "13" at bounding box center [224, 254] width 15 height 15
type input "[DATE]"
click at [874, 430] on span "Next" at bounding box center [881, 430] width 17 height 8
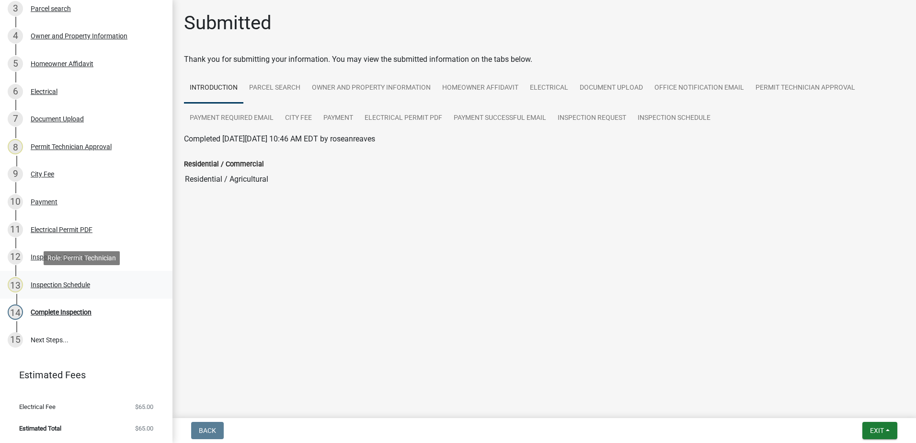
click at [77, 289] on div "13 Inspection Schedule" at bounding box center [82, 284] width 149 height 15
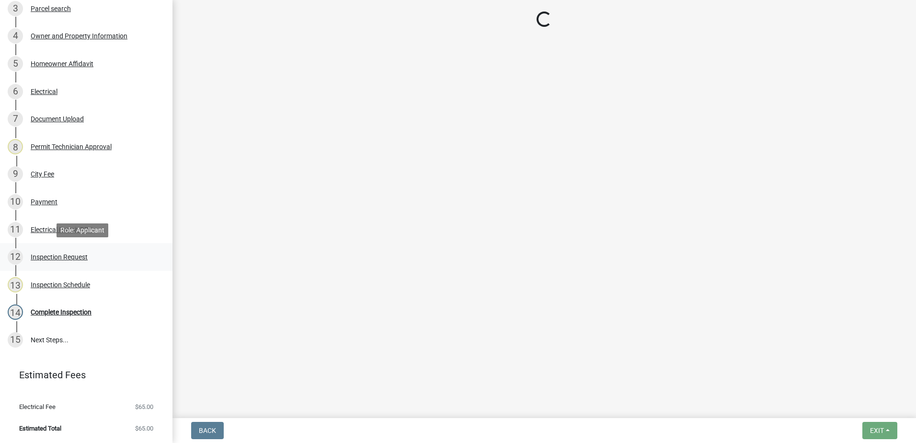
select select "a0ea4169-8540-4a2c-b9f4-cf4c1ffdeb95"
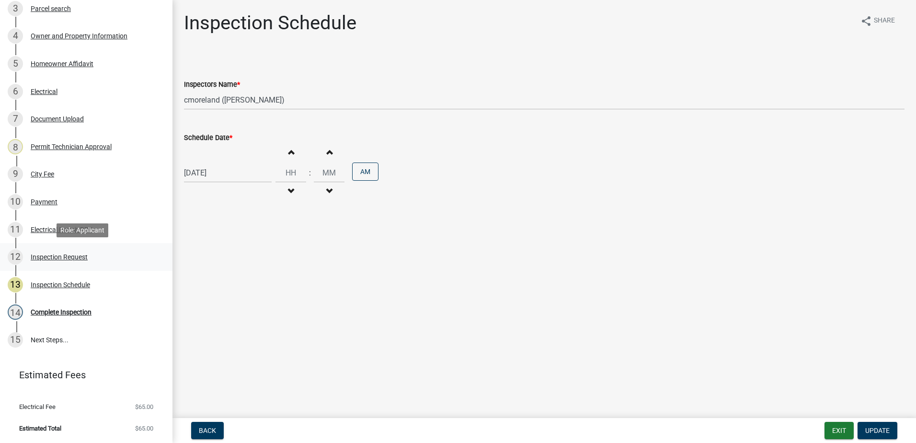
click at [61, 257] on div "Inspection Request" at bounding box center [59, 256] width 57 height 7
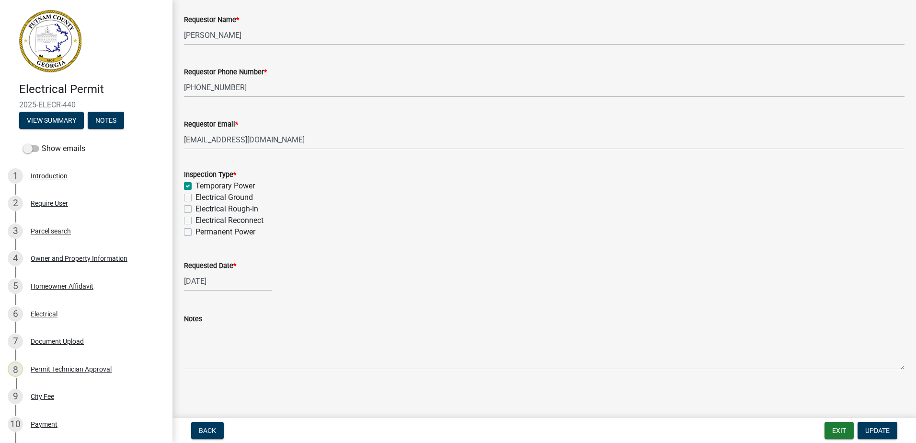
scroll to position [54, 0]
click at [875, 429] on span "Update" at bounding box center [877, 430] width 24 height 8
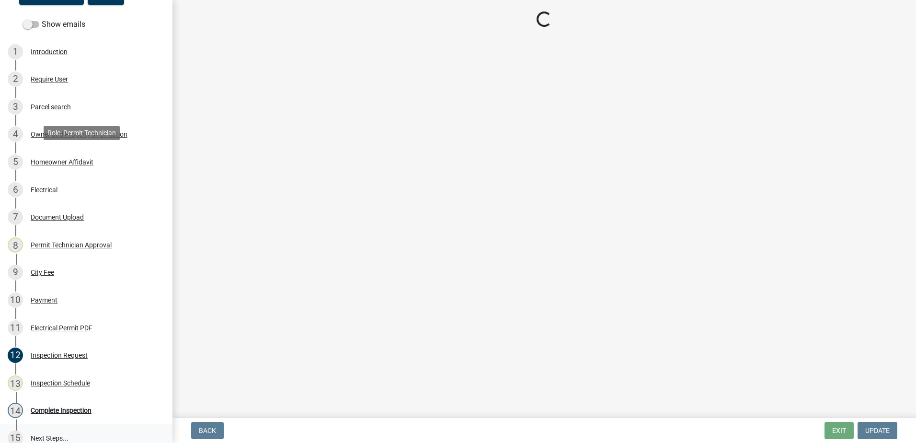
scroll to position [222, 0]
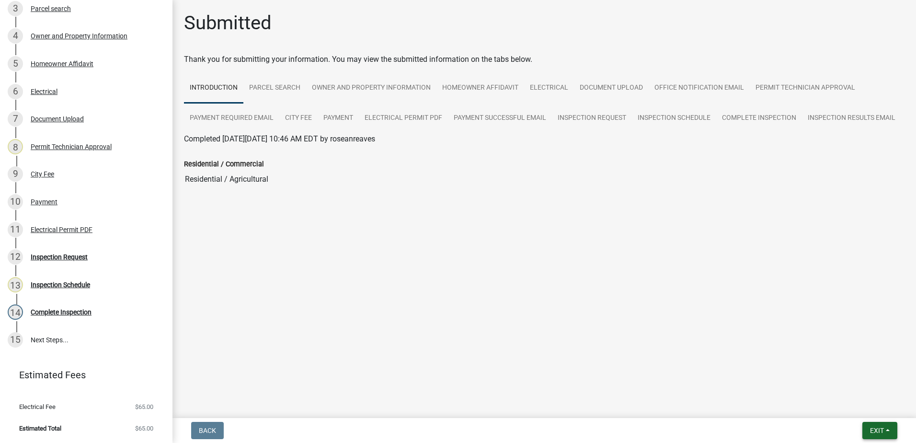
click at [885, 431] on button "Exit" at bounding box center [879, 430] width 35 height 17
click at [874, 414] on button "Save & Exit" at bounding box center [859, 405] width 77 height 23
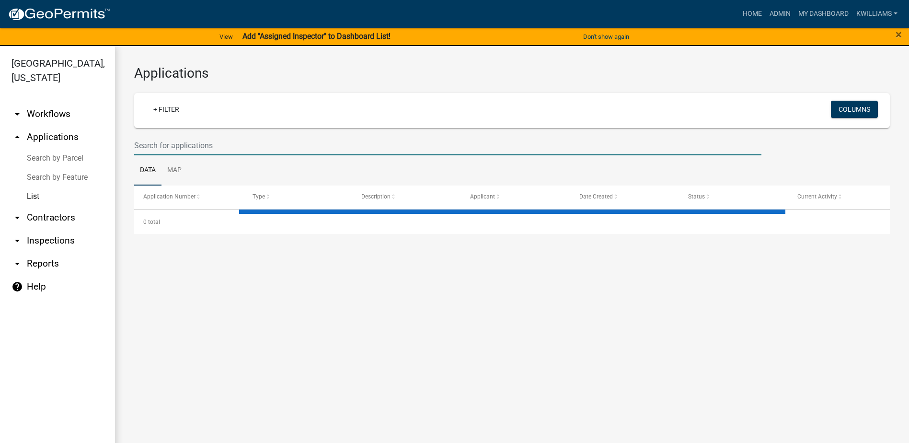
click at [223, 152] on input "text" at bounding box center [447, 146] width 627 height 20
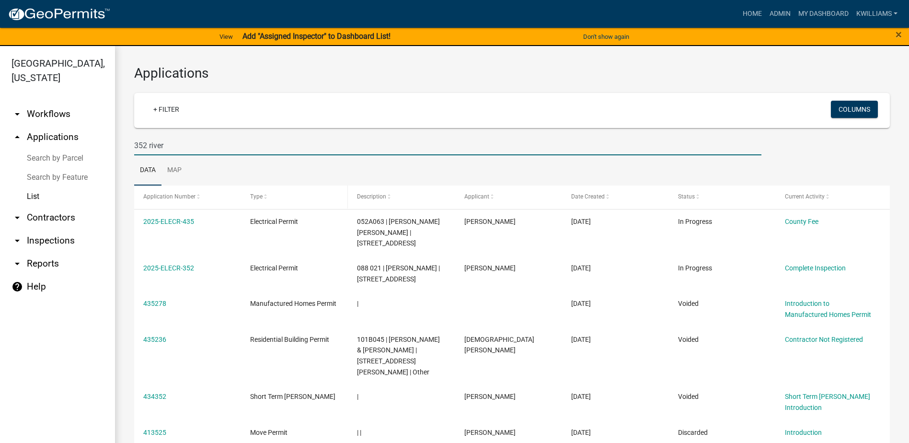
type input "352 river"
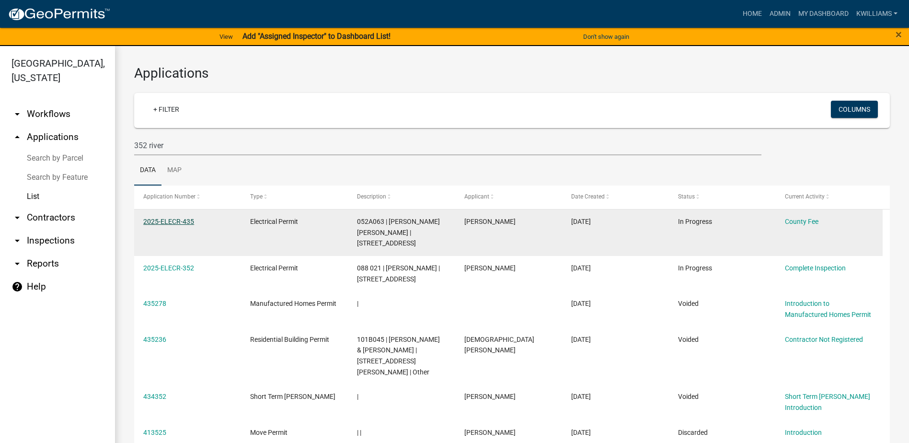
click at [181, 221] on link "2025-ELECR-435" at bounding box center [168, 221] width 51 height 8
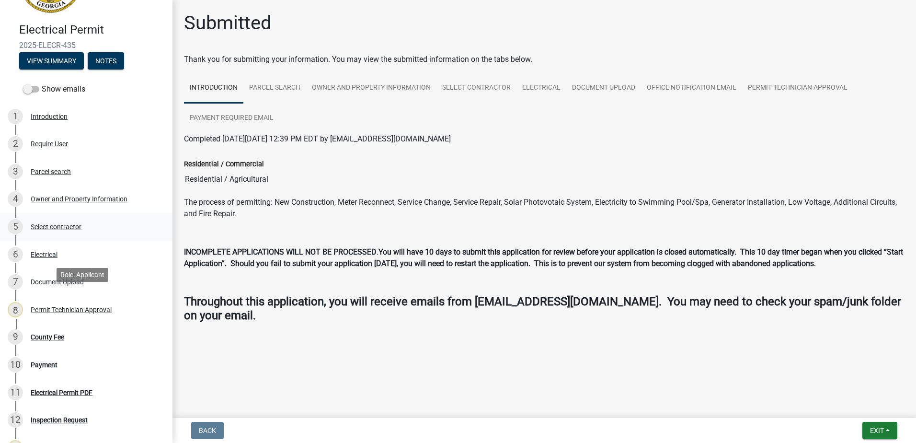
scroll to position [192, 0]
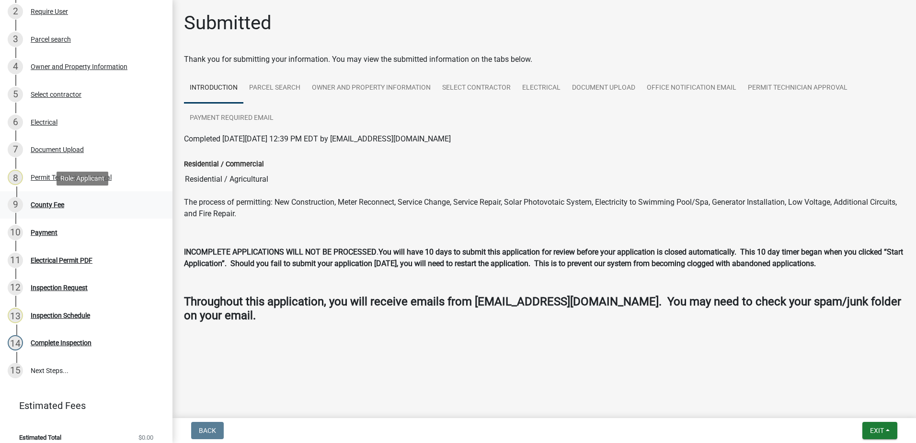
click at [38, 206] on div "County Fee" at bounding box center [48, 204] width 34 height 7
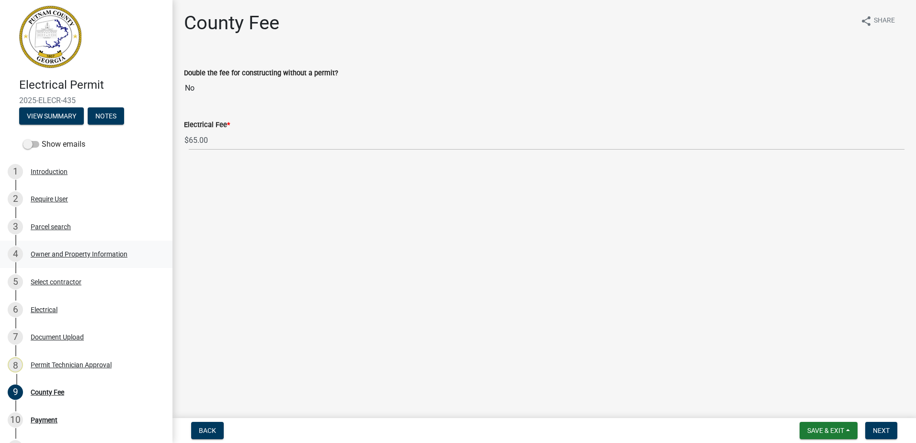
scroll to position [0, 0]
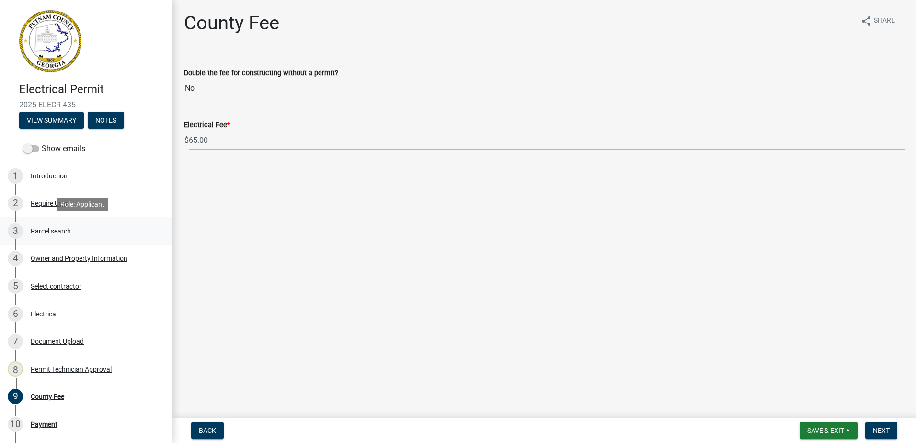
drag, startPoint x: 46, startPoint y: 223, endPoint x: 46, endPoint y: 228, distance: 5.3
click at [46, 228] on div "3 Parcel search" at bounding box center [82, 230] width 149 height 15
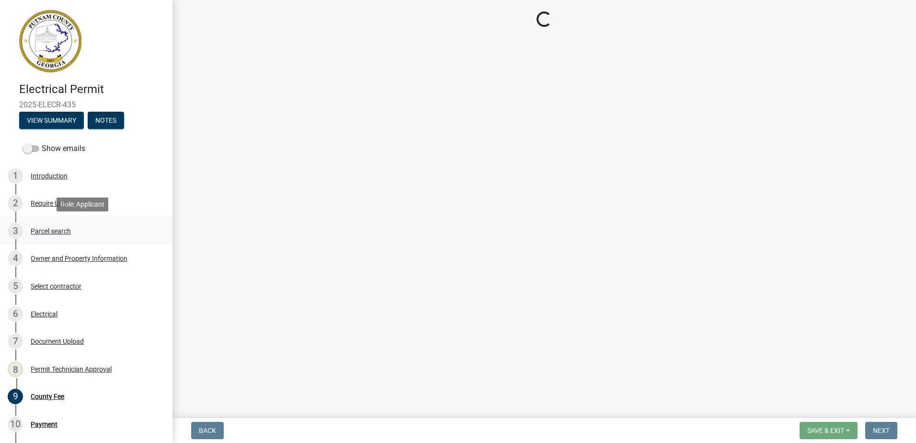
click at [46, 228] on div "Parcel search" at bounding box center [51, 231] width 40 height 7
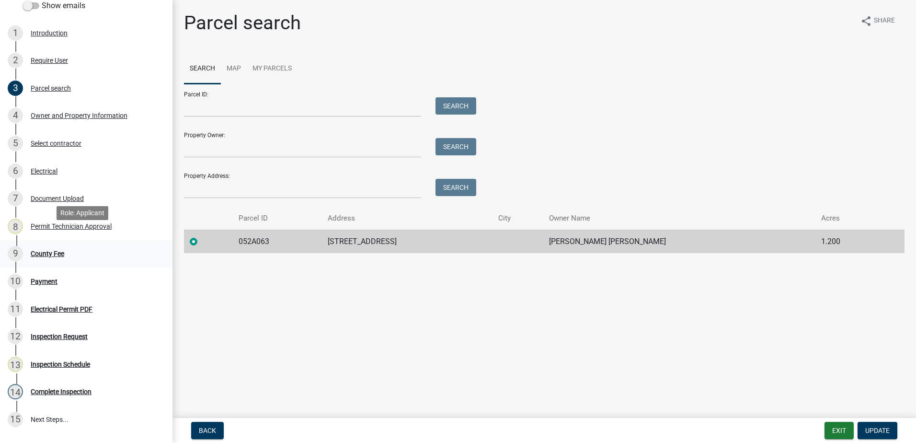
scroll to position [144, 0]
click at [48, 253] on div "County Fee" at bounding box center [48, 252] width 34 height 7
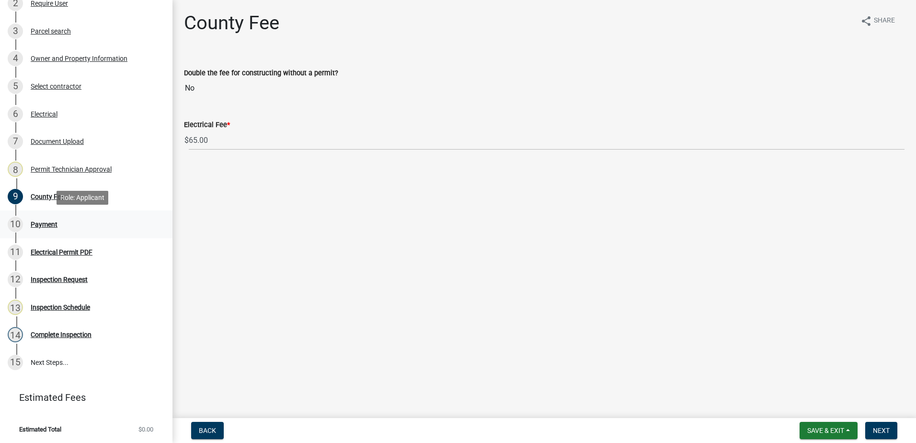
scroll to position [201, 0]
drag, startPoint x: 55, startPoint y: 283, endPoint x: 55, endPoint y: 276, distance: 6.7
click at [55, 278] on div "12 Inspection Request" at bounding box center [82, 278] width 149 height 15
click at [55, 276] on div "Inspection Request" at bounding box center [59, 278] width 57 height 7
click at [879, 424] on button "Next" at bounding box center [881, 430] width 32 height 17
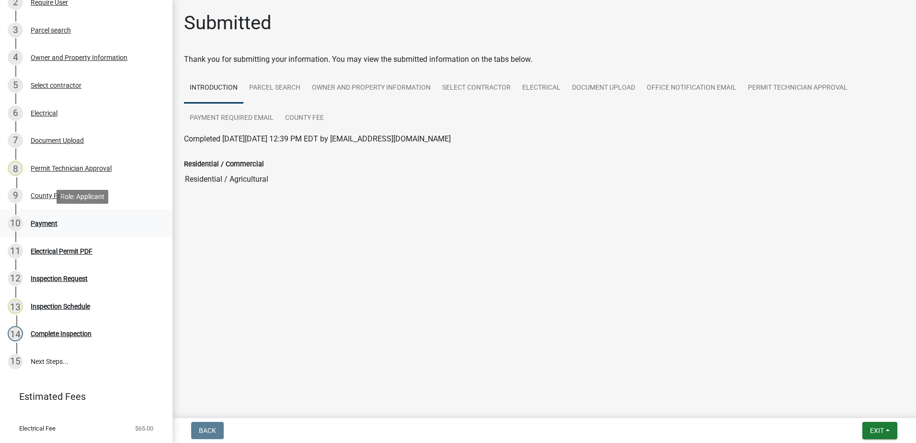
click at [36, 221] on div "Payment" at bounding box center [44, 223] width 27 height 7
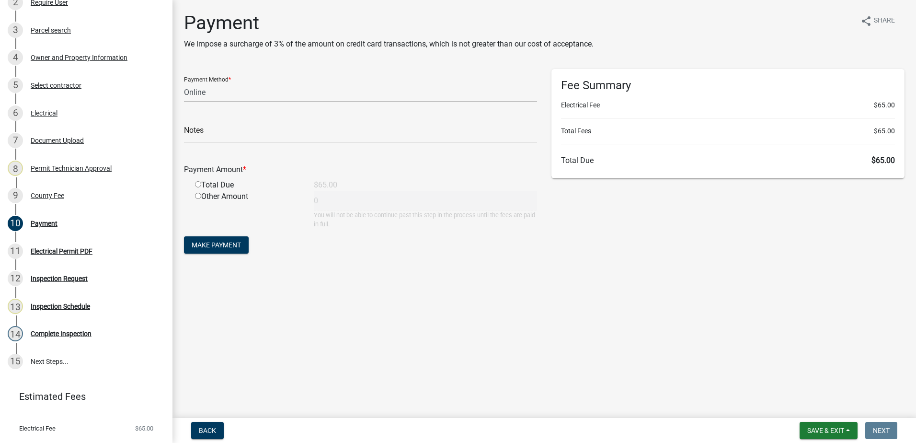
click at [205, 78] on div "Payment Method * Credit Card POS Check Cash Online" at bounding box center [360, 85] width 353 height 33
drag, startPoint x: 204, startPoint y: 79, endPoint x: 202, endPoint y: 93, distance: 14.6
click at [202, 93] on select "Credit Card POS Check Cash Online" at bounding box center [360, 92] width 353 height 20
select select "0: 2"
click at [184, 82] on select "Credit Card POS Check Cash Online" at bounding box center [360, 92] width 353 height 20
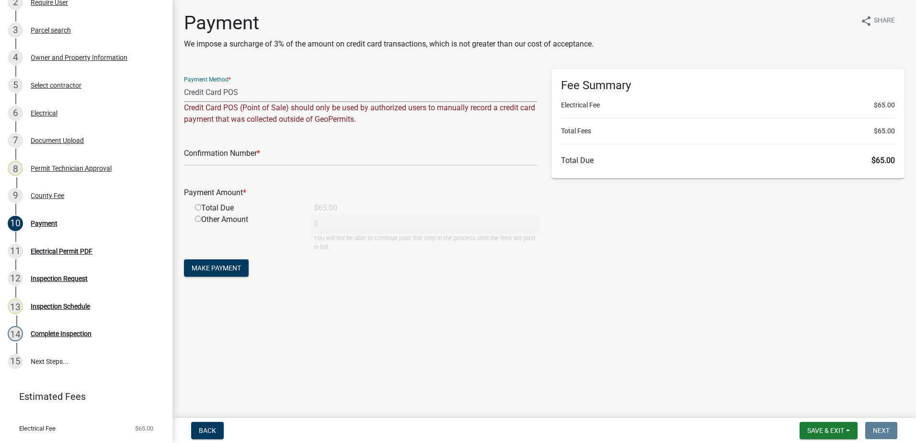
click at [213, 143] on div "Confirmation Number *" at bounding box center [360, 149] width 353 height 33
click at [191, 151] on input "text" at bounding box center [360, 156] width 353 height 20
paste input "R225226959111"
type input "R225226959111"
click at [198, 207] on input "radio" at bounding box center [198, 207] width 6 height 6
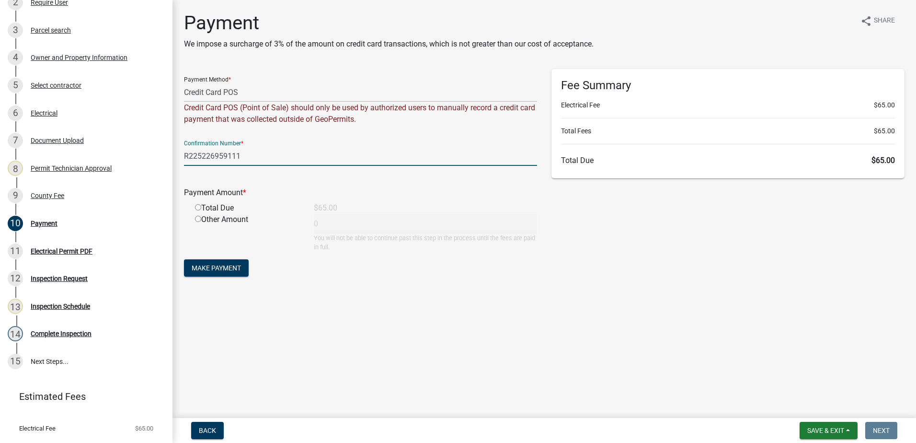
radio input "true"
type input "65"
click at [200, 218] on input "radio" at bounding box center [198, 219] width 6 height 6
radio input "true"
click at [199, 207] on input "radio" at bounding box center [198, 207] width 6 height 6
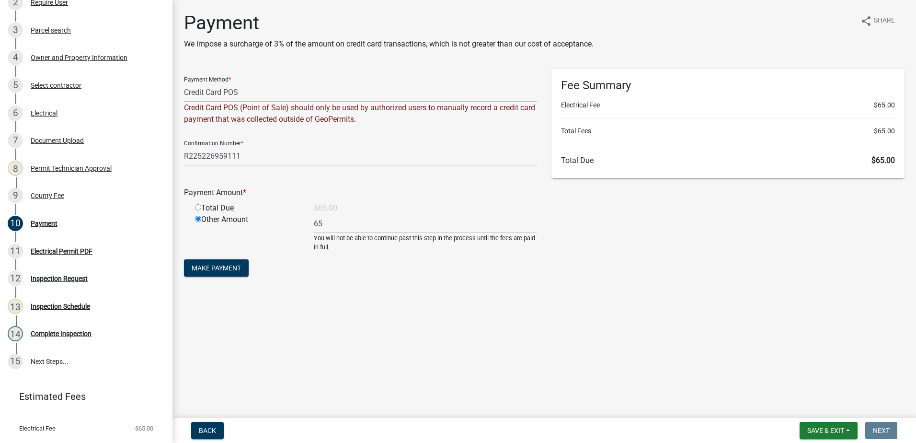
radio input "true"
radio input "false"
click at [201, 263] on button "Make Payment" at bounding box center [216, 267] width 65 height 17
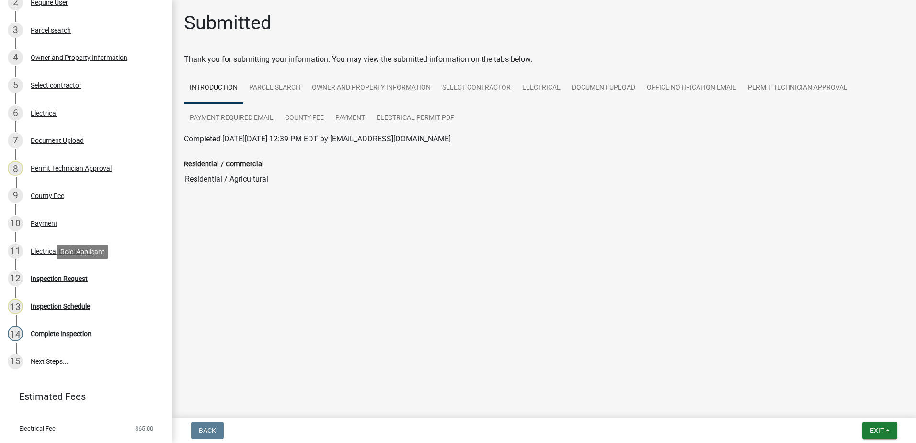
click at [83, 285] on div "12 Inspection Request" at bounding box center [82, 278] width 149 height 15
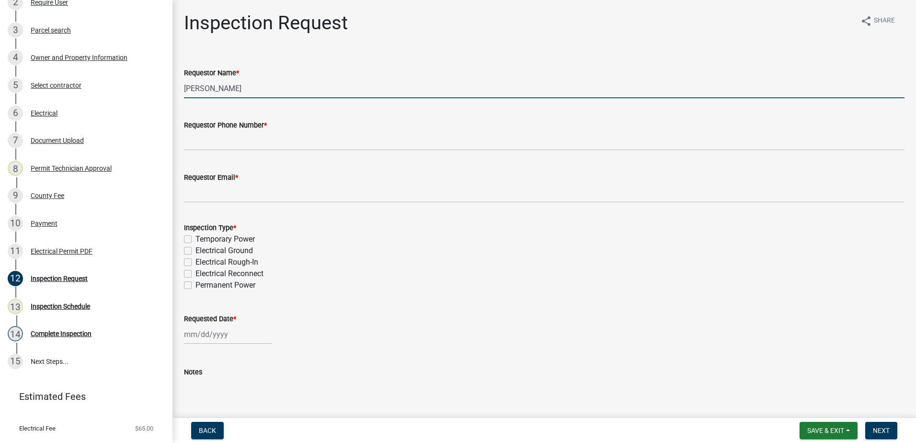
click at [251, 79] on input "Kenteria Williams" at bounding box center [544, 89] width 720 height 20
drag, startPoint x: 260, startPoint y: 88, endPoint x: 83, endPoint y: 77, distance: 177.1
click at [83, 77] on div "Electrical Permit 2025-ELECR-435 View Summary Notes Show emails 1 Introduction …" at bounding box center [458, 221] width 916 height 443
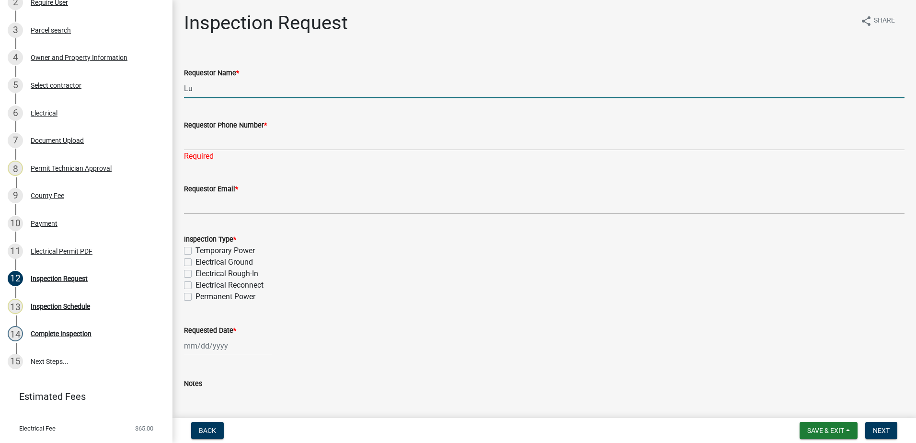
drag, startPoint x: 191, startPoint y: 86, endPoint x: 185, endPoint y: 86, distance: 5.3
click at [189, 86] on input "Lu" at bounding box center [544, 89] width 720 height 20
click at [185, 86] on input "Lu" at bounding box center [544, 89] width 720 height 20
click at [188, 86] on input "Lu" at bounding box center [544, 89] width 720 height 20
type input "Lou"
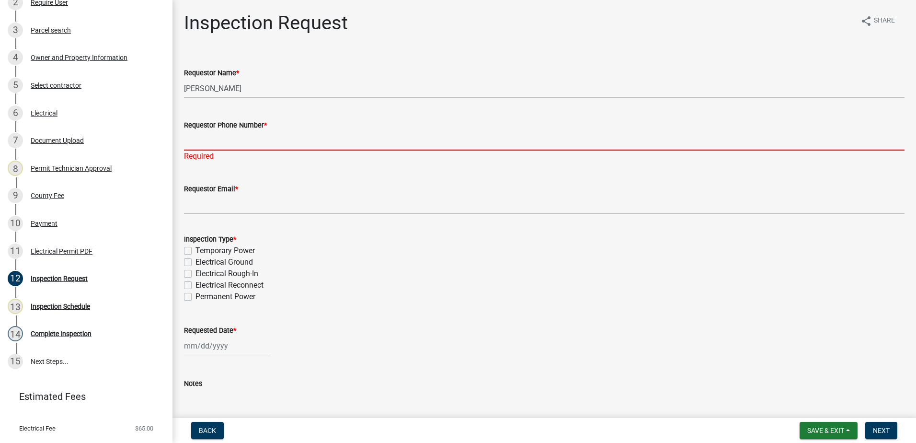
click at [226, 140] on input "Requestor Phone Number *" at bounding box center [544, 141] width 720 height 20
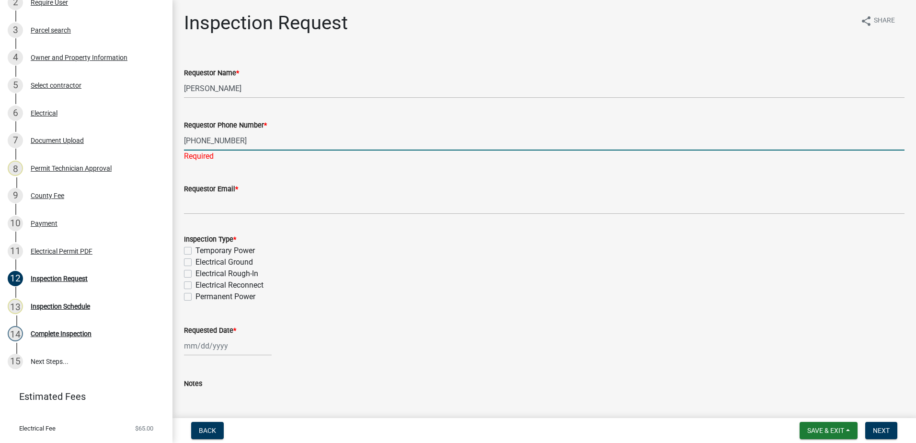
type input "706-485-9602"
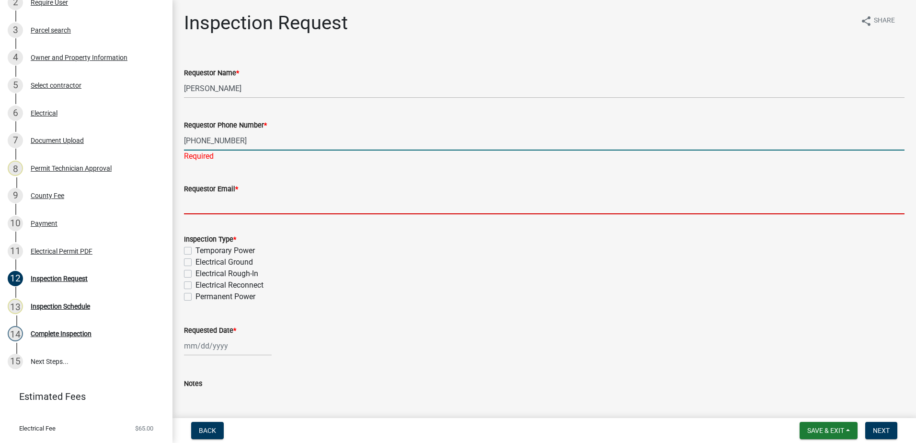
click at [233, 206] on wm-data-entity-input "Requestor Email *" at bounding box center [544, 196] width 720 height 52
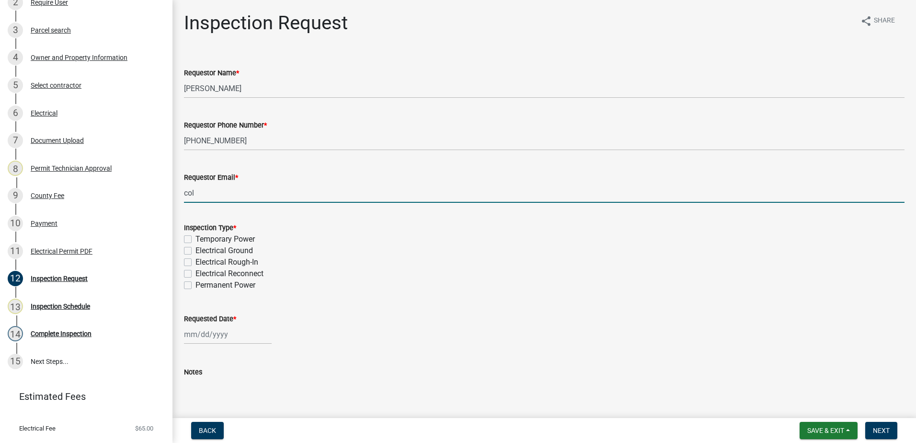
type input "[EMAIL_ADDRESS][DOMAIN_NAME]"
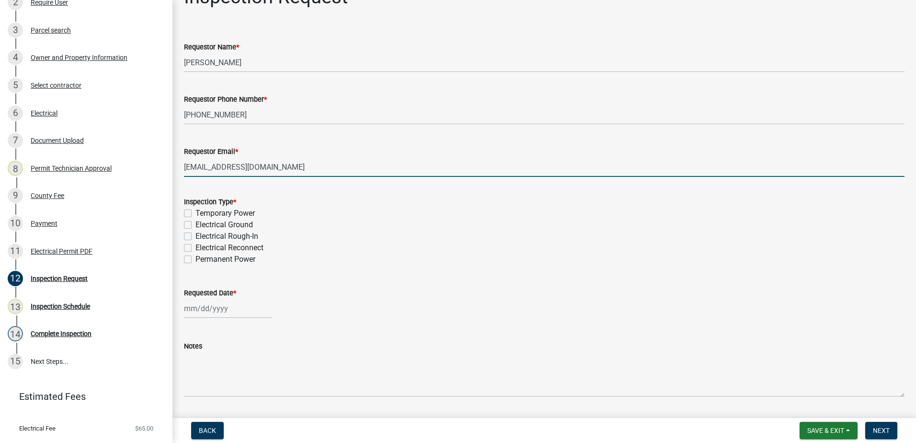
scroll to position [48, 0]
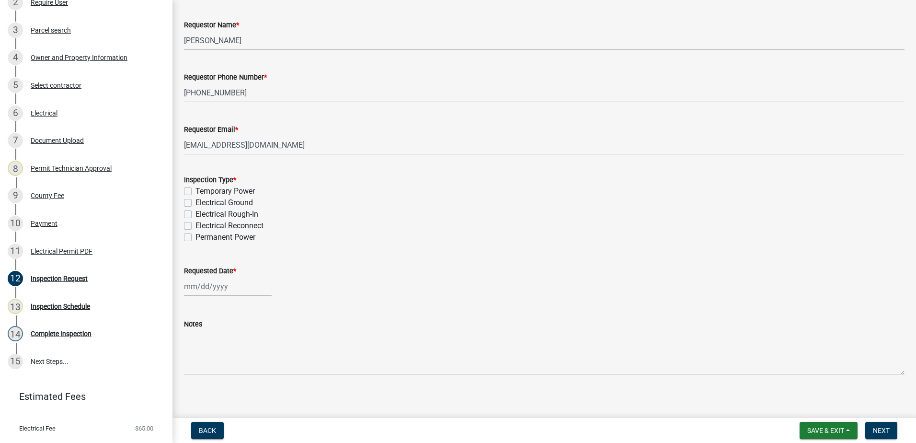
click at [195, 189] on label "Temporary Power" at bounding box center [224, 190] width 59 height 11
click at [195, 189] on input "Temporary Power" at bounding box center [198, 188] width 6 height 6
checkbox input "true"
checkbox input "false"
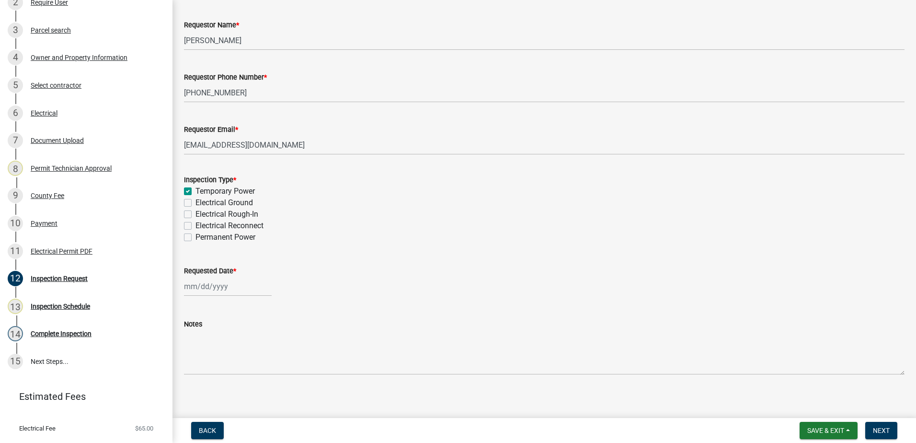
checkbox input "false"
select select "8"
select select "2025"
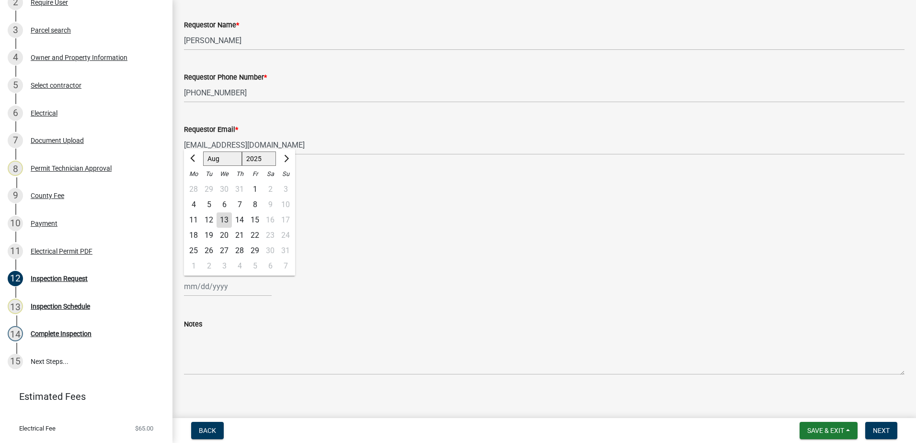
click at [203, 289] on input "Requested Date *" at bounding box center [228, 286] width 88 height 20
drag, startPoint x: 227, startPoint y: 217, endPoint x: 222, endPoint y: 222, distance: 6.4
click at [228, 217] on div "13" at bounding box center [224, 219] width 15 height 15
type input "[DATE]"
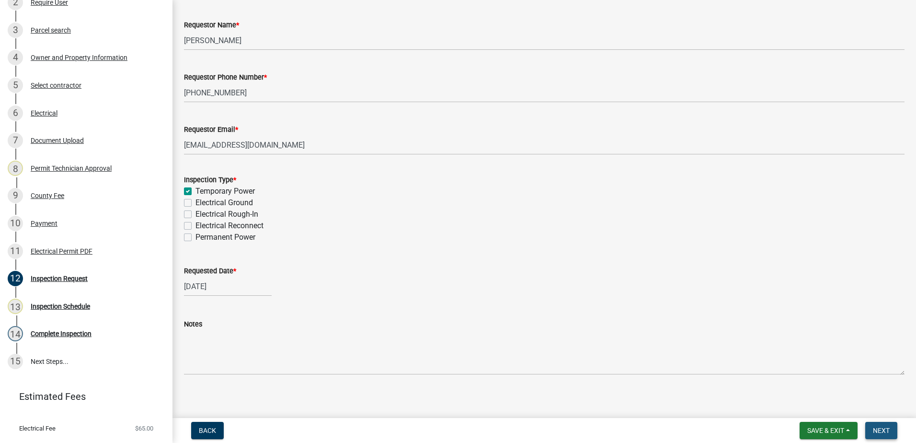
click at [891, 428] on button "Next" at bounding box center [881, 430] width 32 height 17
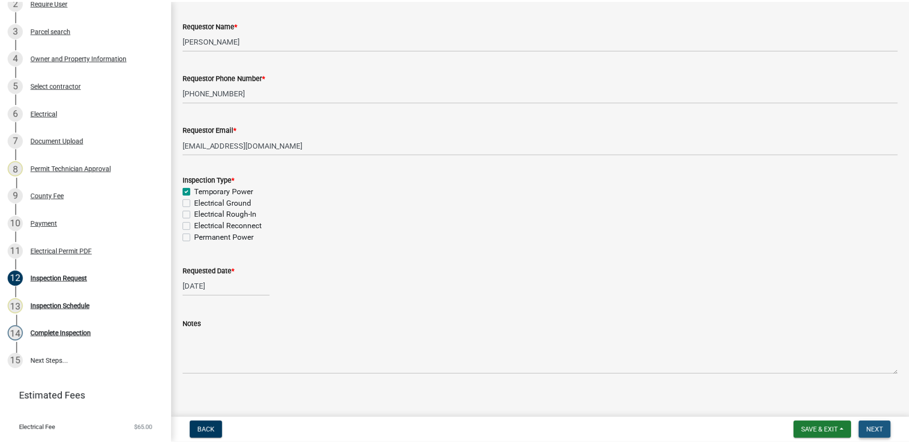
scroll to position [0, 0]
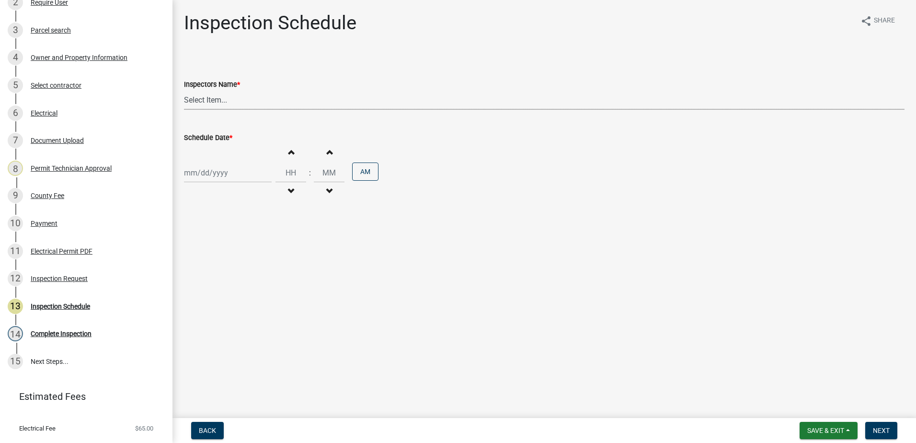
click at [211, 91] on select "Select Item... mrivera ([PERSON_NAME]) jstokes ([PERSON_NAME]) asmith105 ([PERS…" at bounding box center [544, 100] width 720 height 20
select select "a0ea4169-8540-4a2c-b9f4-cf4c1ffdeb95"
click at [184, 90] on select "Select Item... mrivera ([PERSON_NAME]) jstokes ([PERSON_NAME]) asmith105 ([PERS…" at bounding box center [544, 100] width 720 height 20
click at [214, 167] on div at bounding box center [228, 173] width 88 height 20
select select "8"
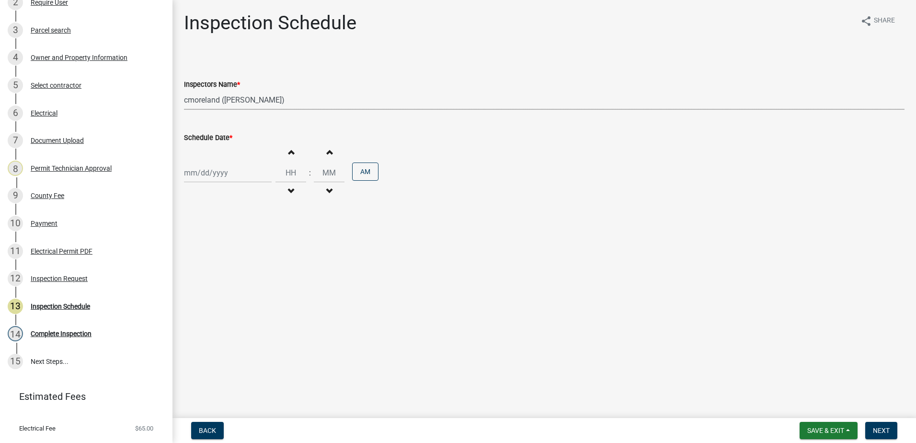
select select "2025"
drag, startPoint x: 242, startPoint y: 254, endPoint x: 238, endPoint y: 250, distance: 6.1
click at [240, 252] on div "14" at bounding box center [239, 254] width 15 height 15
type input "08/14/2025"
click at [884, 424] on button "Next" at bounding box center [881, 430] width 32 height 17
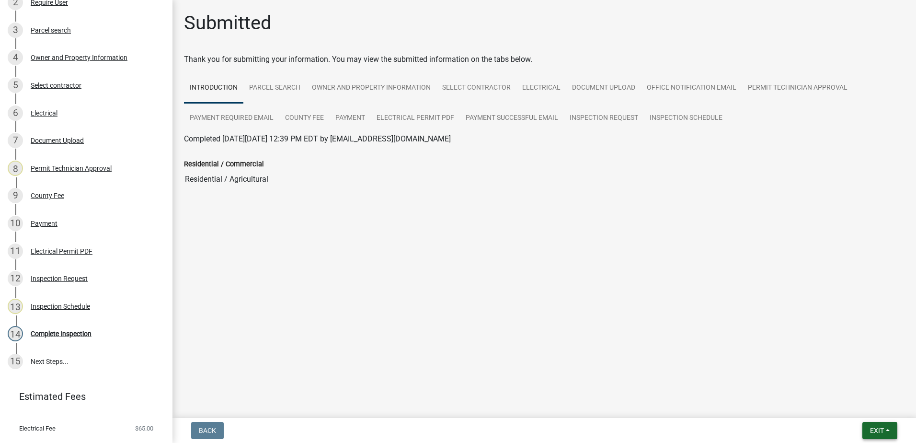
click at [878, 436] on button "Exit" at bounding box center [879, 430] width 35 height 17
click at [855, 410] on button "Save & Exit" at bounding box center [859, 405] width 77 height 23
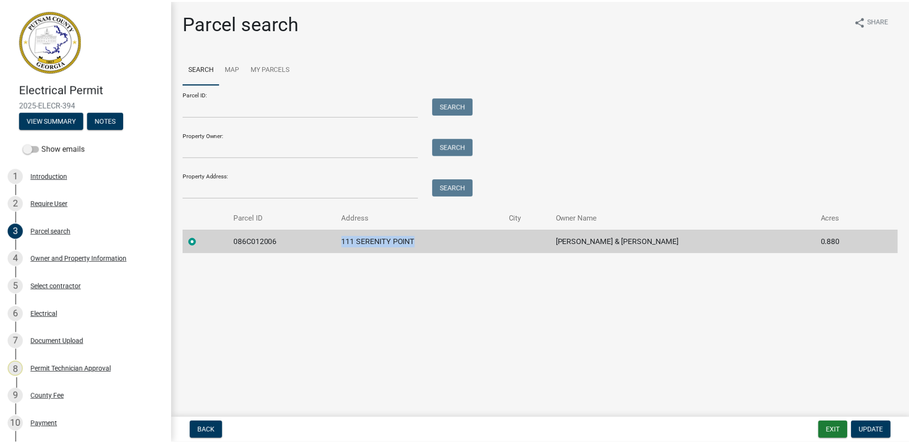
scroll to position [48, 0]
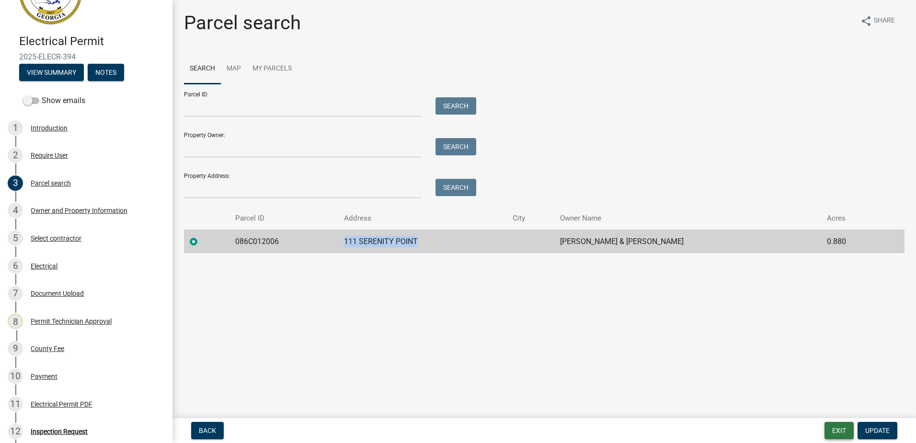
click at [839, 427] on button "Exit" at bounding box center [838, 430] width 29 height 17
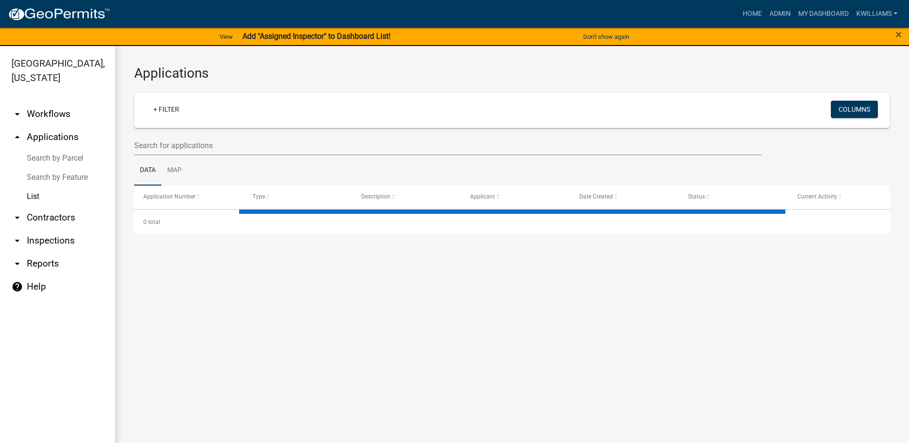
click at [239, 160] on ul "Data Map" at bounding box center [511, 170] width 755 height 30
click at [235, 151] on input "text" at bounding box center [447, 146] width 627 height 20
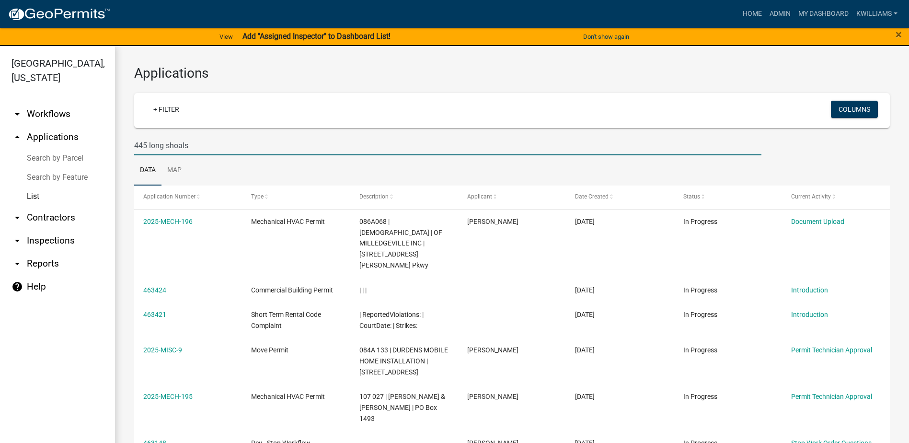
type input "445 long shoals"
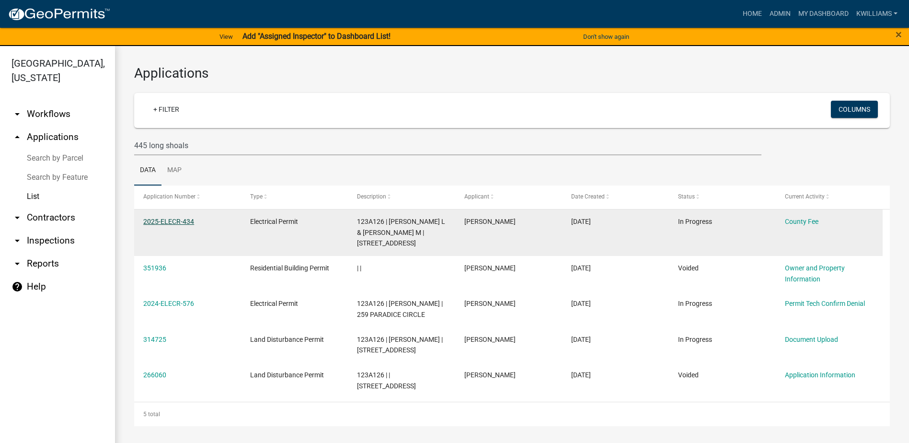
click at [176, 220] on link "2025-ELECR-434" at bounding box center [168, 221] width 51 height 8
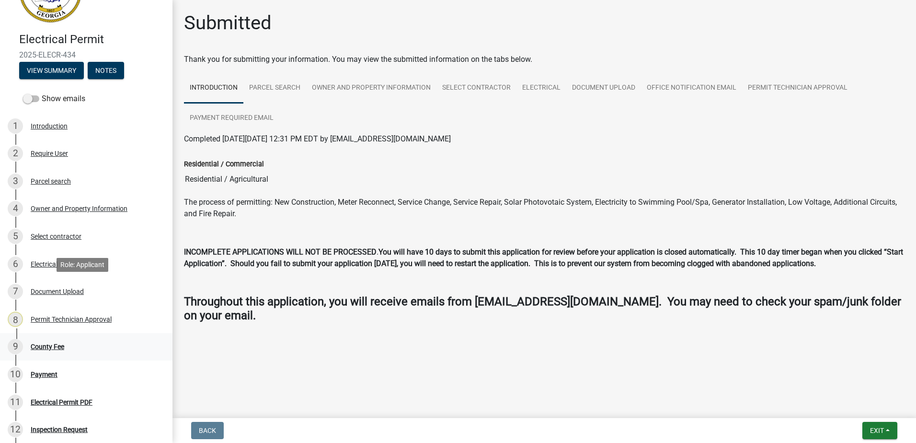
scroll to position [96, 0]
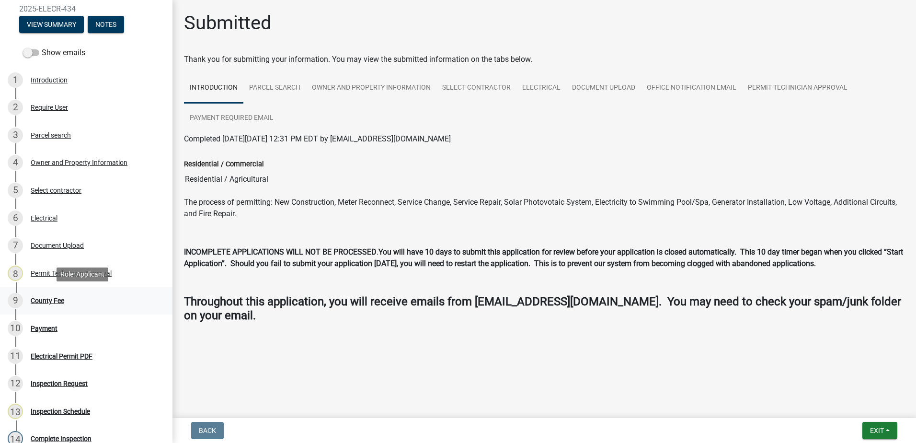
click at [51, 298] on div "County Fee" at bounding box center [48, 300] width 34 height 7
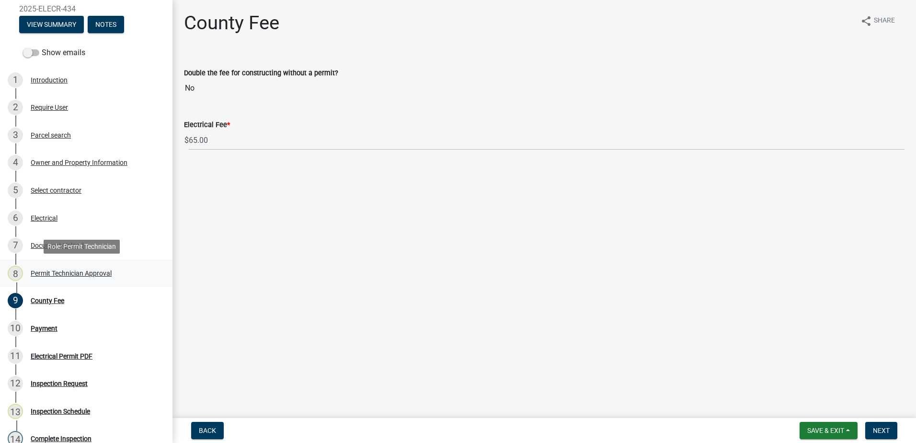
click at [62, 271] on div "Permit Technician Approval" at bounding box center [71, 273] width 81 height 7
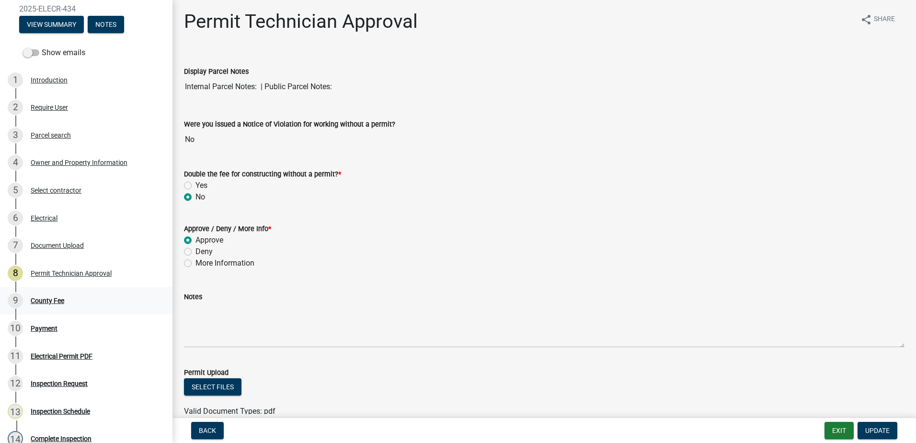
scroll to position [0, 0]
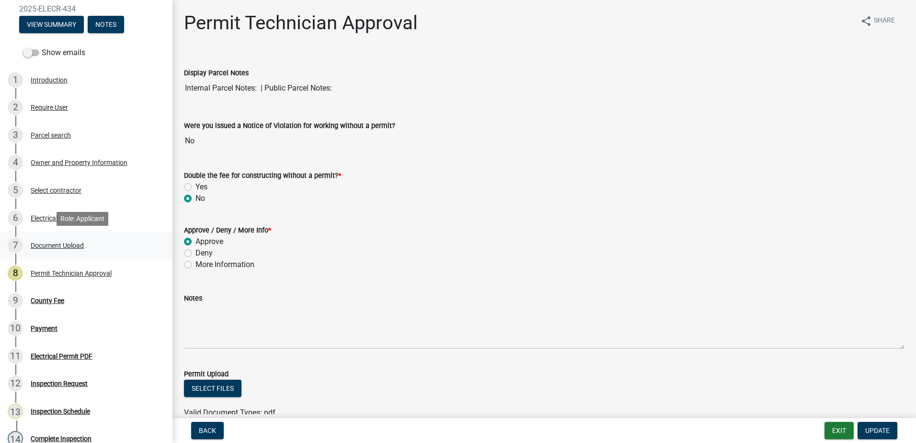
click at [62, 246] on div "Document Upload" at bounding box center [57, 245] width 53 height 7
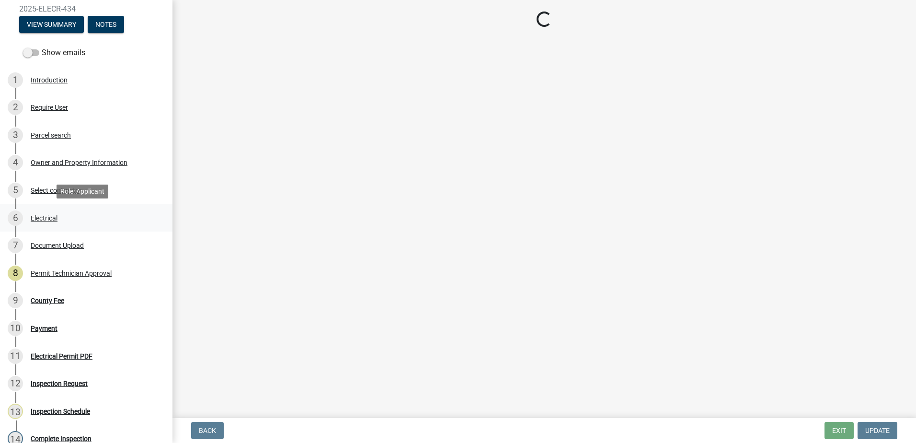
click at [47, 219] on div "Electrical" at bounding box center [44, 218] width 27 height 7
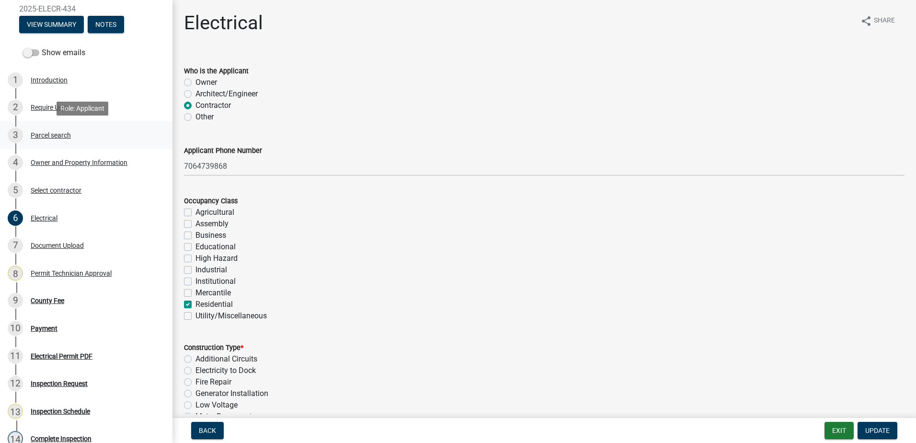
click at [57, 133] on div "Parcel search" at bounding box center [51, 135] width 40 height 7
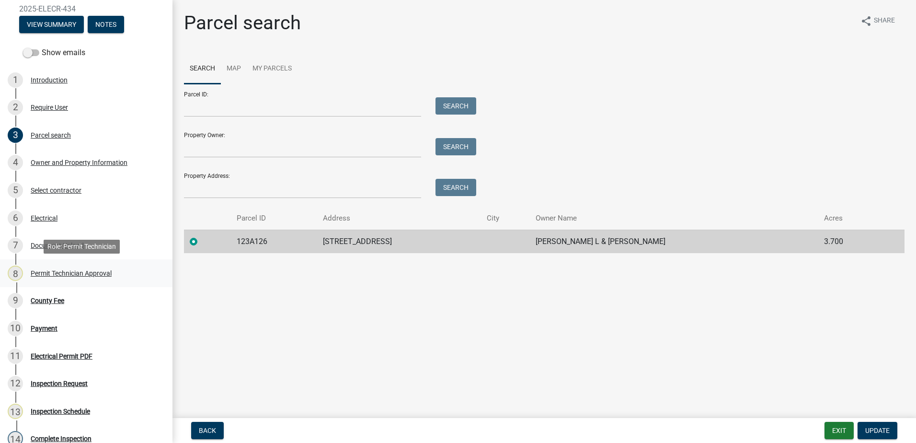
click at [56, 266] on div "8 Permit Technician Approval" at bounding box center [82, 272] width 149 height 15
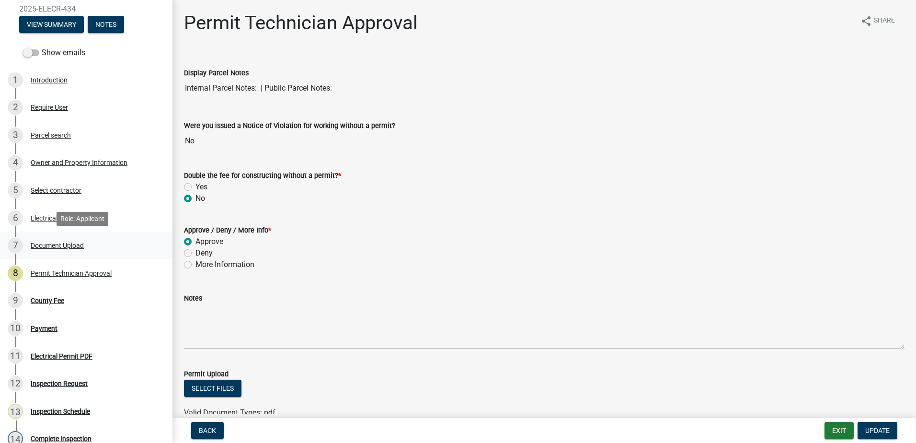
click at [41, 246] on div "Document Upload" at bounding box center [57, 245] width 53 height 7
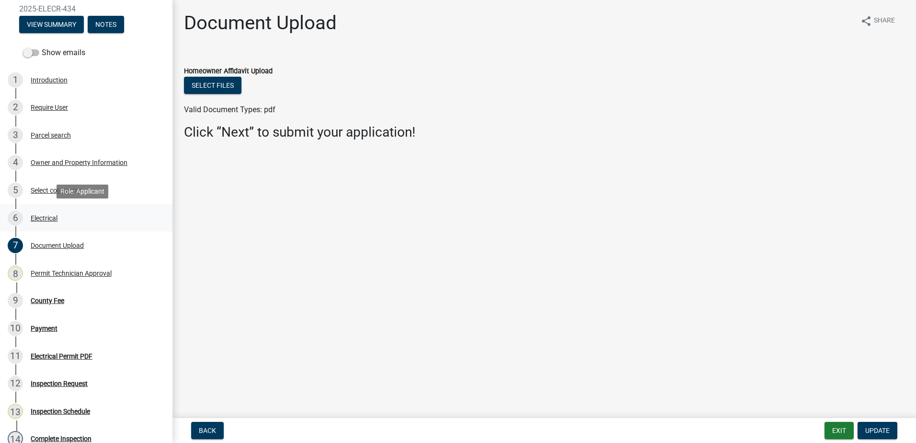
click at [48, 213] on div "6 Electrical" at bounding box center [82, 217] width 149 height 15
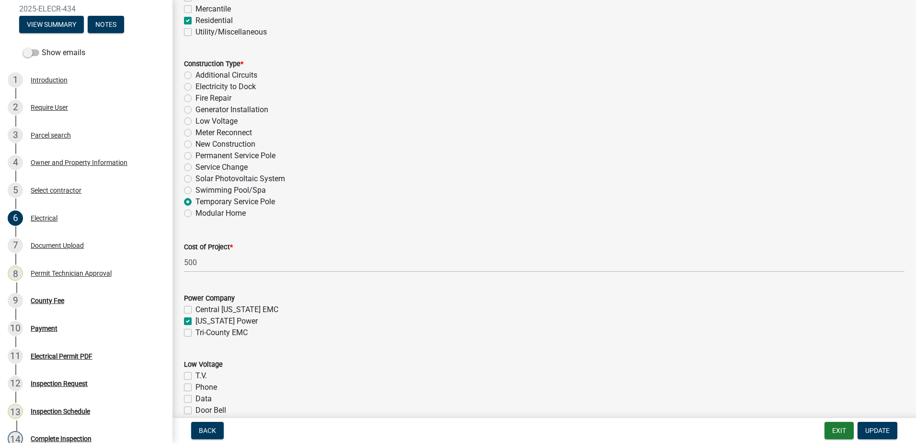
scroll to position [287, 0]
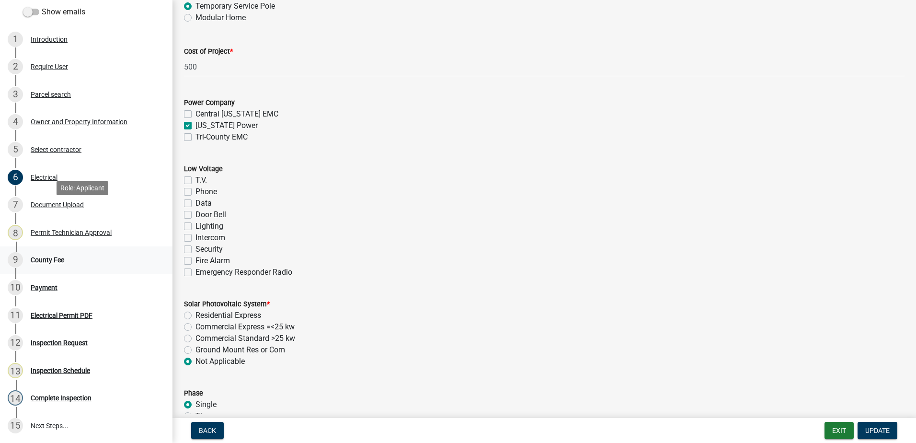
scroll to position [192, 0]
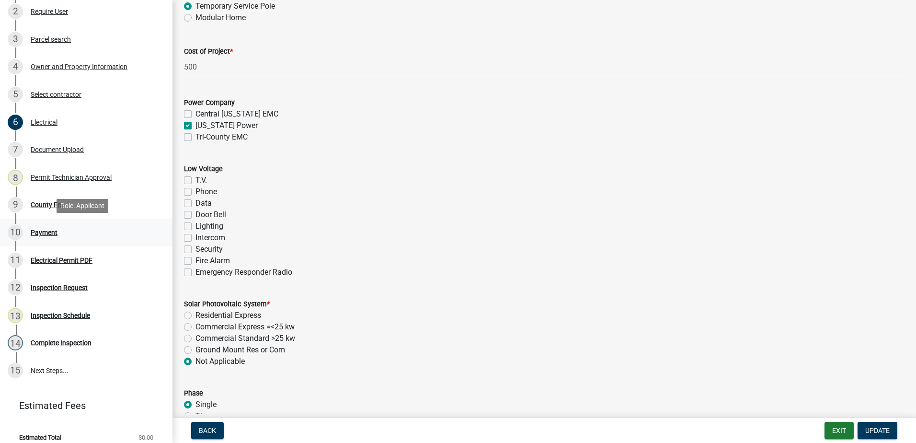
click at [39, 238] on div "10 Payment" at bounding box center [82, 232] width 149 height 15
click at [49, 202] on div "County Fee" at bounding box center [48, 204] width 34 height 7
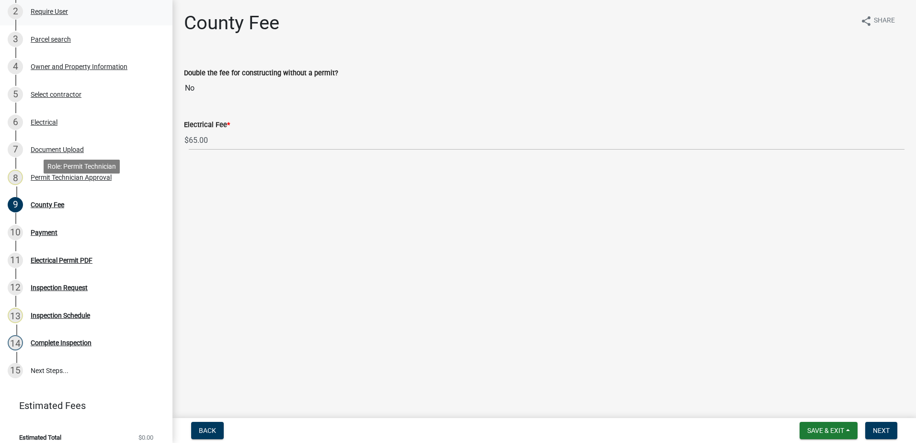
scroll to position [48, 0]
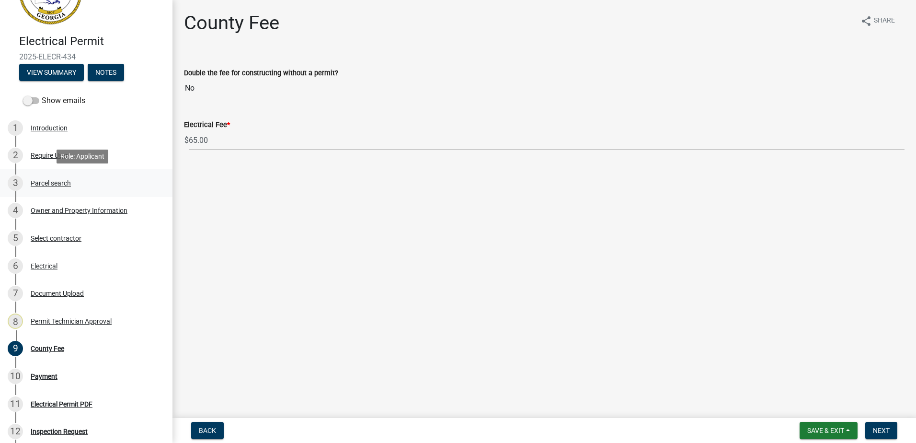
click at [45, 181] on div "Parcel search" at bounding box center [51, 183] width 40 height 7
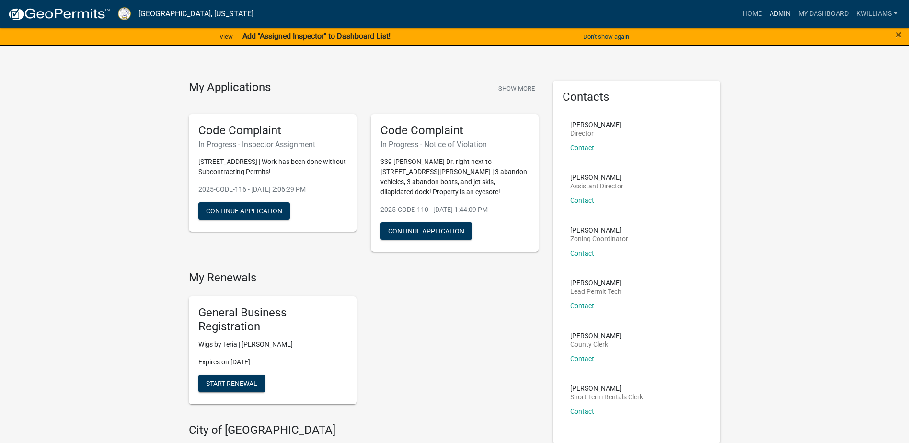
click at [776, 13] on link "Admin" at bounding box center [779, 14] width 29 height 18
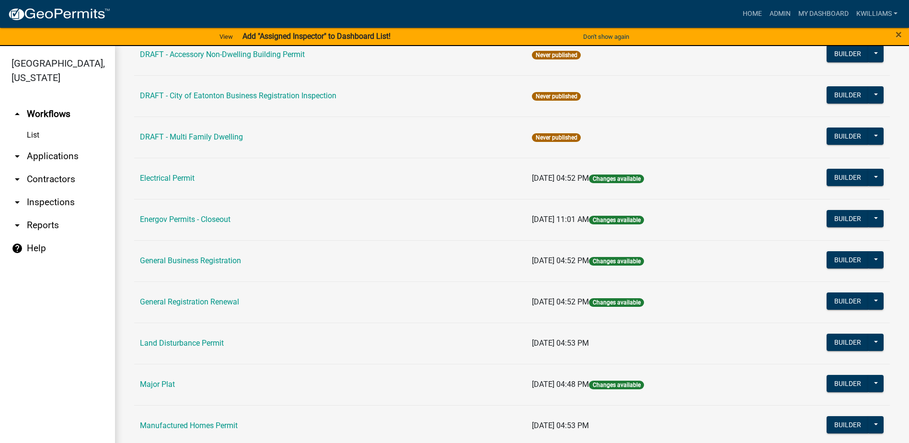
scroll to position [479, 0]
click at [156, 178] on link "Electrical Permit" at bounding box center [167, 178] width 55 height 9
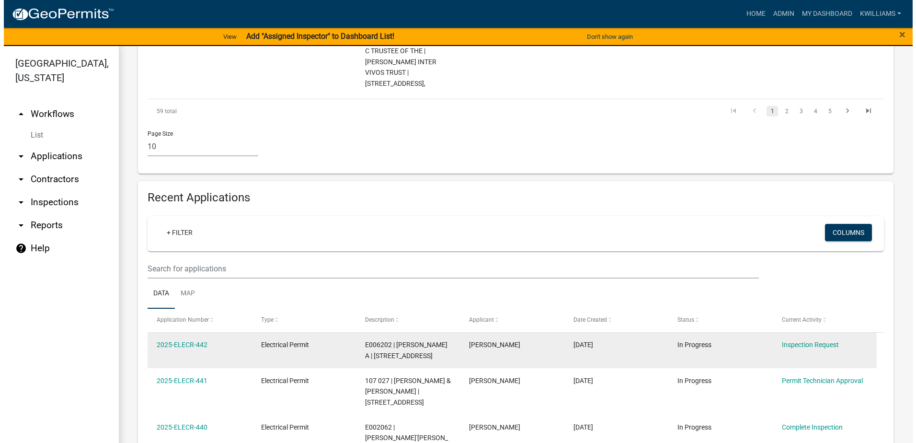
scroll to position [766, 0]
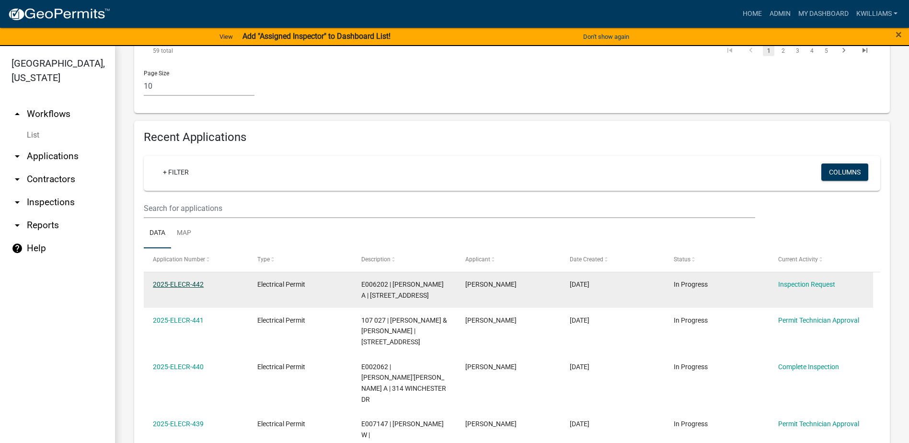
click at [178, 280] on link "2025-ELECR-442" at bounding box center [178, 284] width 51 height 8
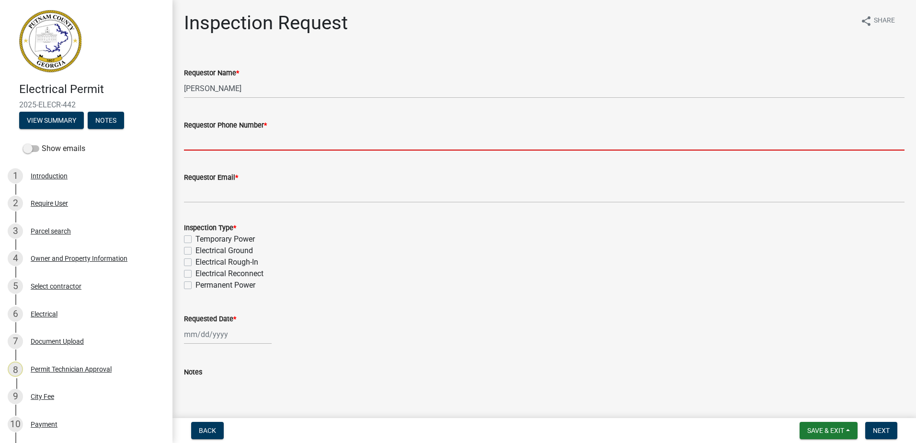
click at [239, 146] on input "Requestor Phone Number *" at bounding box center [544, 141] width 720 height 20
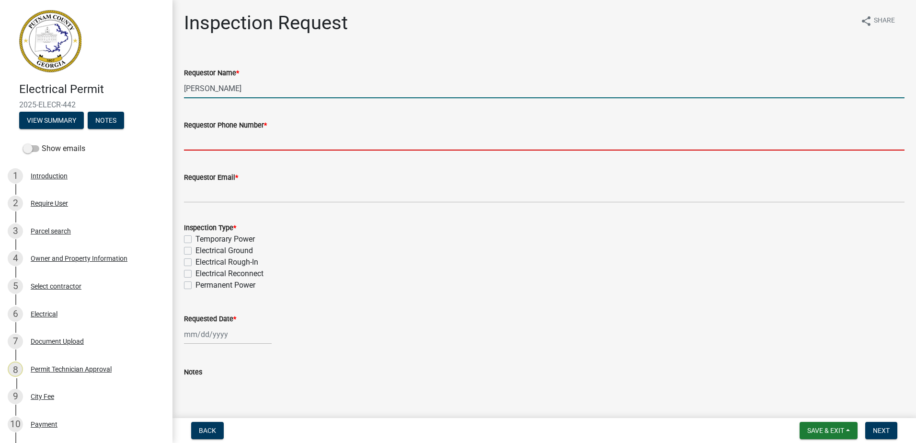
click at [224, 92] on input "[PERSON_NAME]" at bounding box center [544, 89] width 720 height 20
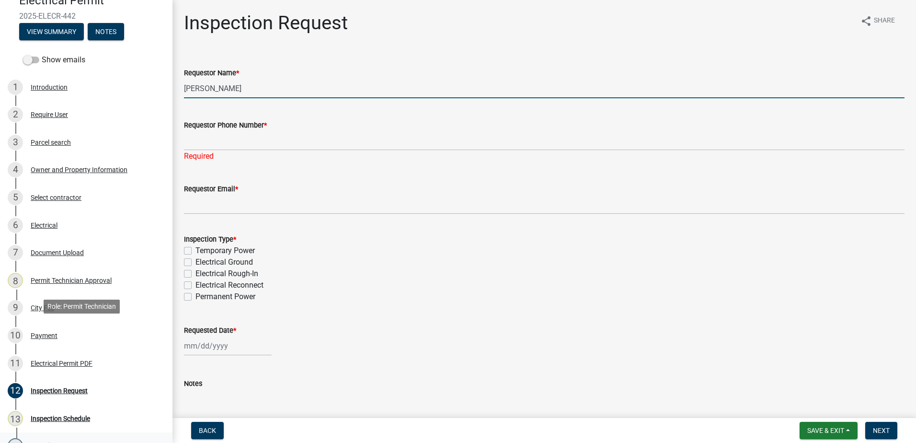
scroll to position [192, 0]
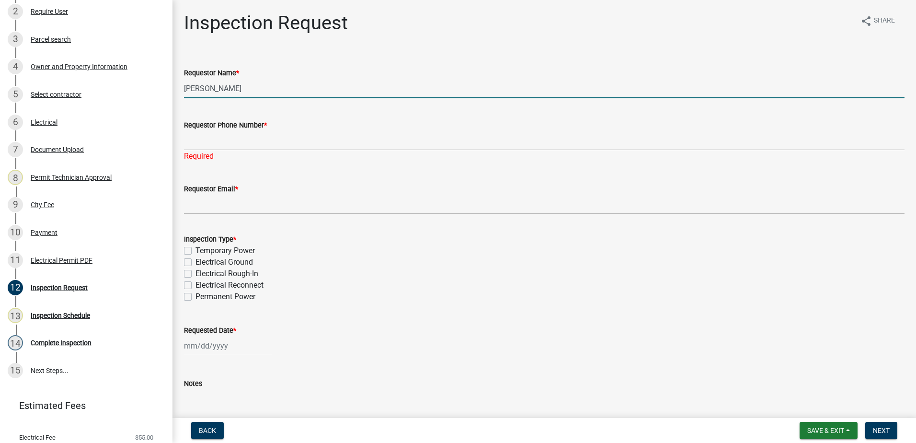
click at [239, 87] on input "[PERSON_NAME]" at bounding box center [544, 89] width 720 height 20
click at [241, 95] on input "[PERSON_NAME]" at bounding box center [544, 89] width 720 height 20
drag, startPoint x: 260, startPoint y: 91, endPoint x: 39, endPoint y: 134, distance: 225.0
click at [67, 98] on div "Electrical Permit 2025-ELECR-442 View Summary Notes Show emails 1 Introduction …" at bounding box center [458, 221] width 916 height 443
type input "[PERSON_NAME]"
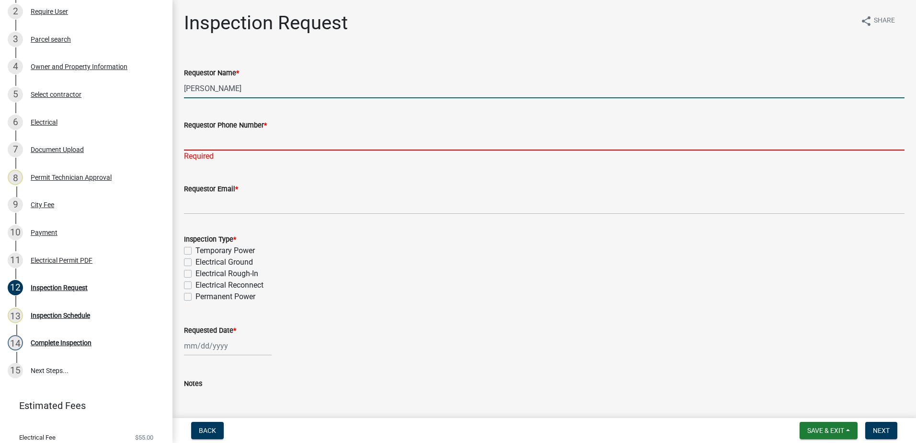
type input "[PHONE_NUMBER]"
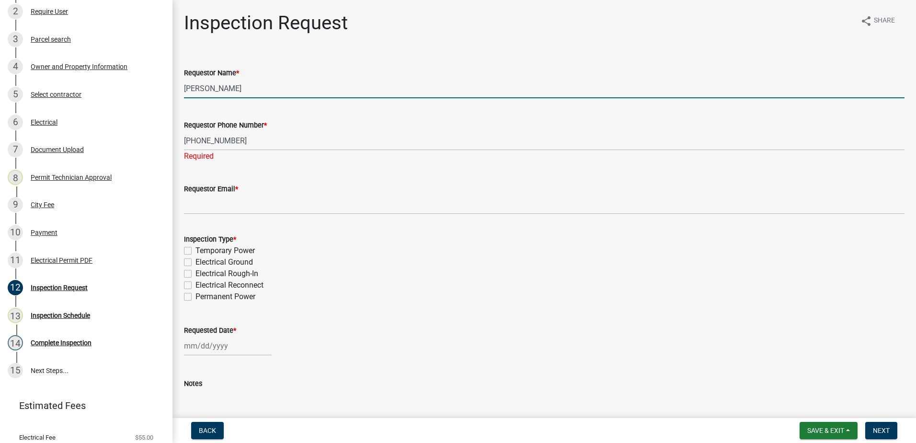
type input "[EMAIL_ADDRESS][DOMAIN_NAME]"
select select "8"
select select "2025"
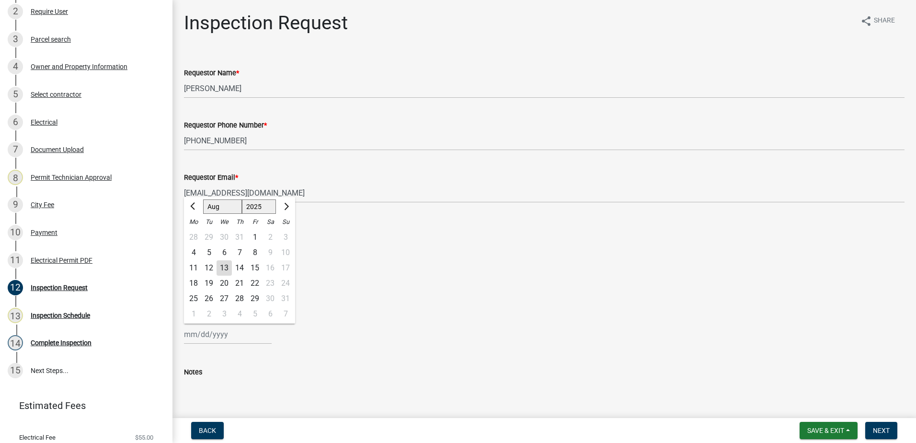
click at [458, 263] on div "Electrical Rough-In" at bounding box center [544, 261] width 720 height 11
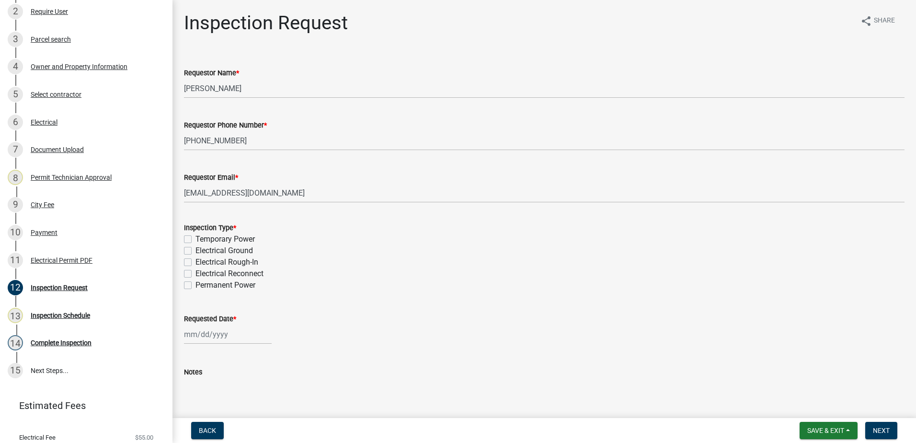
click at [195, 274] on label "Electrical Reconnect" at bounding box center [229, 273] width 68 height 11
click at [195, 274] on input "Electrical Reconnect" at bounding box center [198, 271] width 6 height 6
checkbox input "true"
checkbox input "false"
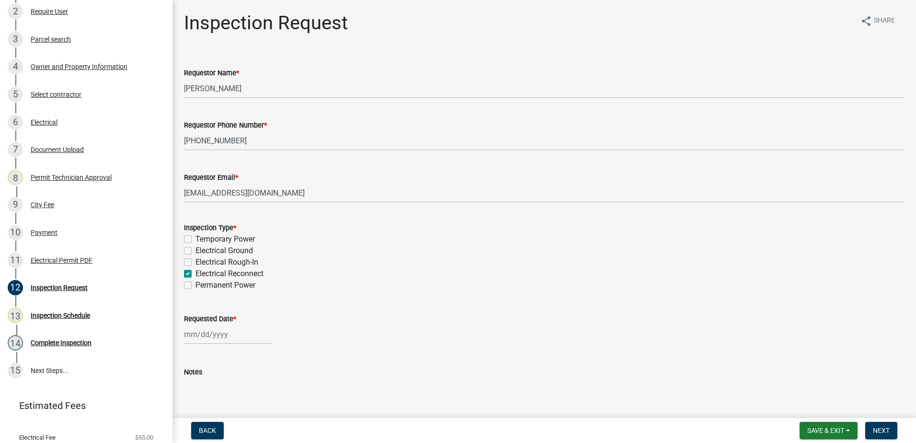
checkbox input "false"
checkbox input "true"
checkbox input "false"
click at [196, 350] on wm-data-entity-input "Requested Date *" at bounding box center [544, 325] width 720 height 53
select select "8"
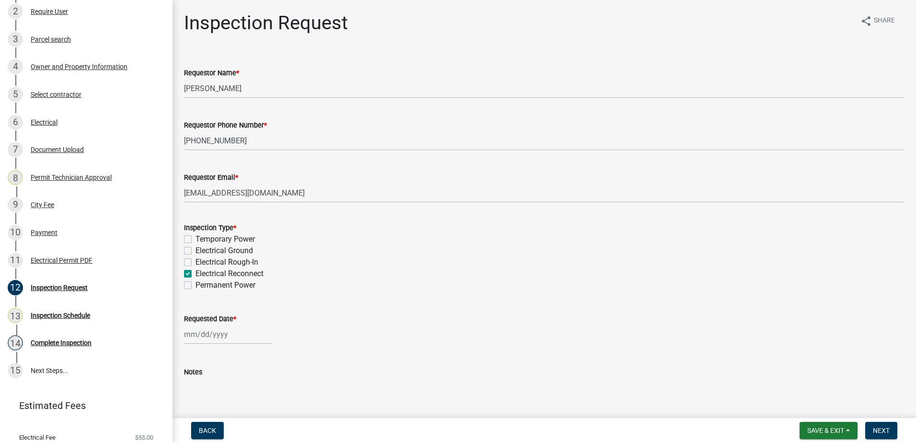
select select "2025"
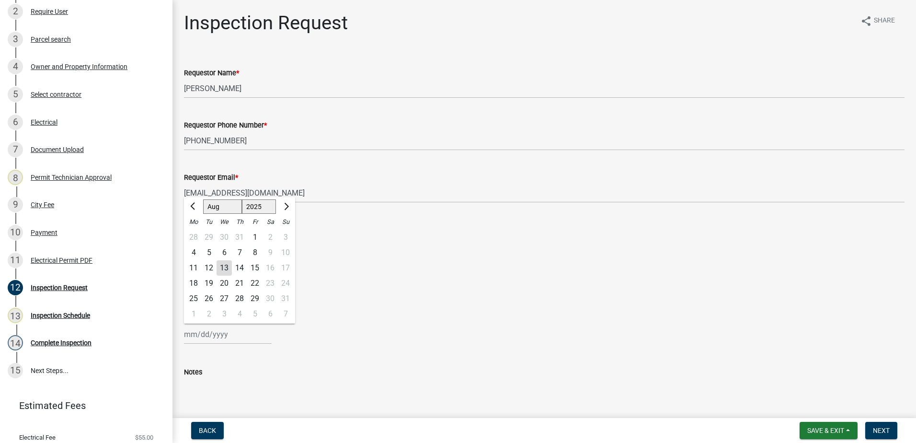
click at [202, 342] on input "Requested Date *" at bounding box center [228, 334] width 88 height 20
click at [222, 265] on div "13" at bounding box center [224, 267] width 15 height 15
type input "[DATE]"
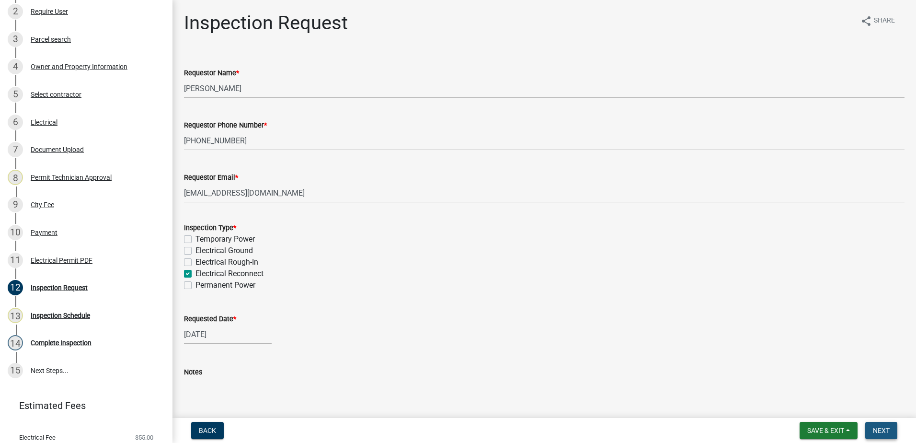
click at [884, 429] on span "Next" at bounding box center [881, 430] width 17 height 8
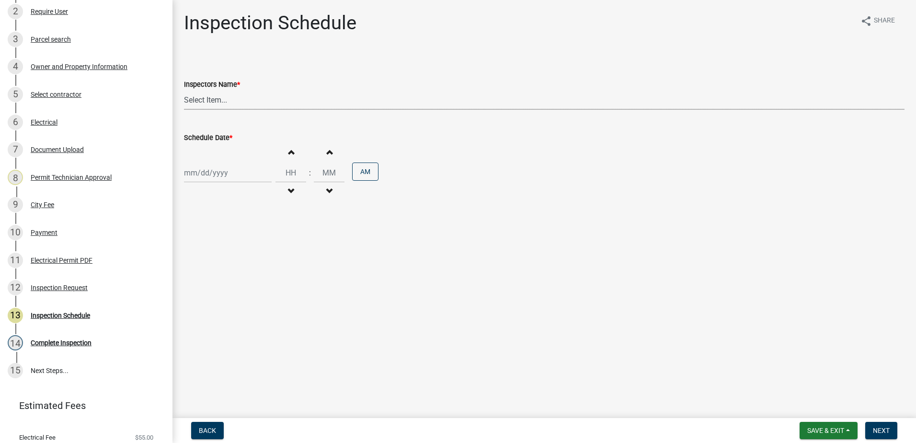
click at [208, 104] on select "Select Item... mrivera ([PERSON_NAME]) jstokes ([PERSON_NAME]) asmith105 ([PERS…" at bounding box center [544, 100] width 720 height 20
select select "a0ea4169-8540-4a2c-b9f4-cf4c1ffdeb95"
click at [184, 90] on select "Select Item... mrivera ([PERSON_NAME]) jstokes ([PERSON_NAME]) asmith105 ([PERS…" at bounding box center [544, 100] width 720 height 20
select select "8"
select select "2025"
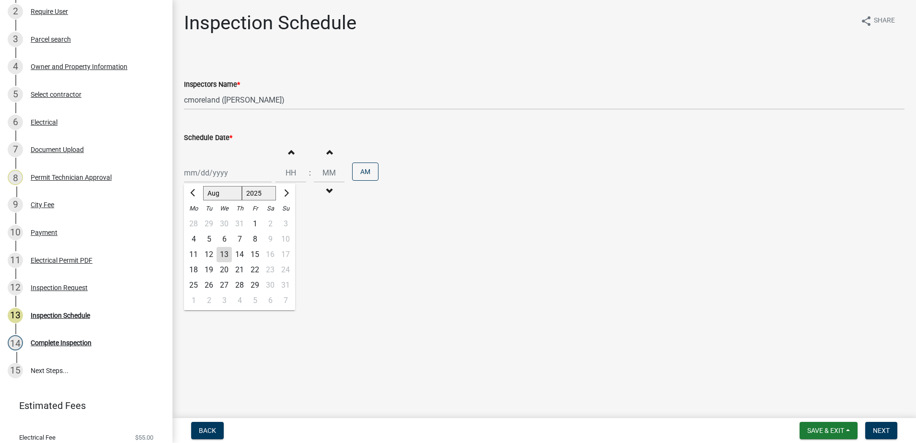
click at [209, 178] on div "[PERSON_NAME] Feb Mar Apr [PERSON_NAME][DATE] Oct Nov [DATE] 1526 1527 1528 152…" at bounding box center [228, 173] width 88 height 20
click at [221, 250] on div "13" at bounding box center [224, 254] width 15 height 15
type input "[DATE]"
click at [880, 428] on span "Next" at bounding box center [881, 430] width 17 height 8
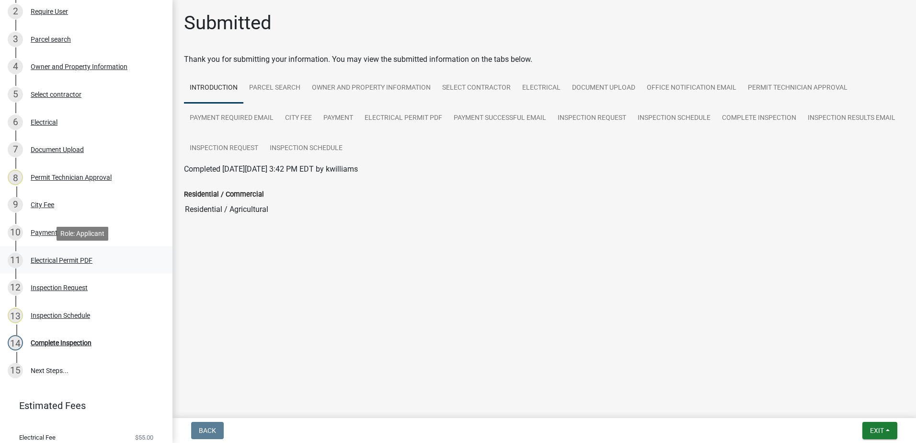
click at [61, 258] on div "Electrical Permit PDF" at bounding box center [62, 260] width 62 height 7
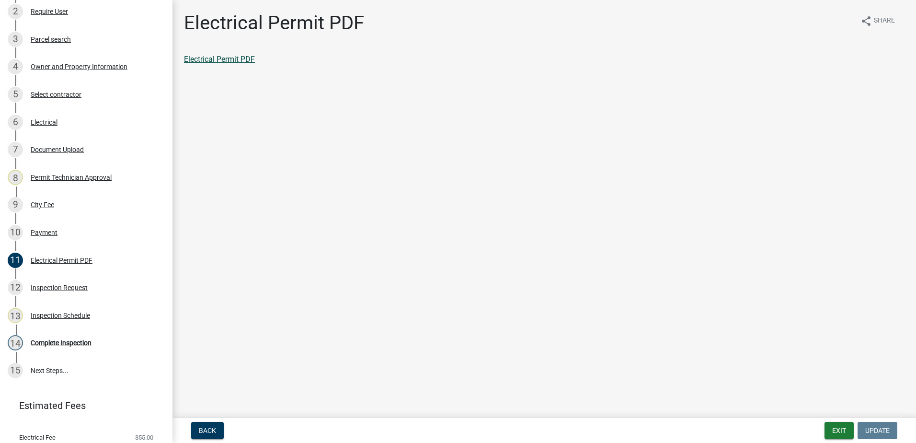
click at [211, 55] on div "Electrical Permit PDF" at bounding box center [544, 59] width 735 height 11
click at [214, 60] on link "Electrical Permit PDF" at bounding box center [219, 59] width 71 height 9
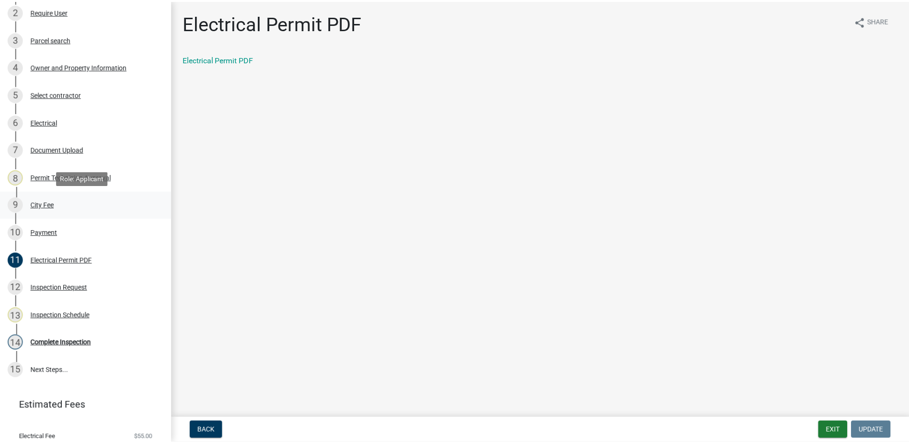
scroll to position [222, 0]
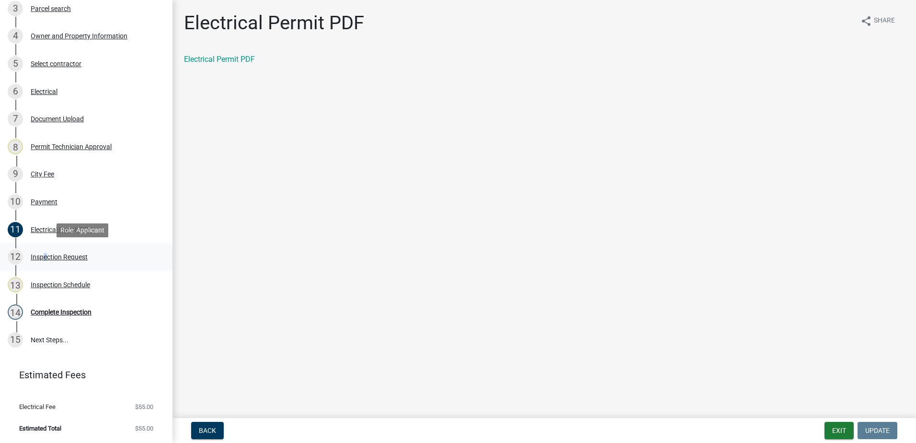
click at [41, 255] on div "Inspection Request" at bounding box center [59, 256] width 57 height 7
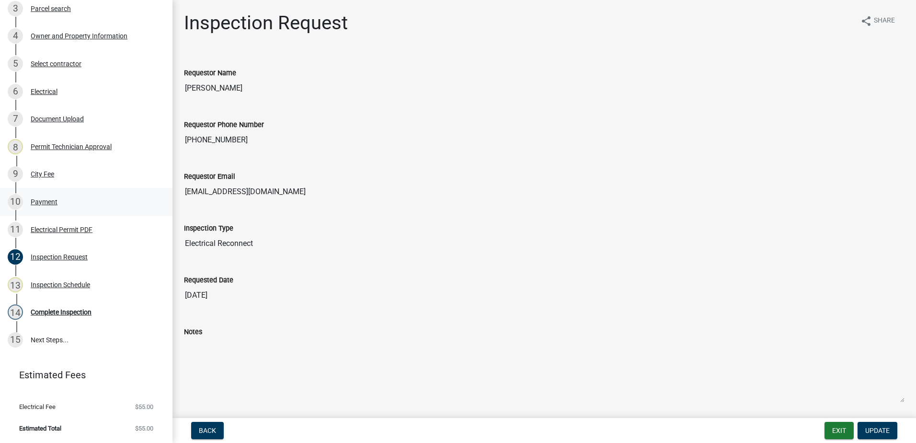
click at [43, 206] on div "10 Payment" at bounding box center [82, 201] width 149 height 15
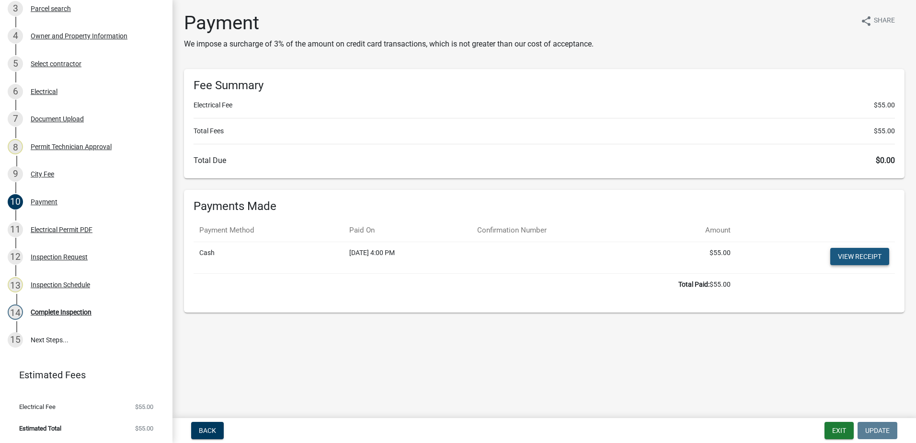
click at [862, 254] on link "View receipt" at bounding box center [859, 256] width 59 height 17
click at [838, 432] on button "Exit" at bounding box center [838, 430] width 29 height 17
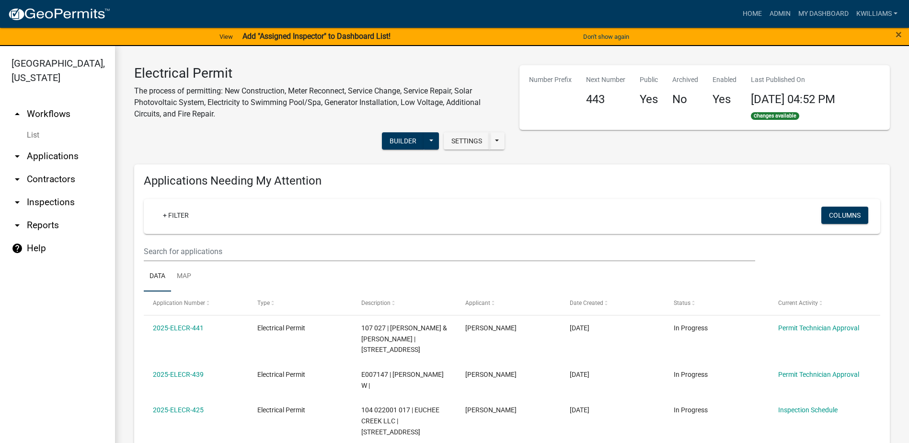
click at [37, 136] on link "List" at bounding box center [57, 135] width 115 height 19
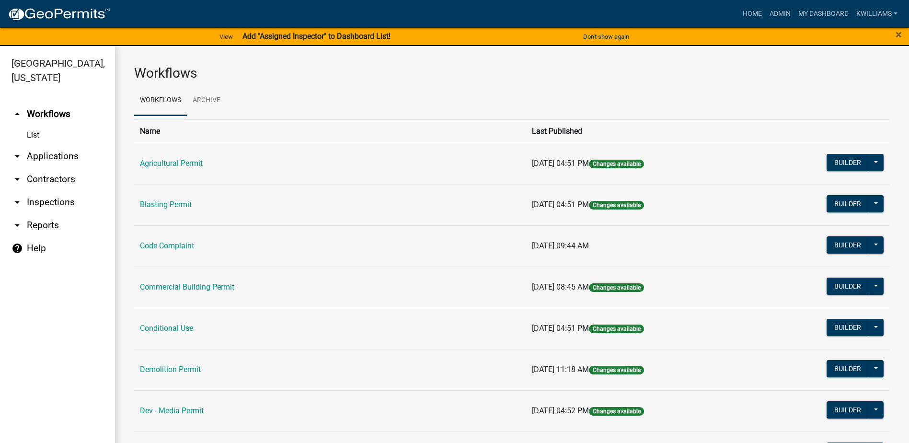
click at [37, 160] on link "arrow_drop_down Applications" at bounding box center [57, 156] width 115 height 23
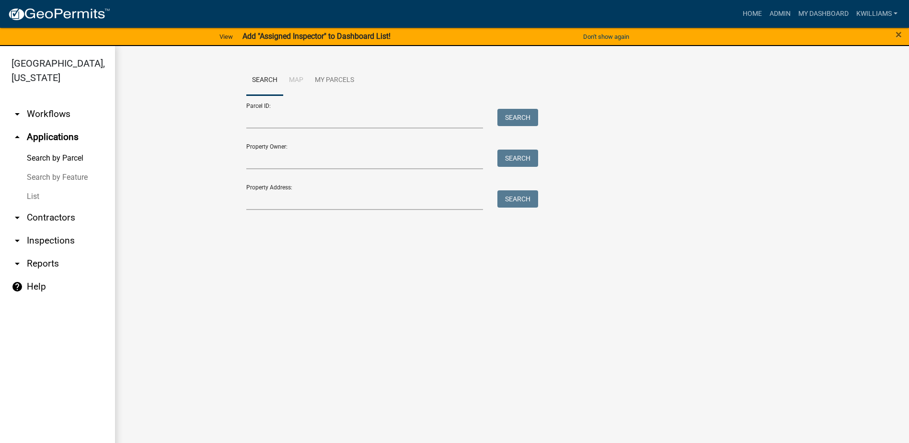
click at [36, 185] on link "Search by Feature" at bounding box center [57, 177] width 115 height 19
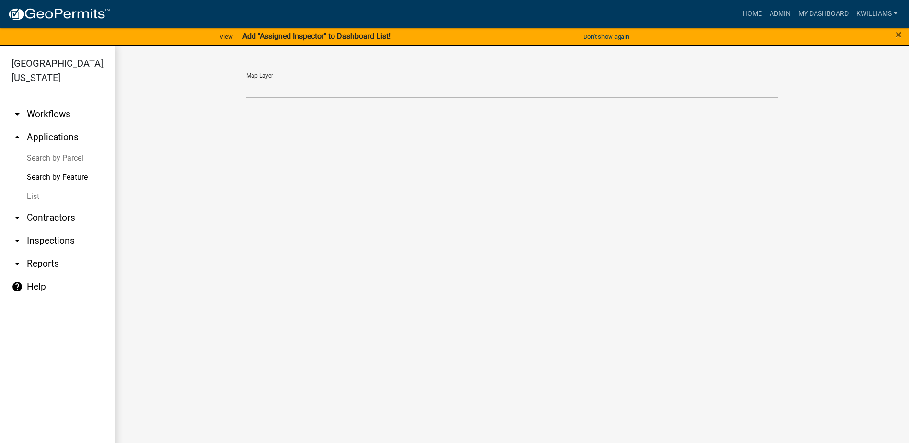
click at [32, 195] on link "List" at bounding box center [57, 196] width 115 height 19
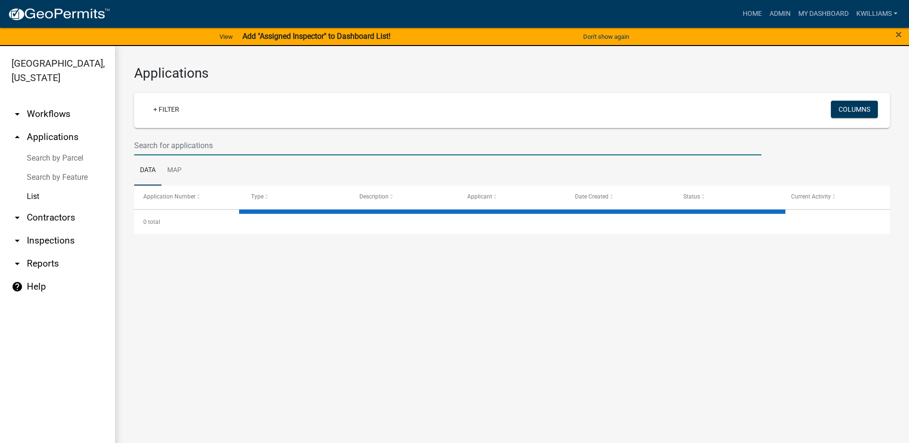
click at [160, 151] on input "text" at bounding box center [447, 146] width 627 height 20
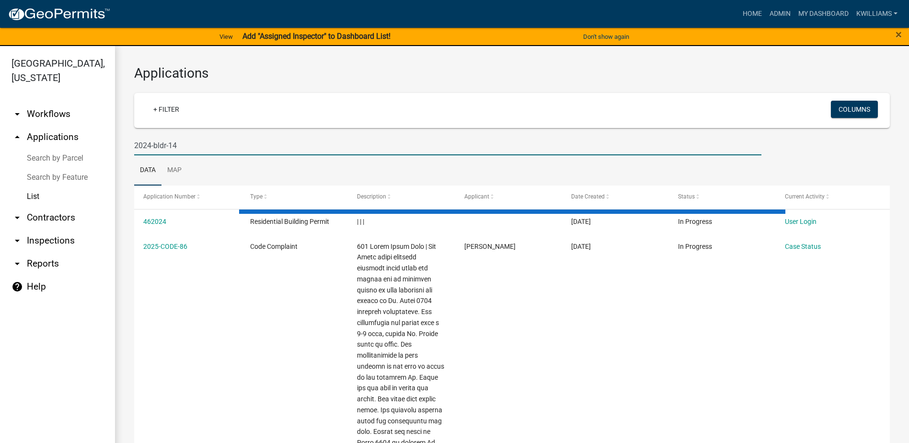
type input "2024-bldr-14"
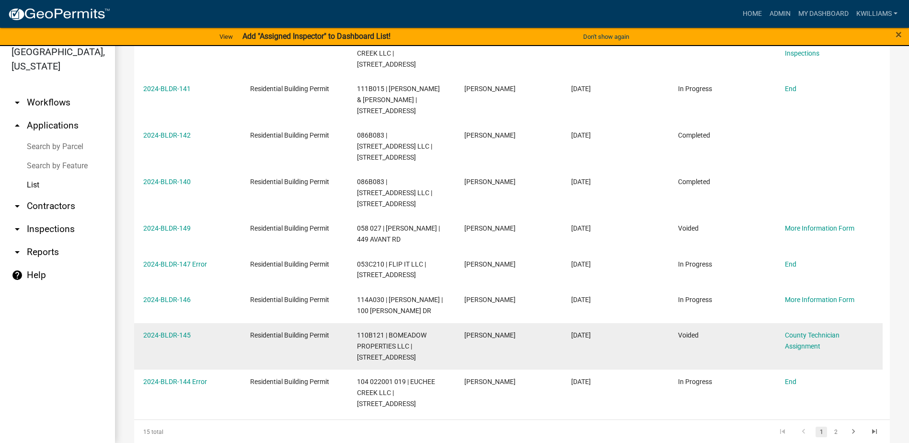
scroll to position [209, 0]
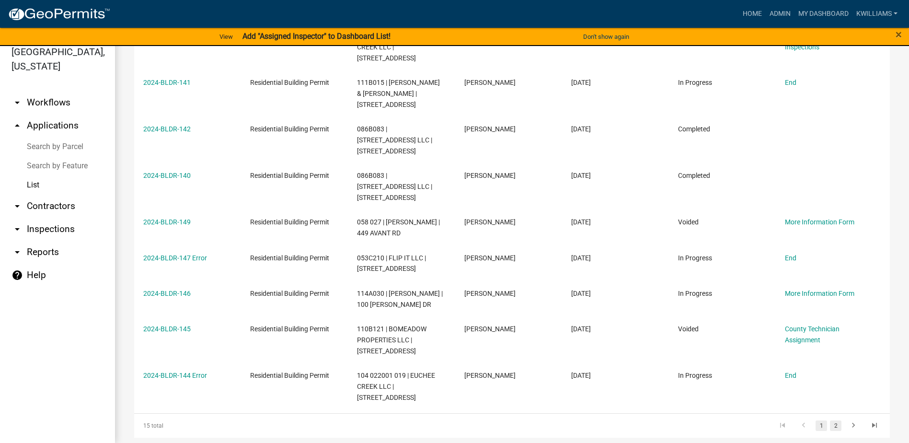
click at [830, 420] on link "2" at bounding box center [835, 425] width 11 height 11
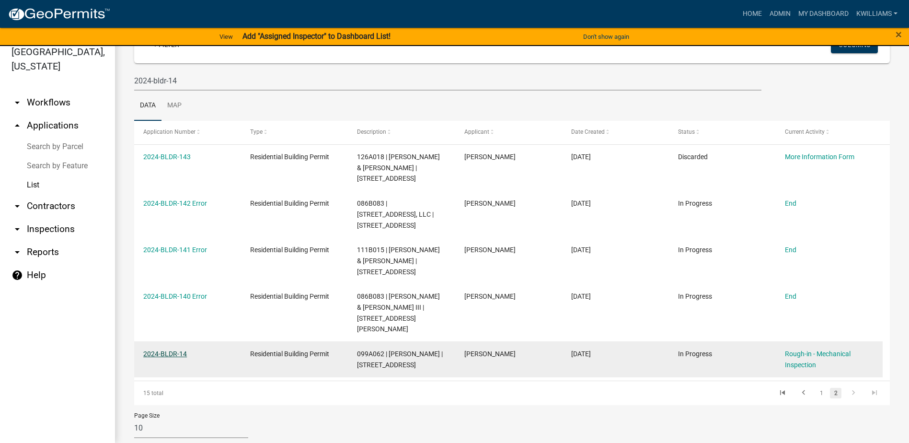
click at [182, 350] on link "2024-BLDR-14" at bounding box center [165, 354] width 44 height 8
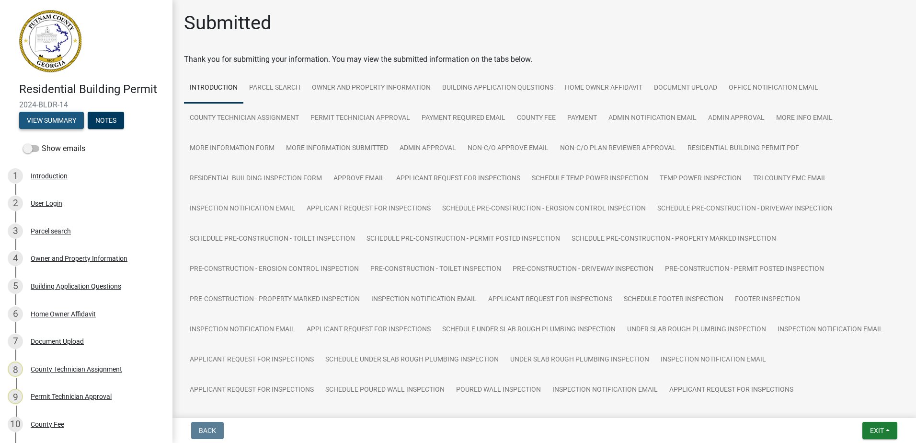
click at [72, 121] on button "View Summary" at bounding box center [51, 120] width 65 height 17
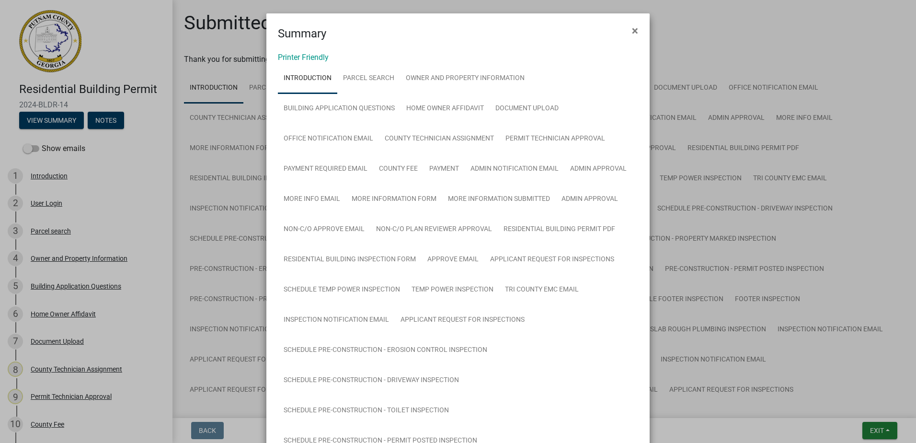
click at [143, 236] on ngb-modal-window "Summary × Printer Friendly Introduction Parcel search Owner and Property Inform…" at bounding box center [458, 221] width 916 height 443
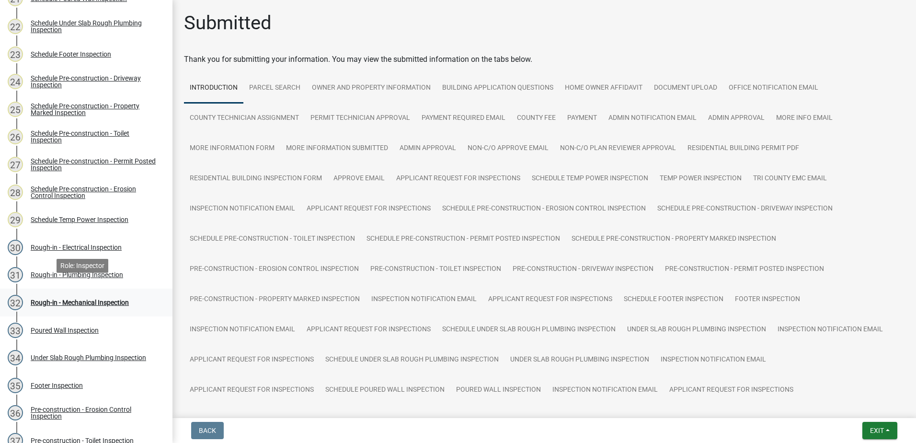
scroll to position [766, 0]
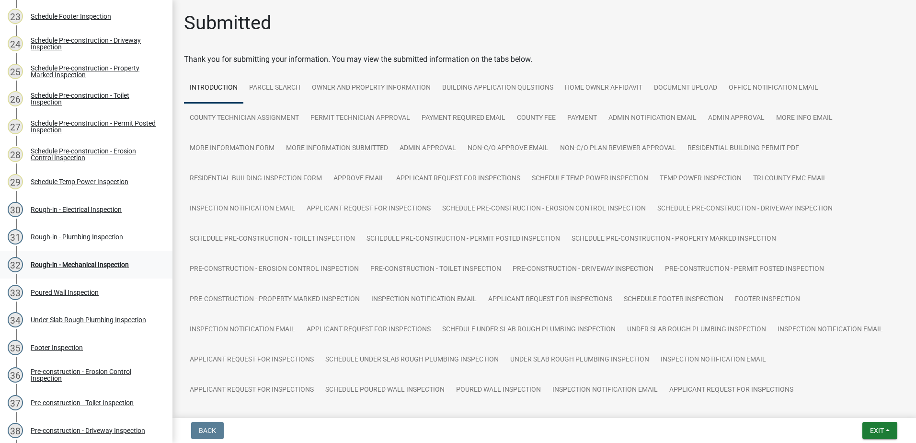
click at [75, 263] on div "Rough-in - Mechanical Inspection" at bounding box center [80, 264] width 98 height 7
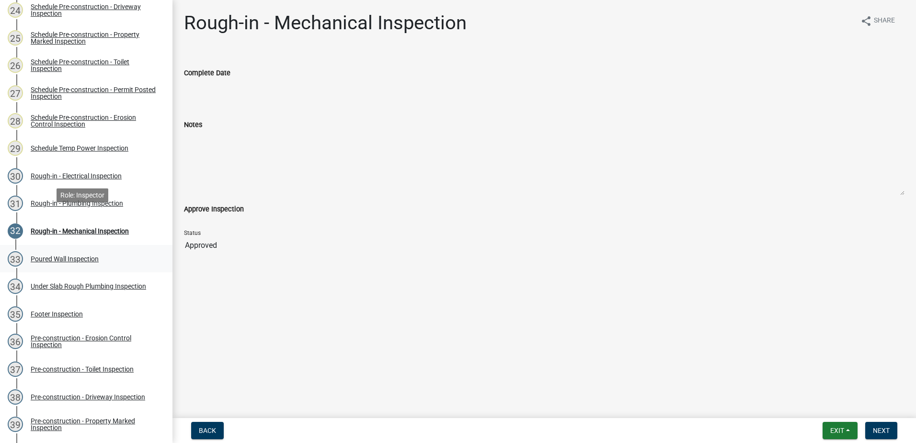
scroll to position [823, 0]
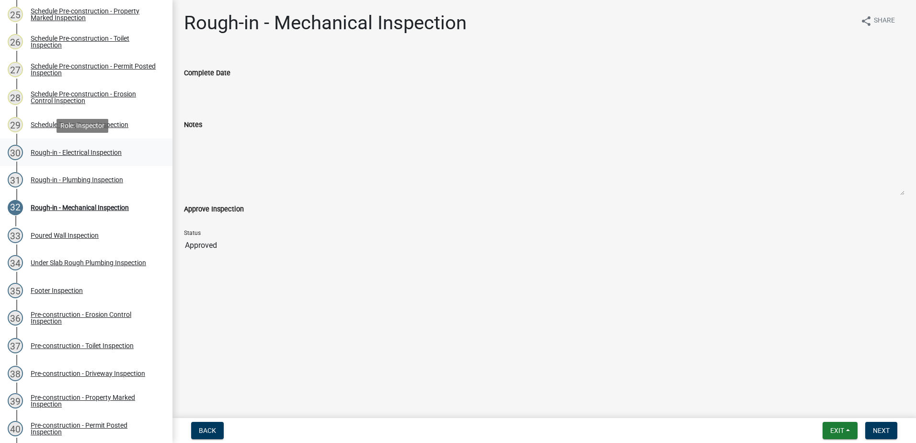
click at [75, 151] on div "Rough-in - Electrical Inspection" at bounding box center [76, 152] width 91 height 7
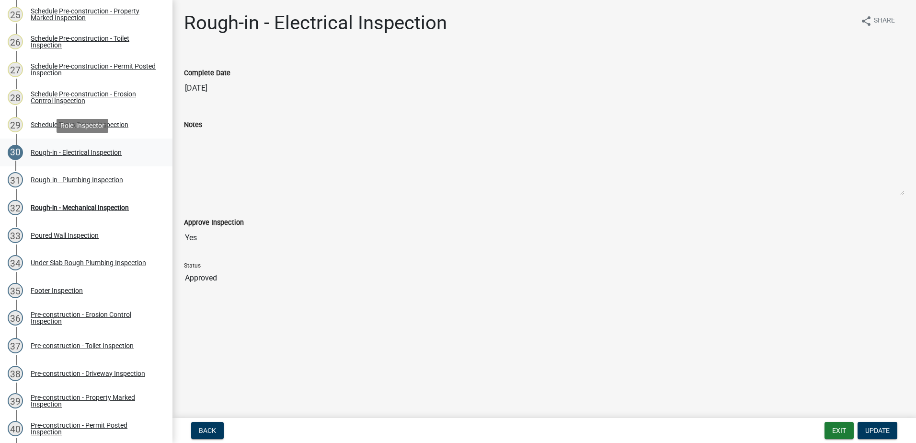
click at [76, 149] on div "Rough-in - Electrical Inspection" at bounding box center [76, 152] width 91 height 7
click at [86, 183] on div "Rough-in - Plumbing Inspection" at bounding box center [77, 179] width 92 height 7
click at [85, 205] on div "Rough-in - Mechanical Inspection" at bounding box center [80, 207] width 98 height 7
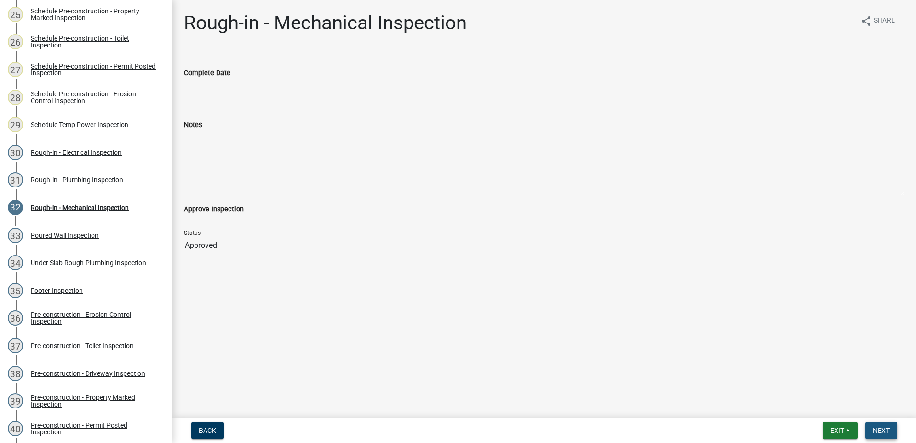
click at [886, 432] on span "Next" at bounding box center [881, 430] width 17 height 8
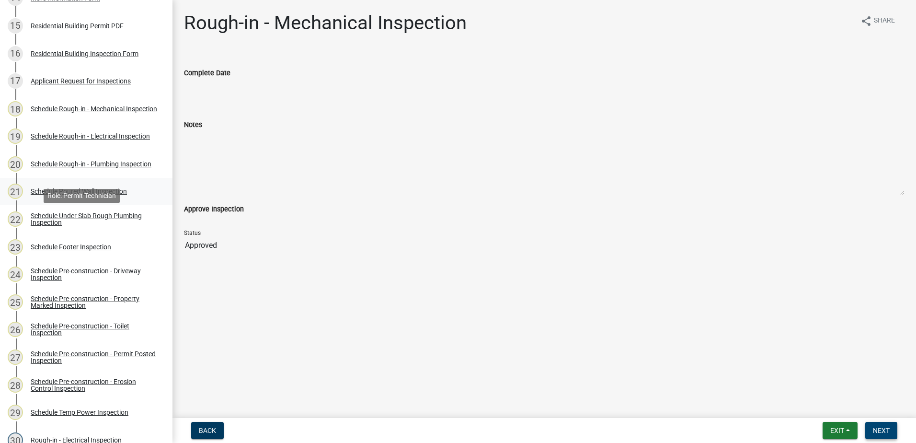
scroll to position [392, 0]
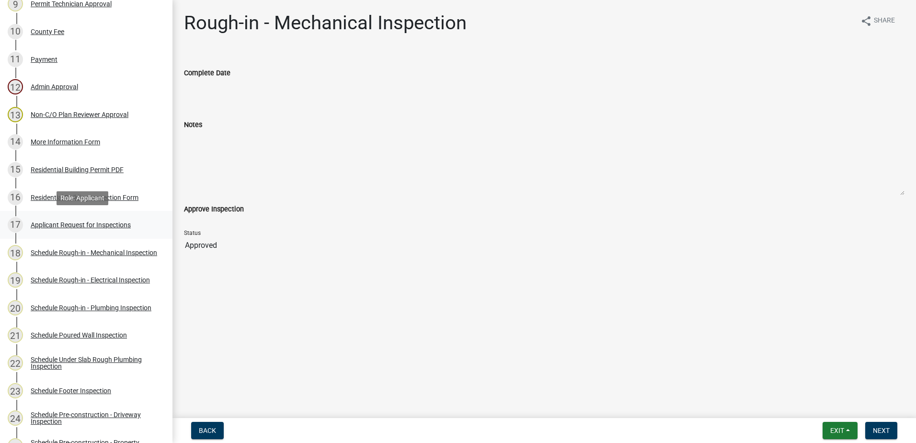
click at [68, 224] on div "Applicant Request for Inspections" at bounding box center [81, 224] width 100 height 7
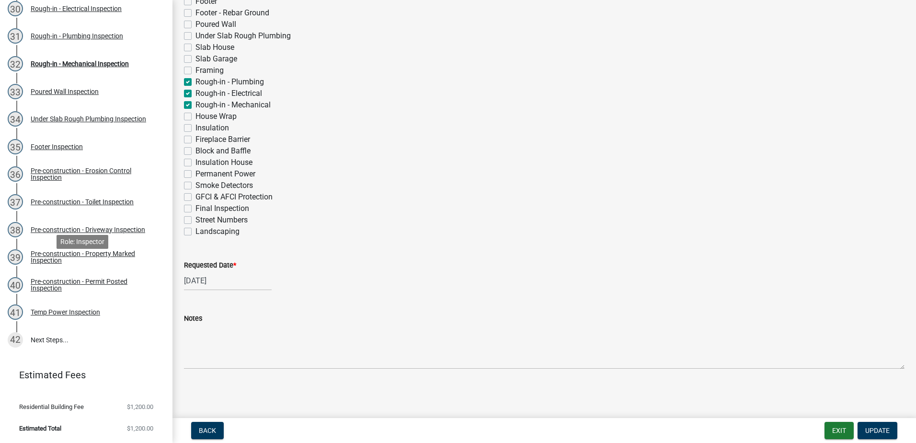
scroll to position [776, 0]
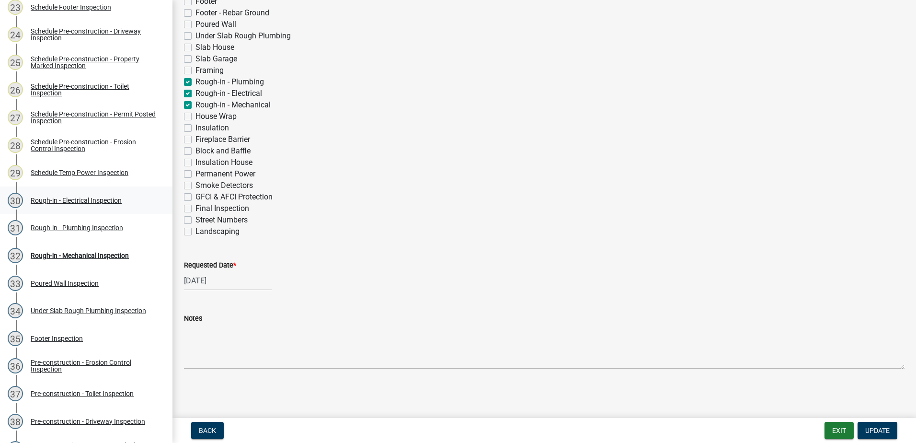
click at [79, 197] on div "Rough-in - Electrical Inspection" at bounding box center [76, 200] width 91 height 7
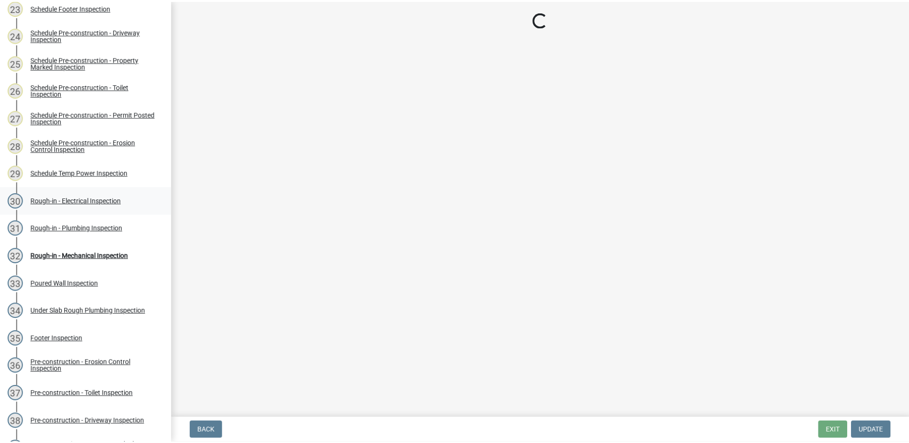
scroll to position [0, 0]
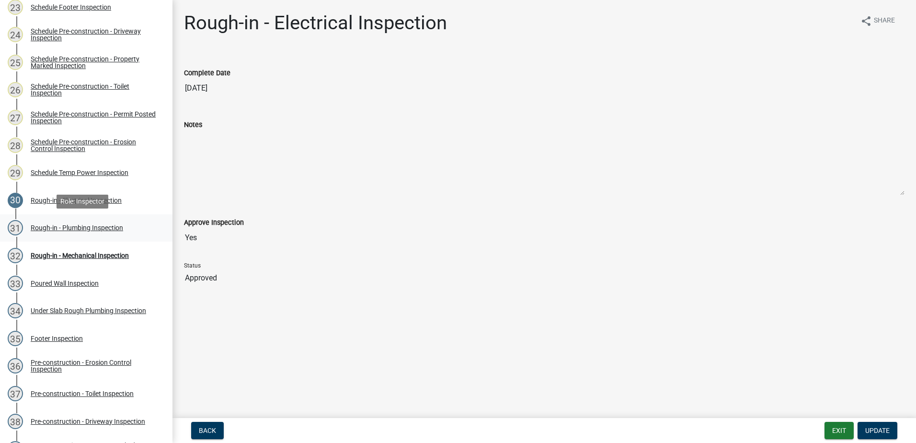
click at [68, 228] on div "Rough-in - Plumbing Inspection" at bounding box center [77, 227] width 92 height 7
click at [840, 433] on button "Exit" at bounding box center [838, 430] width 29 height 17
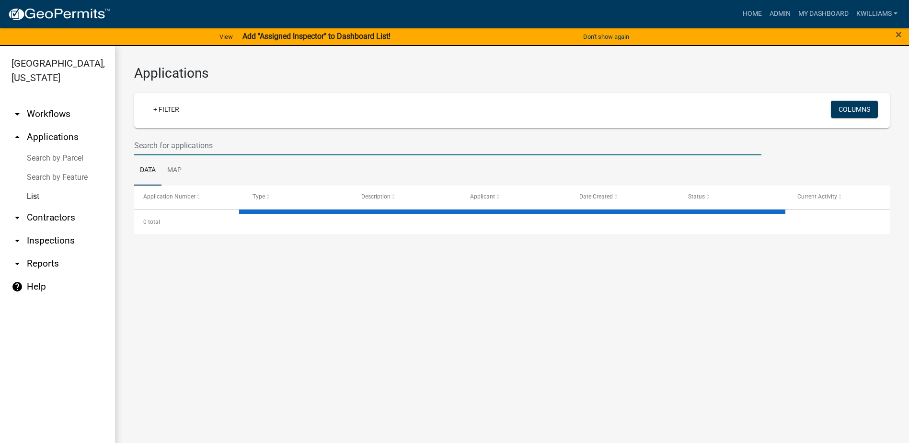
click at [167, 146] on input "text" at bounding box center [447, 146] width 627 height 20
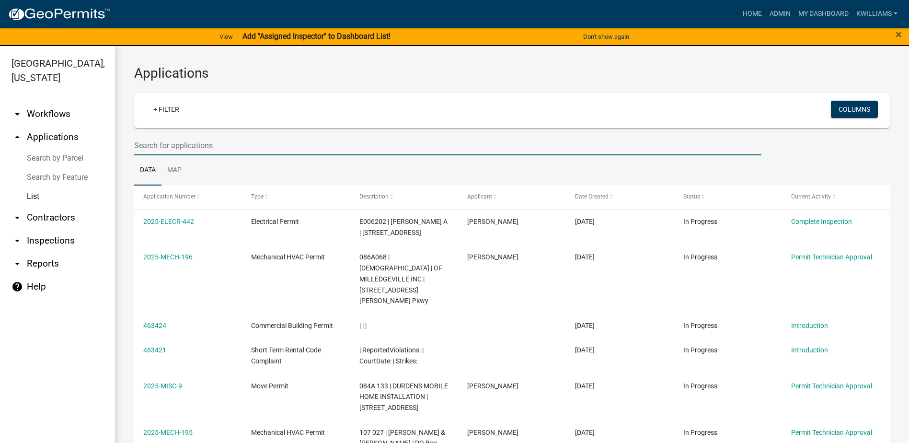
click at [191, 146] on input "text" at bounding box center [447, 146] width 627 height 20
click at [159, 136] on input "text" at bounding box center [447, 146] width 627 height 20
click at [149, 145] on input "text" at bounding box center [447, 146] width 627 height 20
type input "d"
type input "352 river oak"
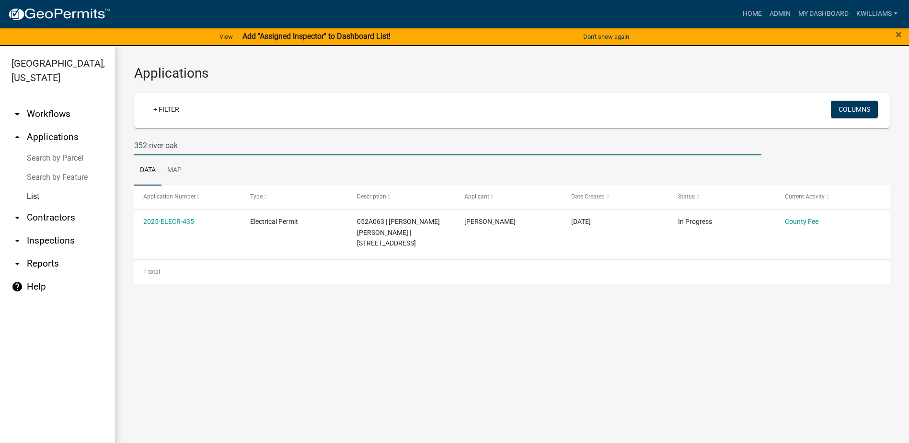
drag, startPoint x: 196, startPoint y: 146, endPoint x: 91, endPoint y: 157, distance: 105.1
click at [94, 156] on div "[GEOGRAPHIC_DATA], [US_STATE] arrow_drop_down Workflows List arrow_drop_up Appl…" at bounding box center [454, 250] width 909 height 408
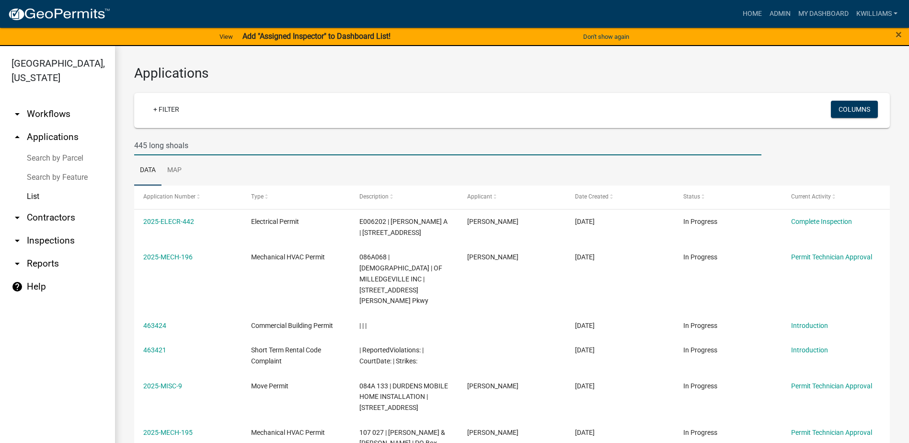
type input "445 long shoals"
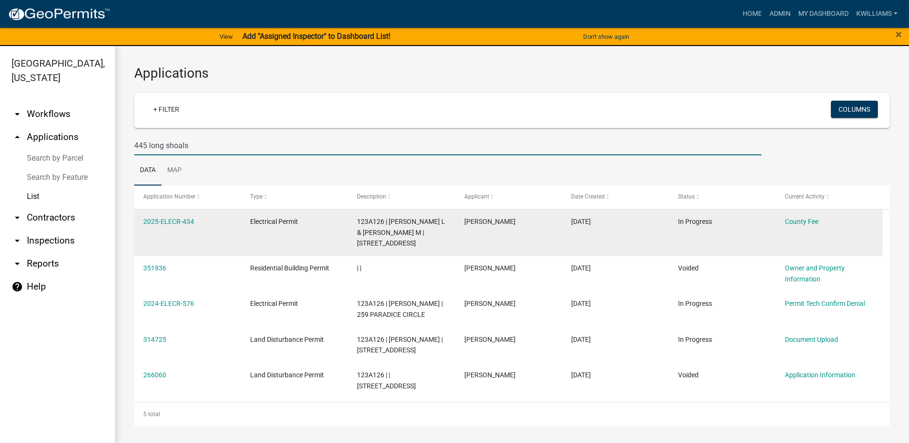
drag, startPoint x: 246, startPoint y: 3, endPoint x: 148, endPoint y: 215, distance: 233.6
click at [148, 215] on datatable-body-cell "2025-ELECR-434" at bounding box center [187, 232] width 107 height 46
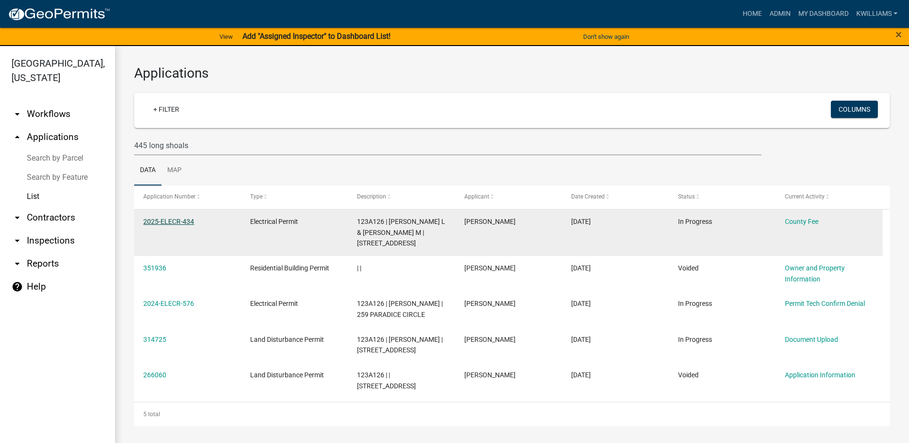
click at [154, 221] on link "2025-ELECR-434" at bounding box center [168, 221] width 51 height 8
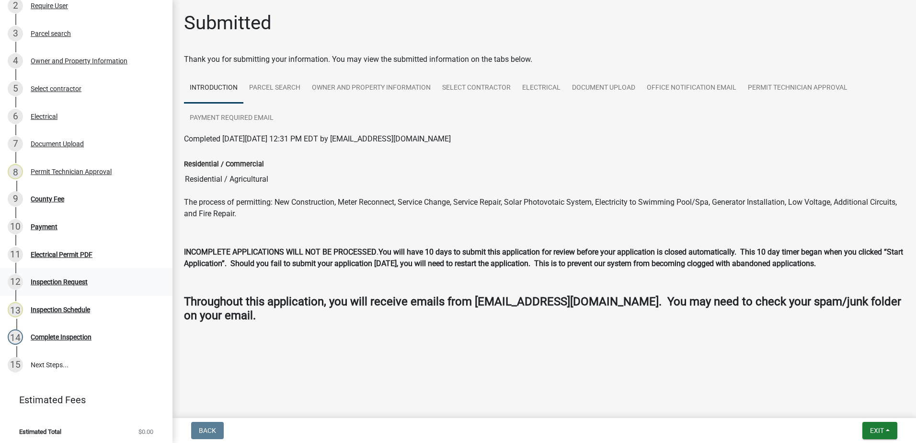
scroll to position [201, 0]
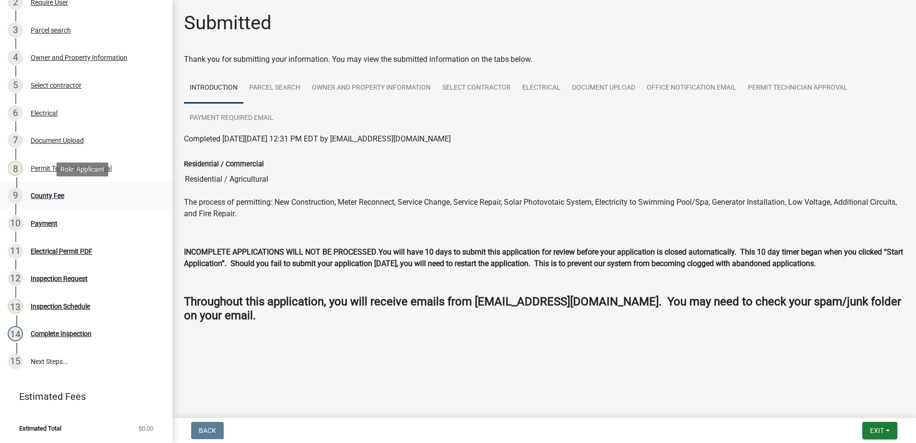
click at [41, 194] on div "County Fee" at bounding box center [48, 195] width 34 height 7
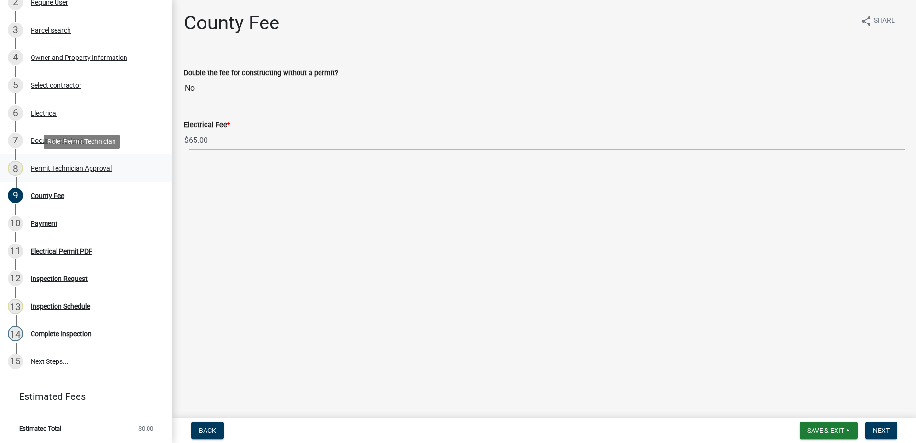
click at [57, 170] on div "Permit Technician Approval" at bounding box center [71, 168] width 81 height 7
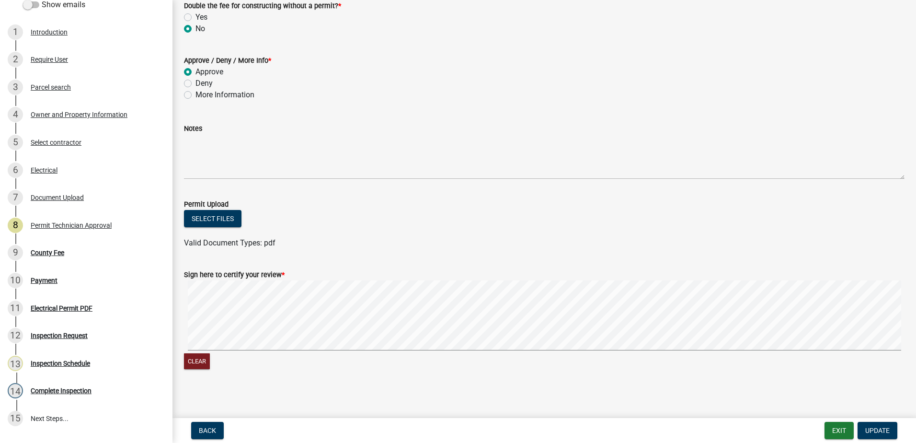
scroll to position [173, 0]
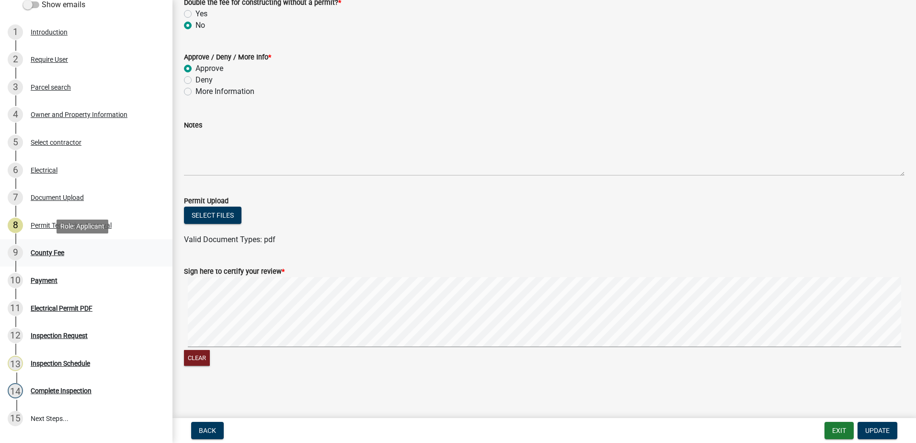
click at [42, 244] on link "9 County Fee" at bounding box center [86, 253] width 172 height 28
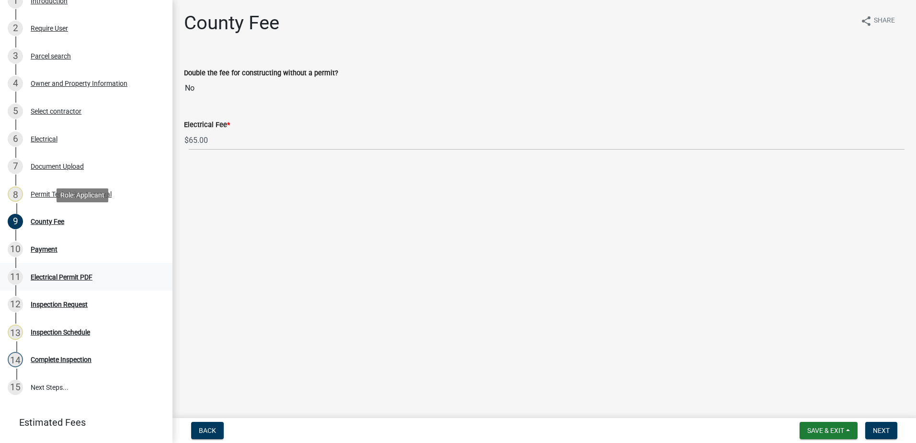
scroll to position [192, 0]
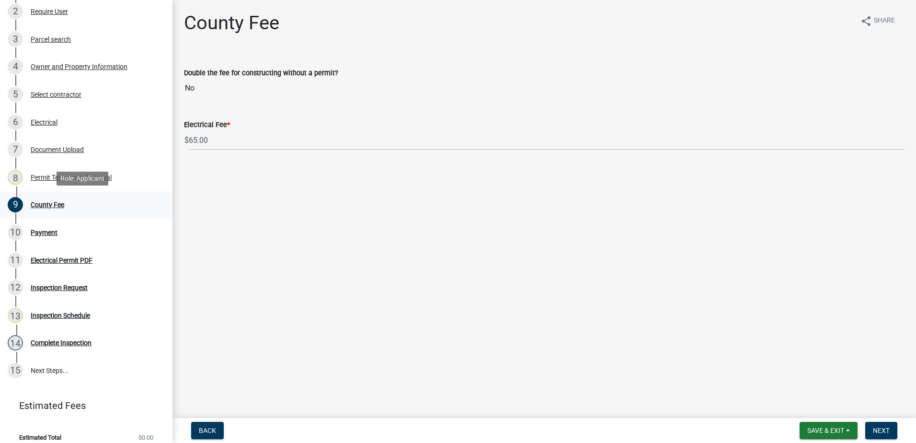
click at [54, 205] on div "County Fee" at bounding box center [48, 204] width 34 height 7
click at [890, 427] on button "Next" at bounding box center [881, 430] width 32 height 17
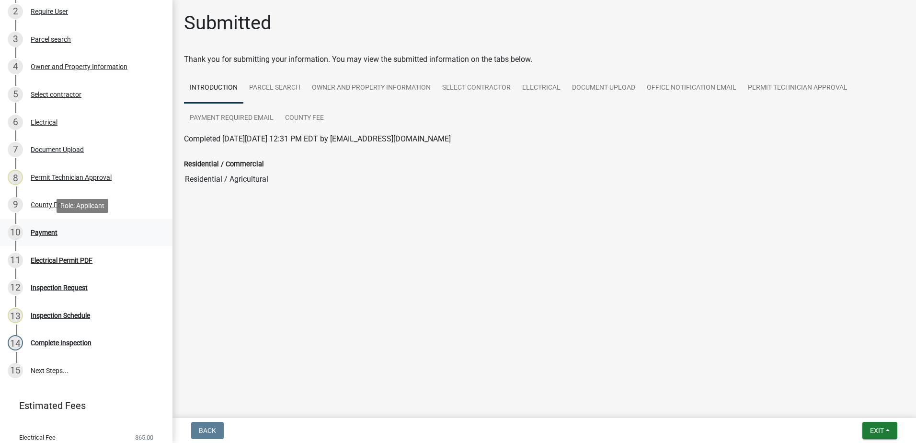
drag, startPoint x: 46, startPoint y: 221, endPoint x: 47, endPoint y: 227, distance: 6.2
click at [46, 221] on link "10 Payment" at bounding box center [86, 232] width 172 height 28
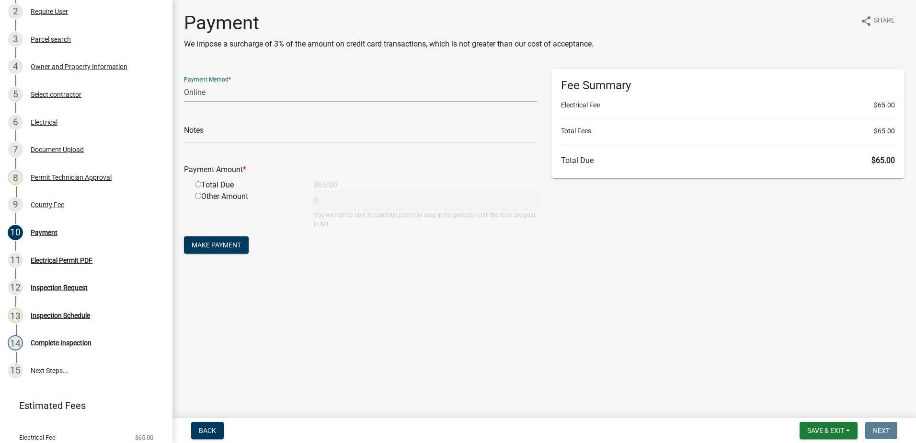
click at [220, 91] on select "Credit Card POS Check Cash Online" at bounding box center [360, 92] width 353 height 20
select select "0: 2"
click at [184, 82] on select "Credit Card POS Check Cash Online" at bounding box center [360, 92] width 353 height 20
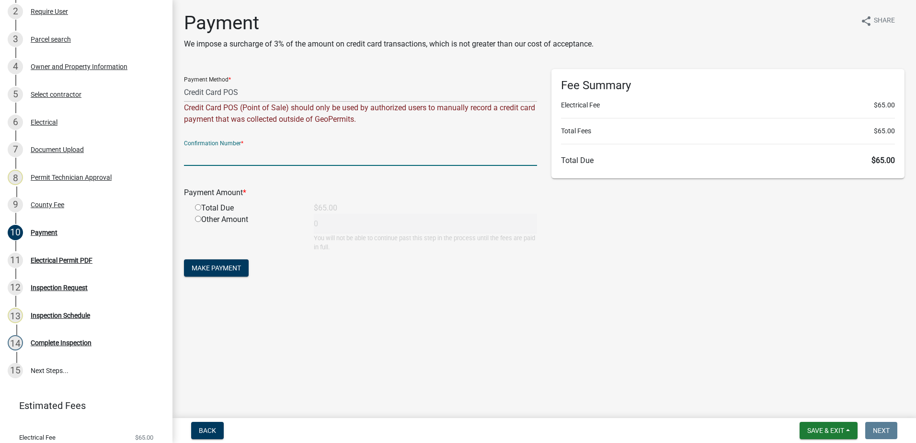
click at [208, 147] on input "text" at bounding box center [360, 156] width 353 height 20
paste input "R225226959111"
type input "R225226959111"
click at [198, 205] on input "radio" at bounding box center [198, 207] width 6 height 6
radio input "true"
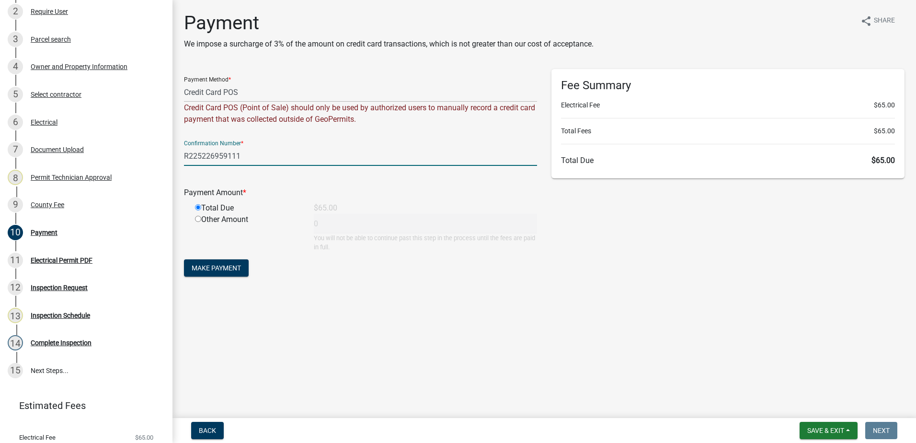
type input "65"
click at [212, 267] on span "Make Payment" at bounding box center [216, 268] width 49 height 8
